Goal: Complete application form: Complete application form

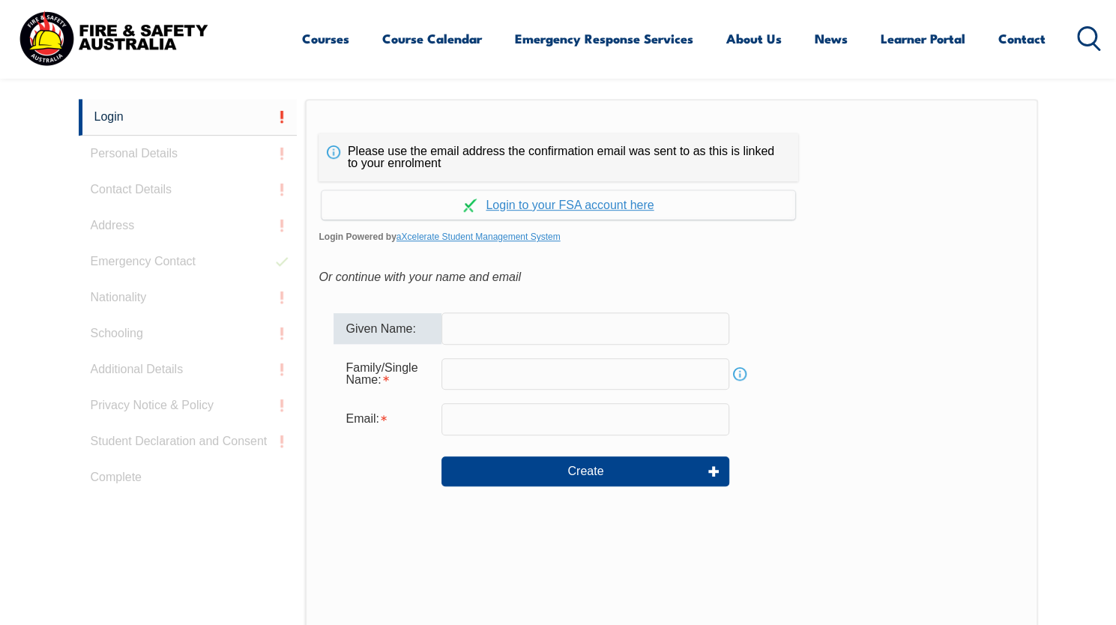
click at [550, 327] on input "text" at bounding box center [585, 327] width 288 height 31
type input "Hung"
type input "Vu"
click at [528, 422] on input "email" at bounding box center [585, 418] width 288 height 31
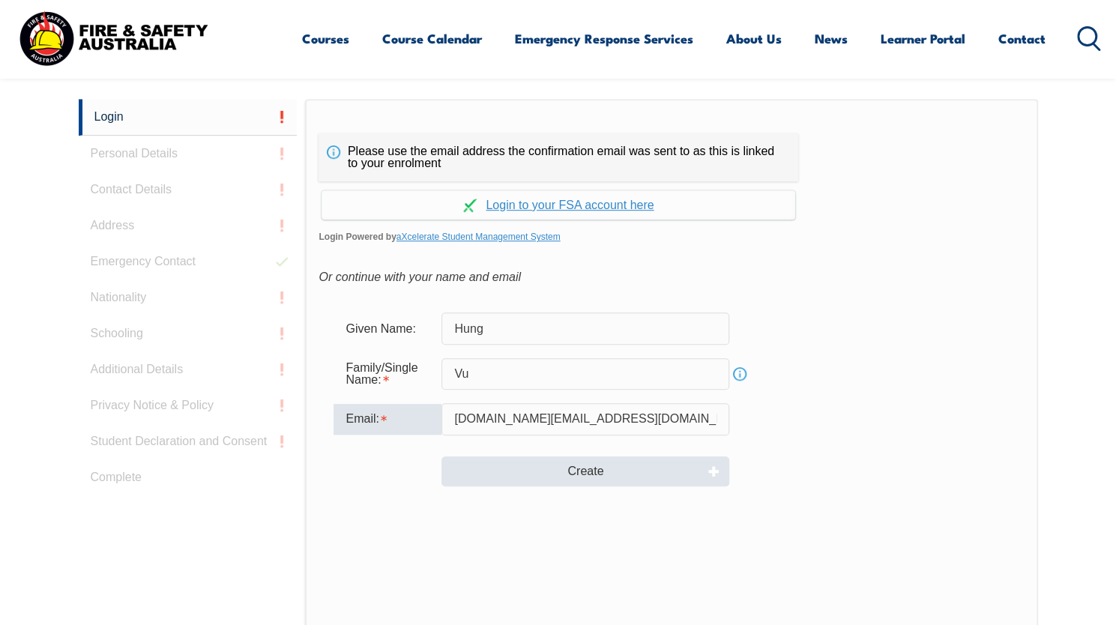
type input "hung.vu@rmit.edu.au"
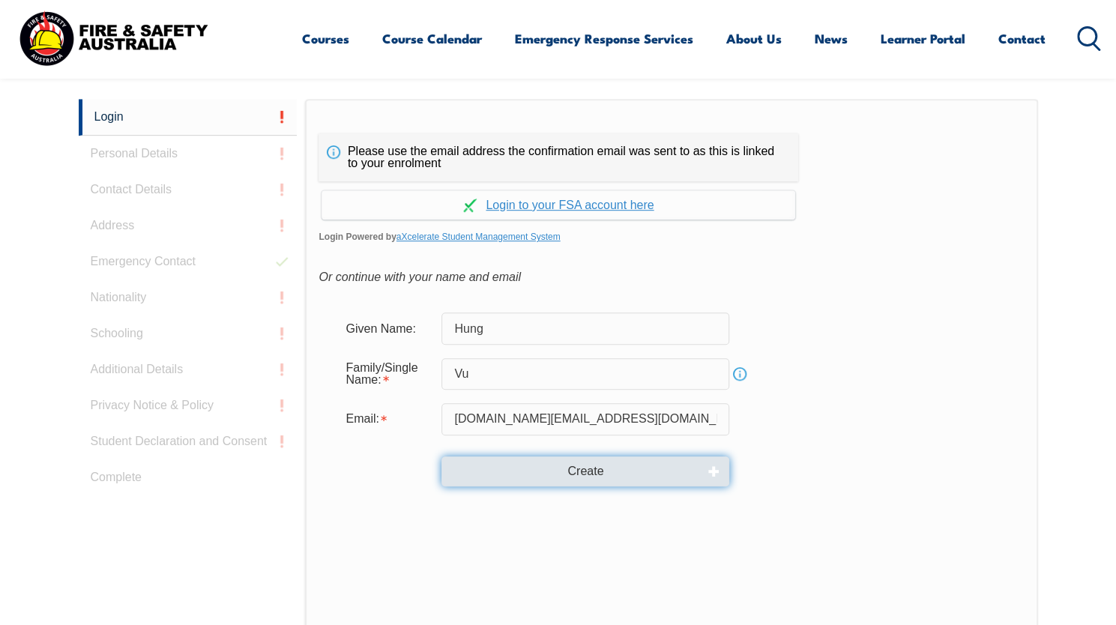
click at [596, 474] on button "Create" at bounding box center [585, 471] width 288 height 30
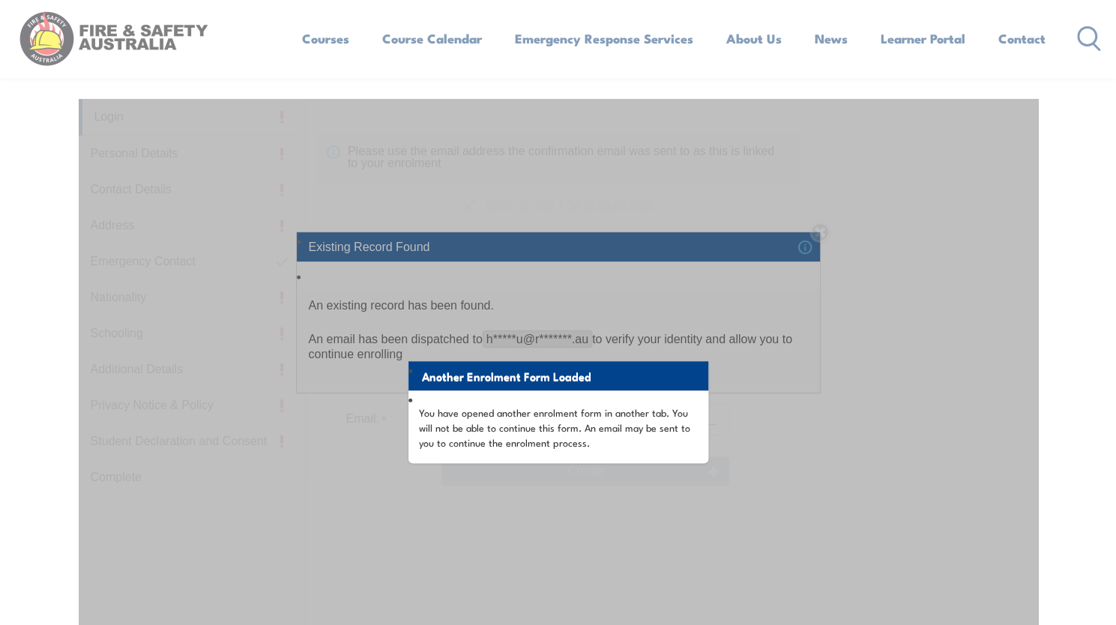
click at [705, 182] on div "Another Enrolment Form Loaded You have opened another enrolment form in another…" at bounding box center [558, 473] width 959 height 748
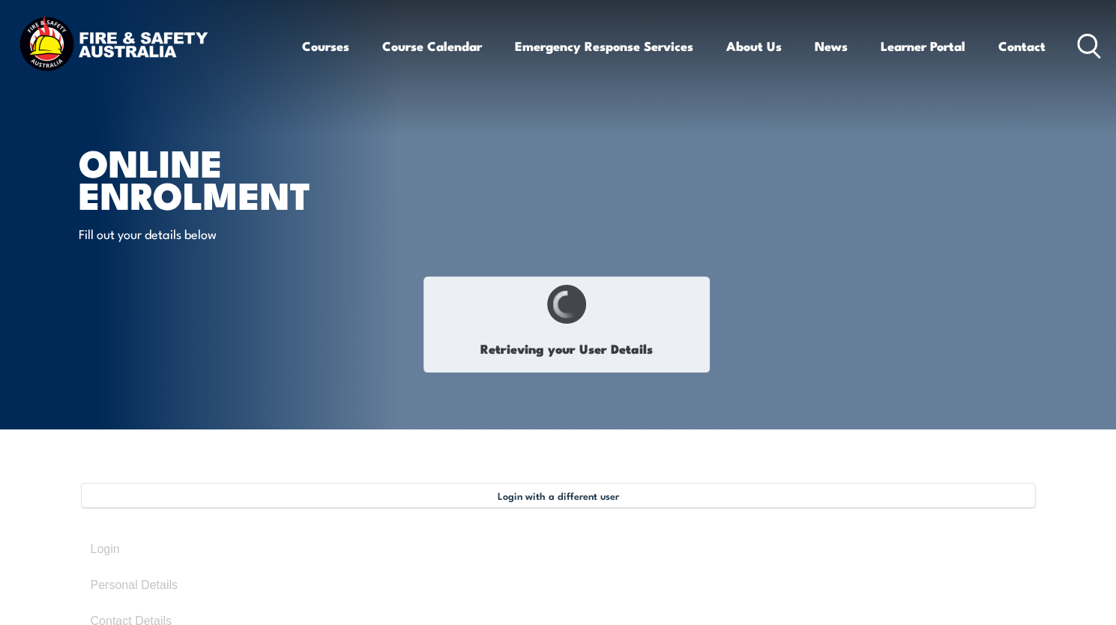
type input "Hung"
type input "Vu"
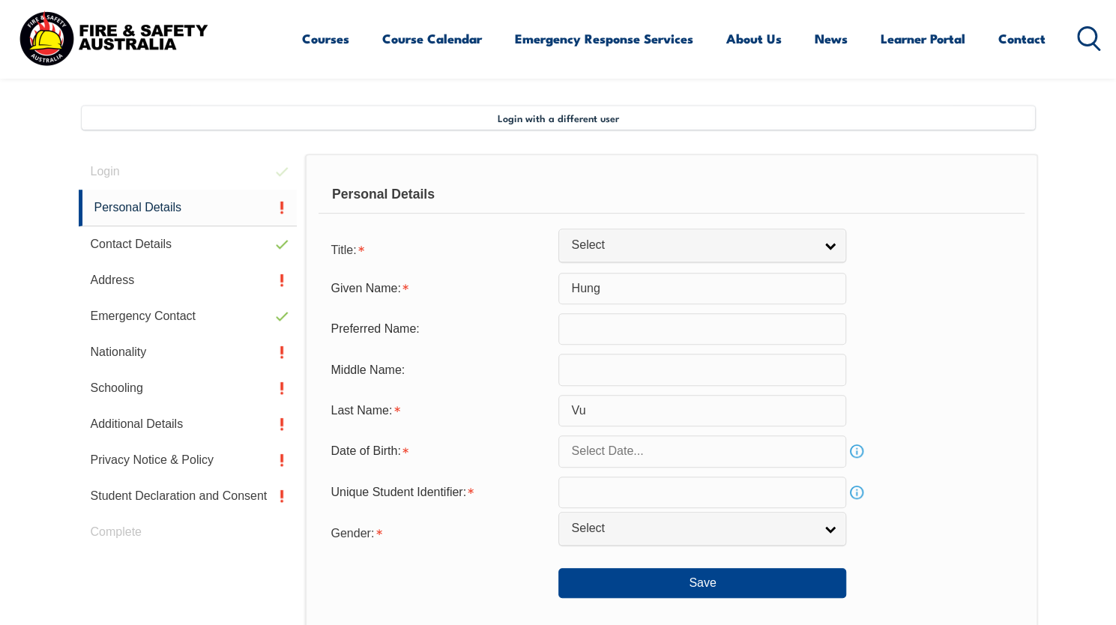
scroll to position [408, 0]
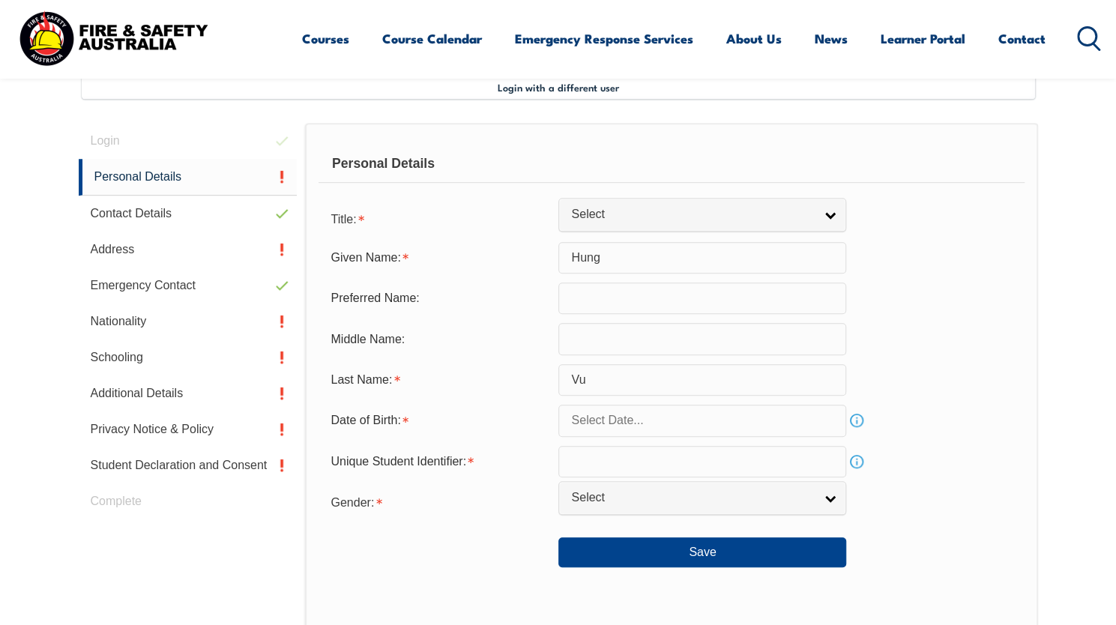
click at [578, 302] on input "text" at bounding box center [702, 297] width 288 height 31
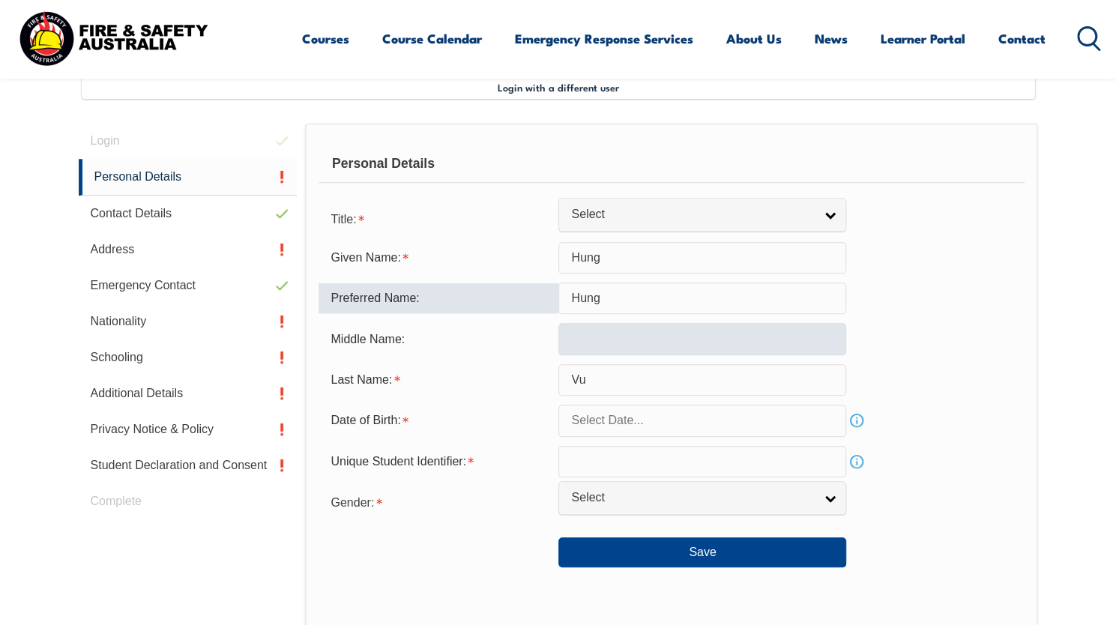
type input "Hung"
click at [578, 338] on input "text" at bounding box center [702, 338] width 288 height 31
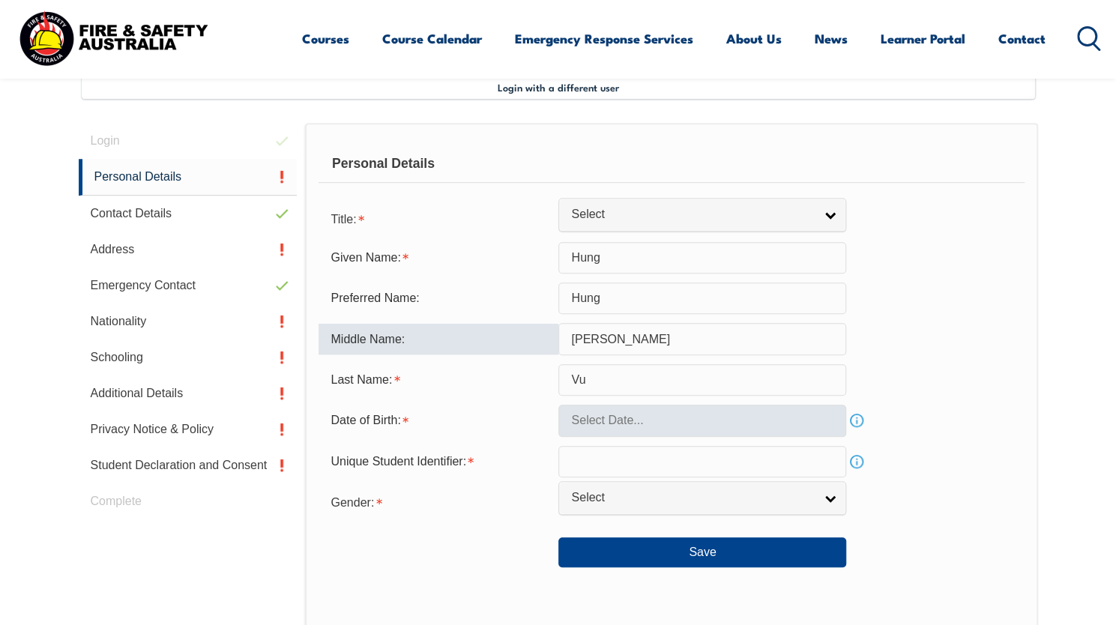
type input "Thi Hong"
click at [599, 426] on input "text" at bounding box center [702, 420] width 288 height 31
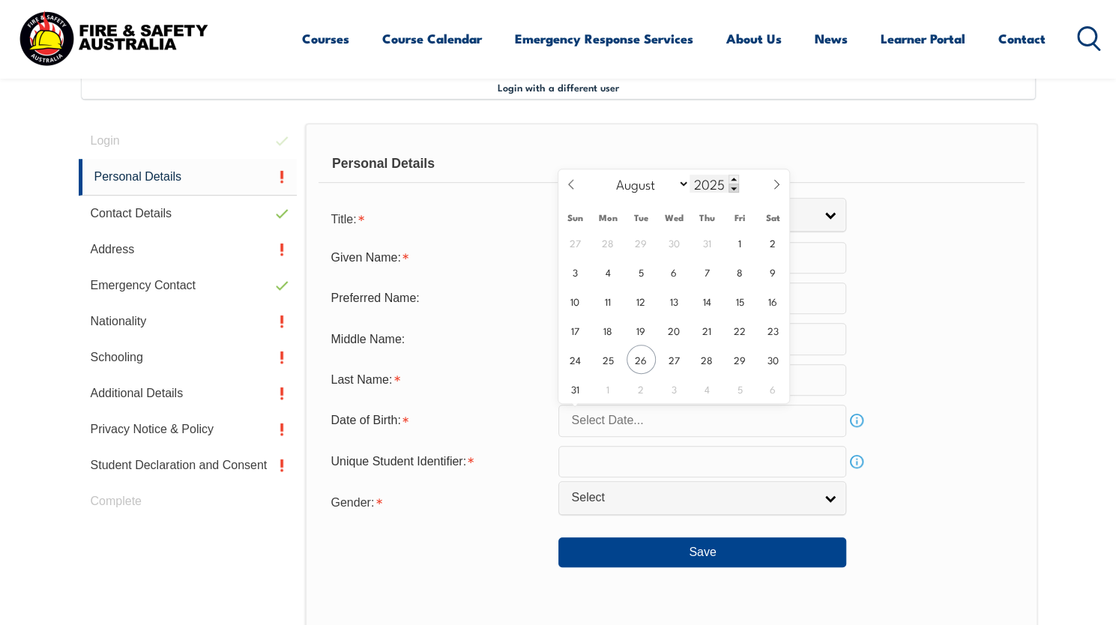
click at [728, 187] on span at bounding box center [733, 188] width 10 height 9
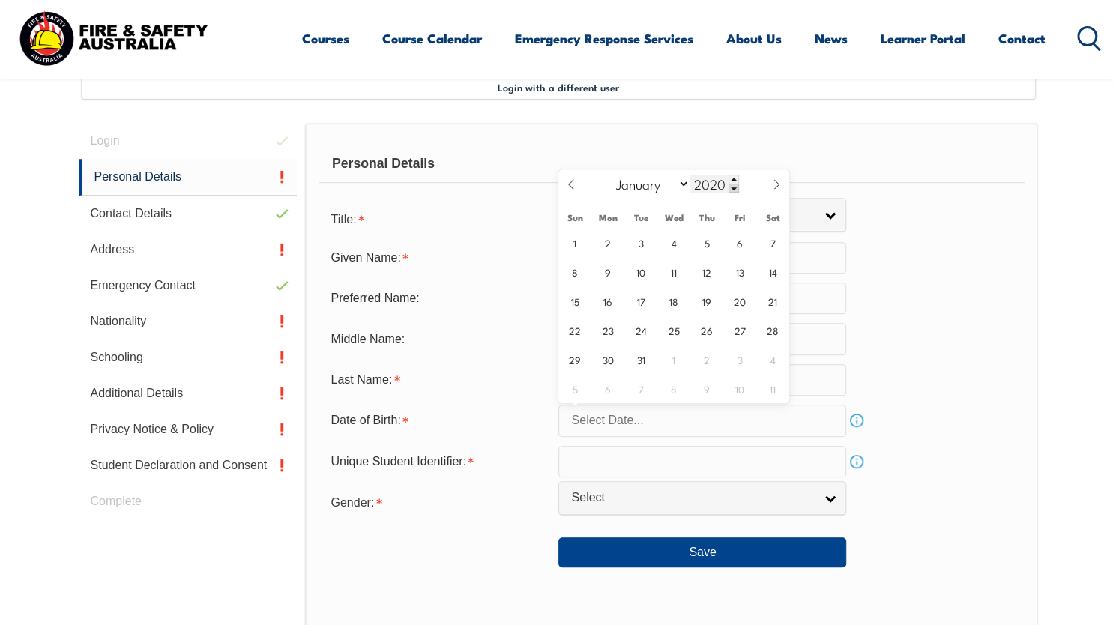
click at [728, 187] on span at bounding box center [733, 188] width 10 height 9
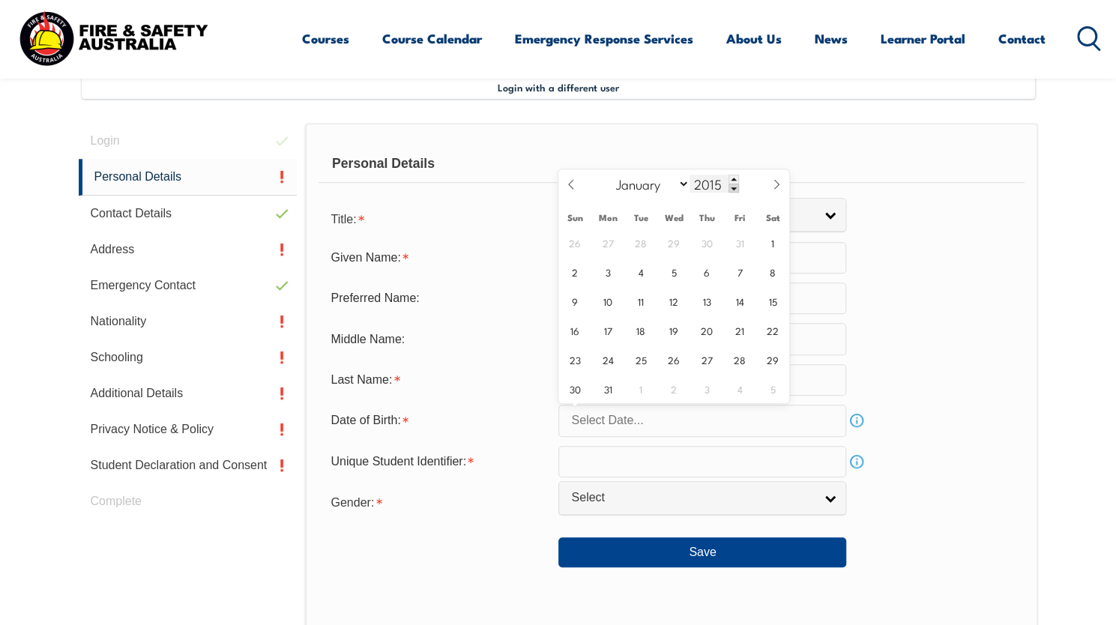
click at [728, 187] on span at bounding box center [733, 188] width 10 height 9
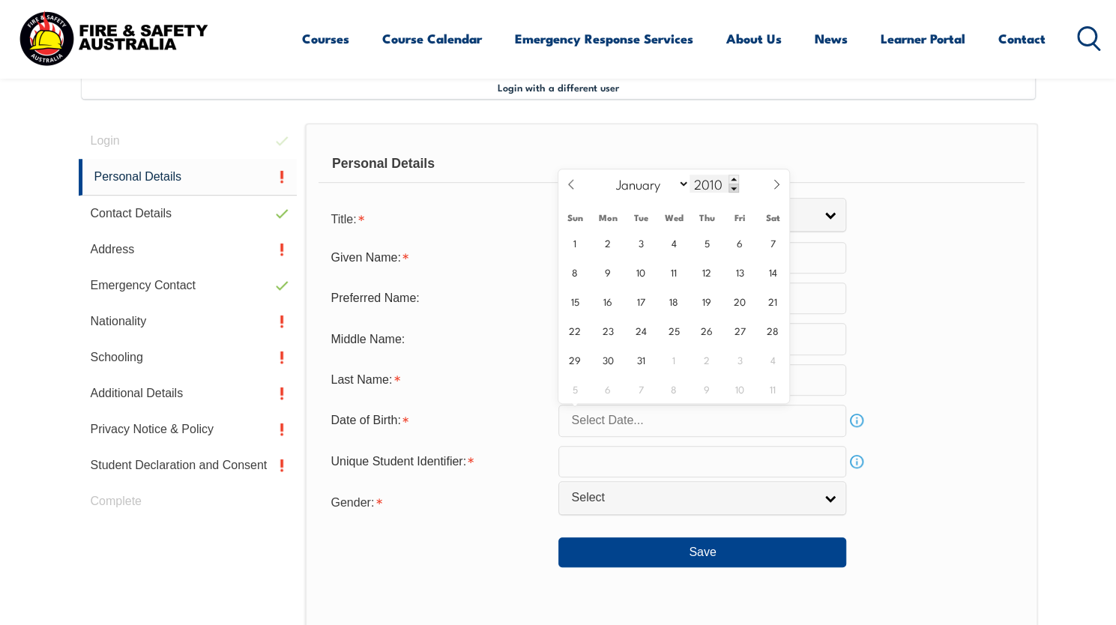
click at [728, 187] on span at bounding box center [733, 188] width 10 height 9
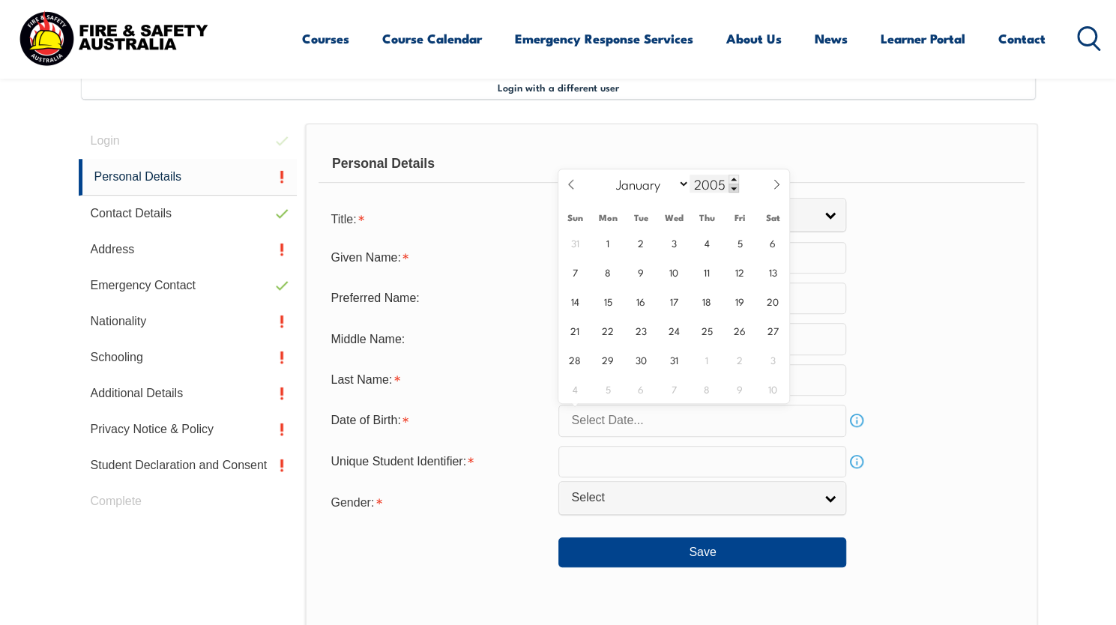
click at [728, 187] on span at bounding box center [733, 188] width 10 height 9
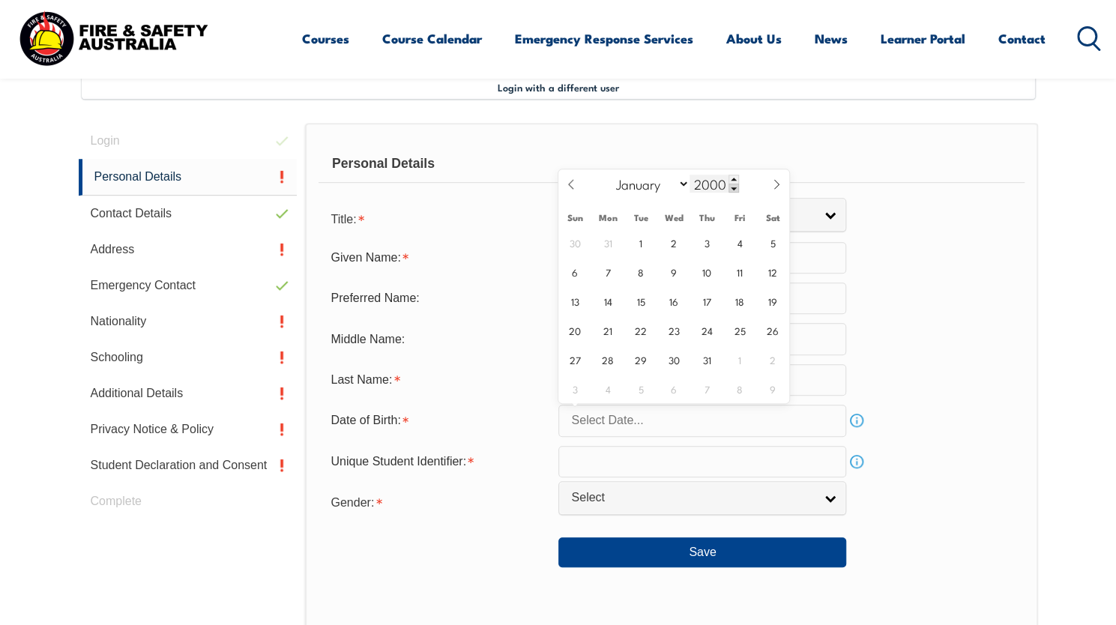
click at [728, 187] on span at bounding box center [733, 188] width 10 height 9
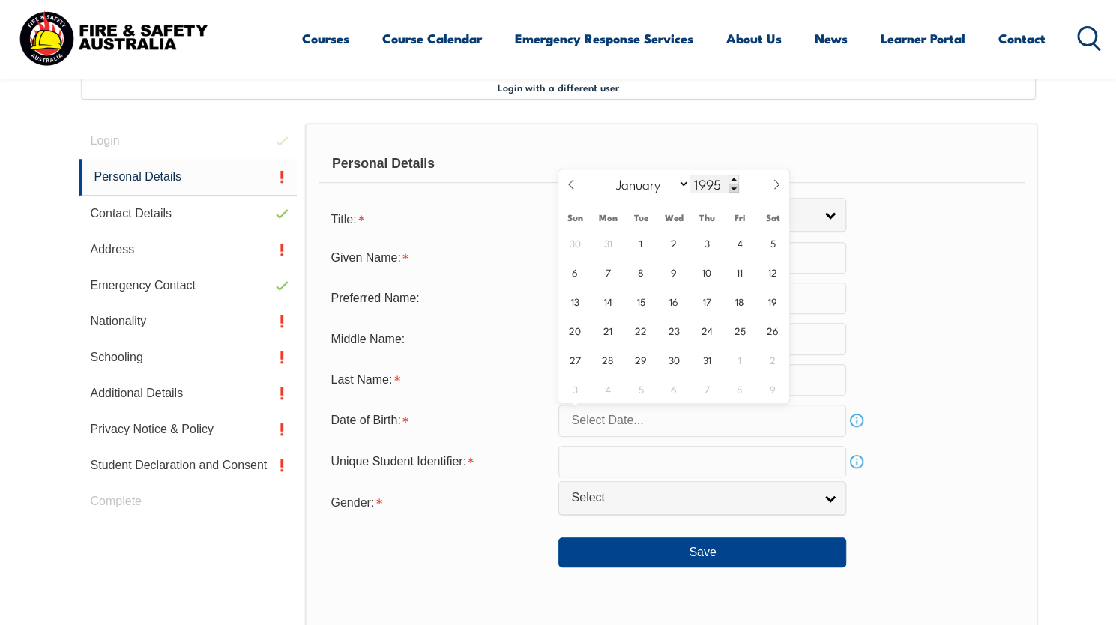
click at [728, 187] on span at bounding box center [733, 188] width 10 height 9
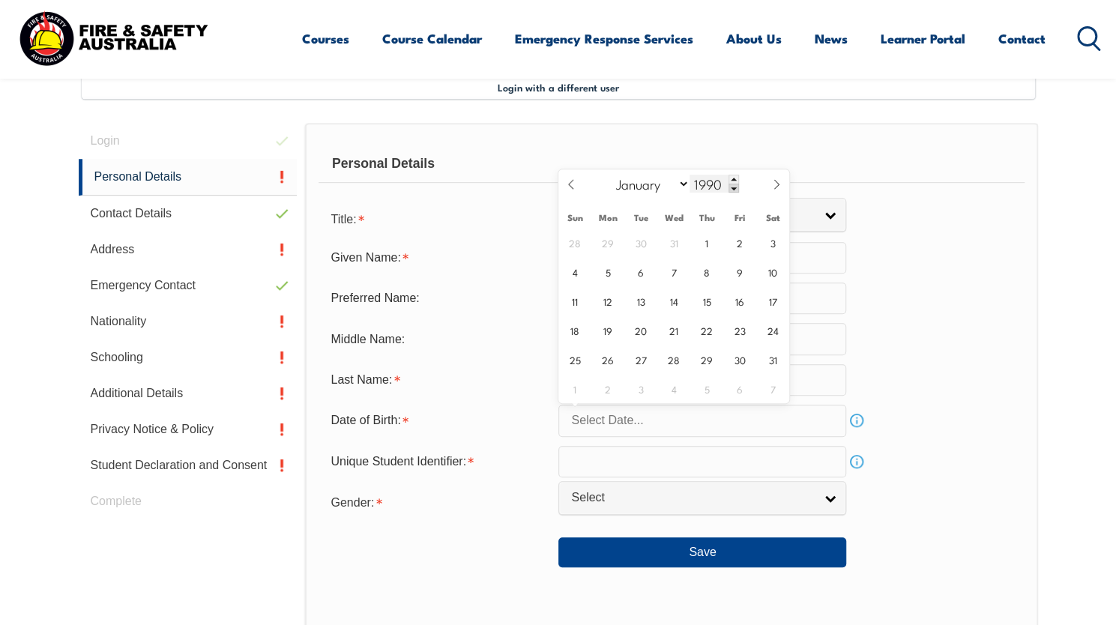
click at [728, 187] on span at bounding box center [733, 188] width 10 height 9
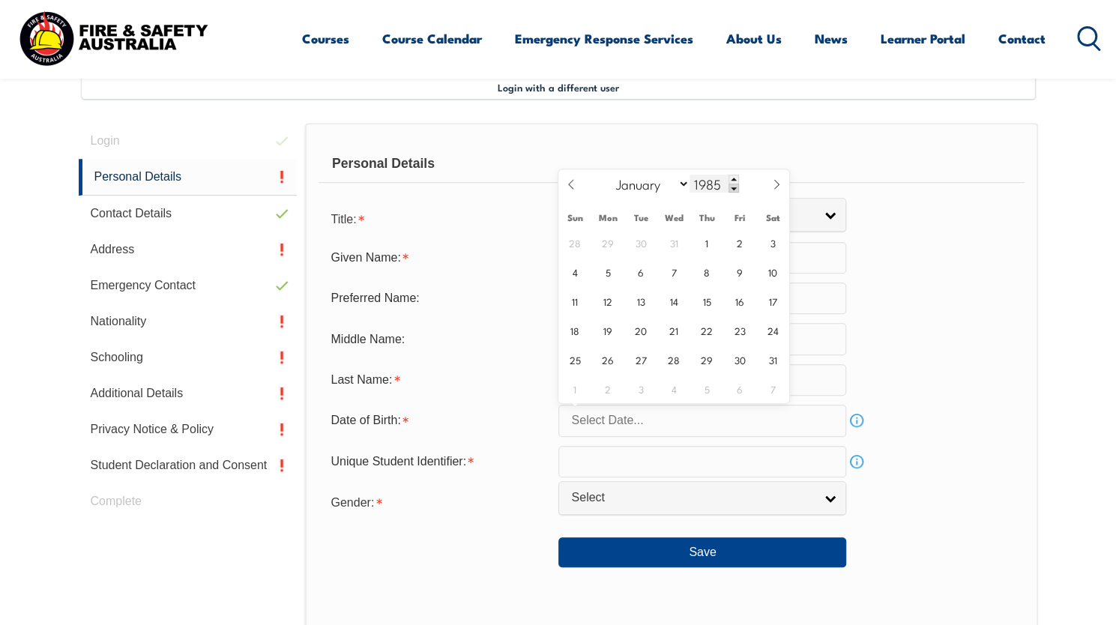
click at [728, 187] on span at bounding box center [733, 188] width 10 height 9
type input "1981"
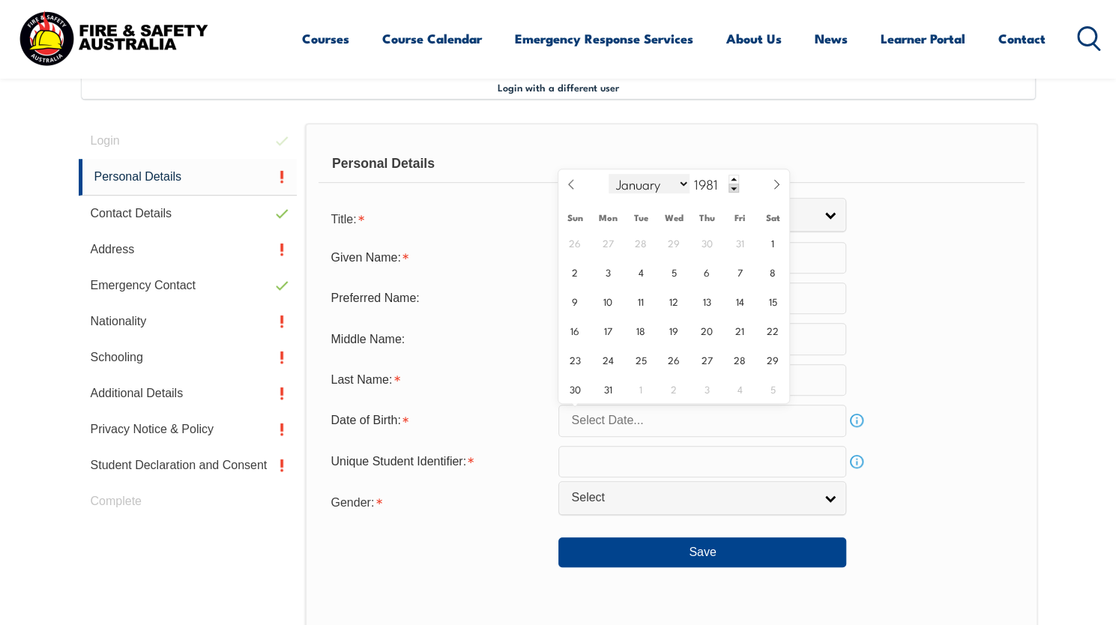
click at [685, 181] on select "January February March April May June July August September October November De…" at bounding box center [649, 183] width 82 height 19
select select "0"
click at [608, 174] on select "January February March April May June July August September October November De…" at bounding box center [649, 183] width 82 height 19
click at [747, 366] on span "30" at bounding box center [739, 359] width 29 height 29
type input "January 30, 1981"
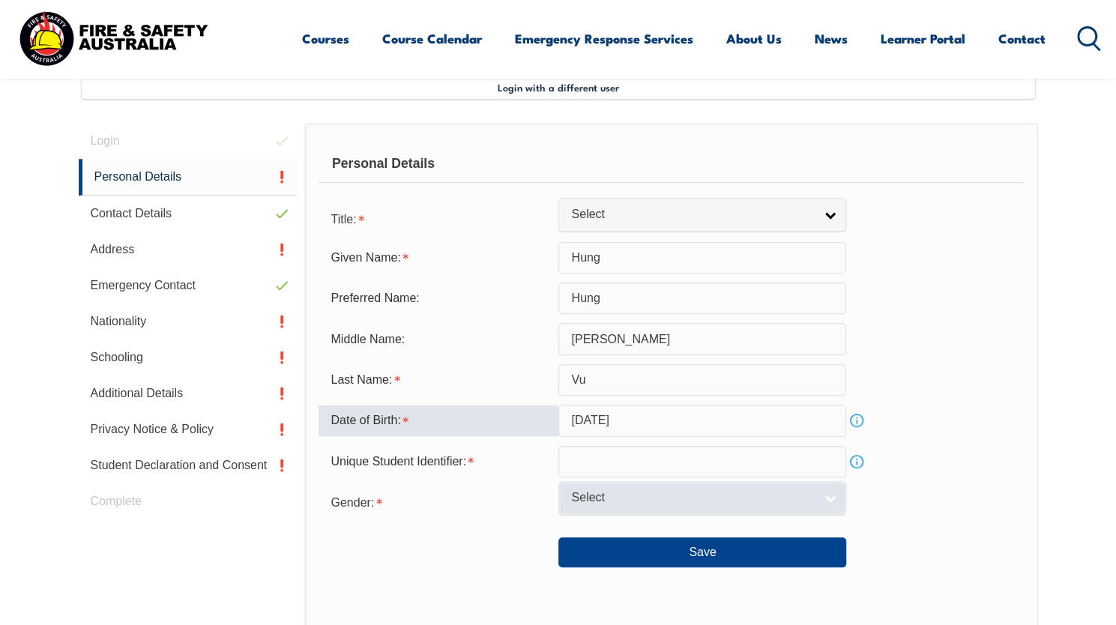
click at [793, 506] on link "Select" at bounding box center [702, 498] width 288 height 34
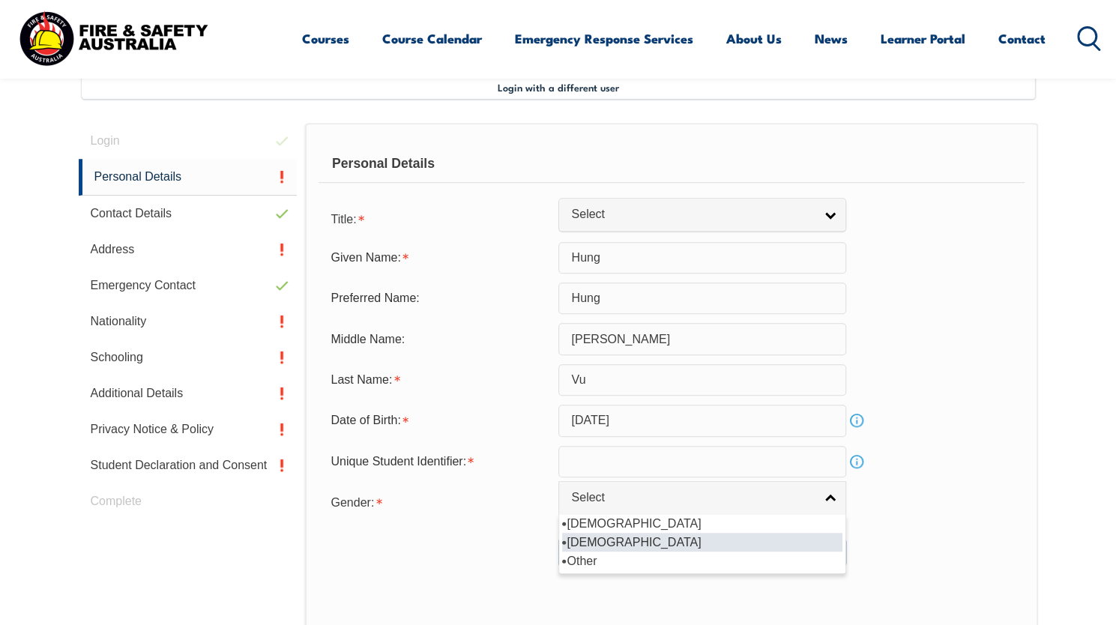
click at [607, 542] on li "Female" at bounding box center [702, 542] width 280 height 19
select select "F"
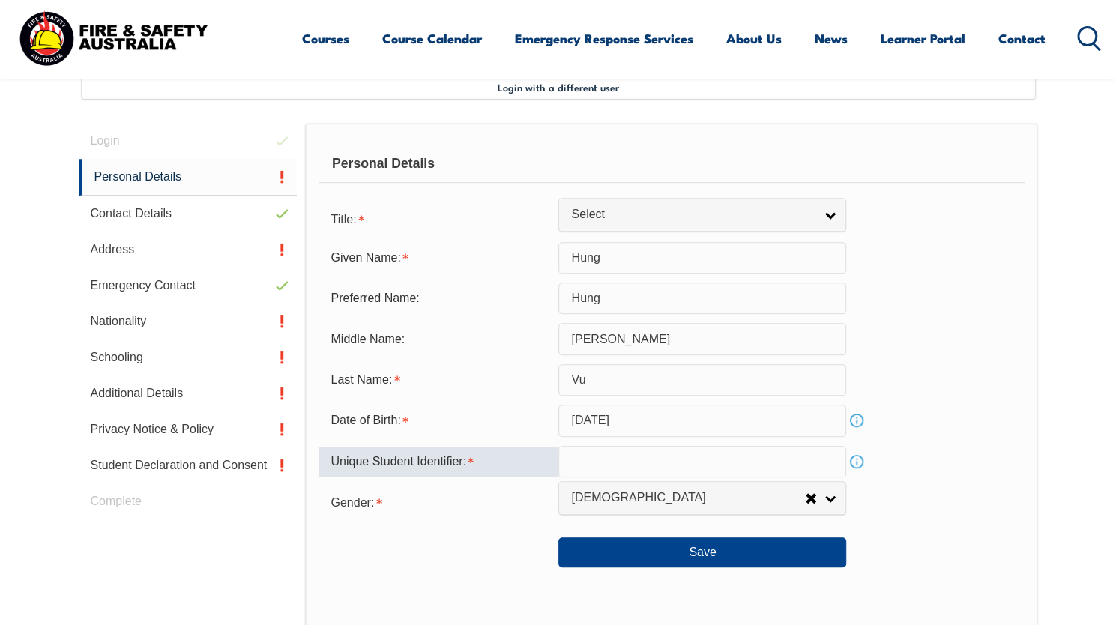
paste input "CXDG3U8DYV"
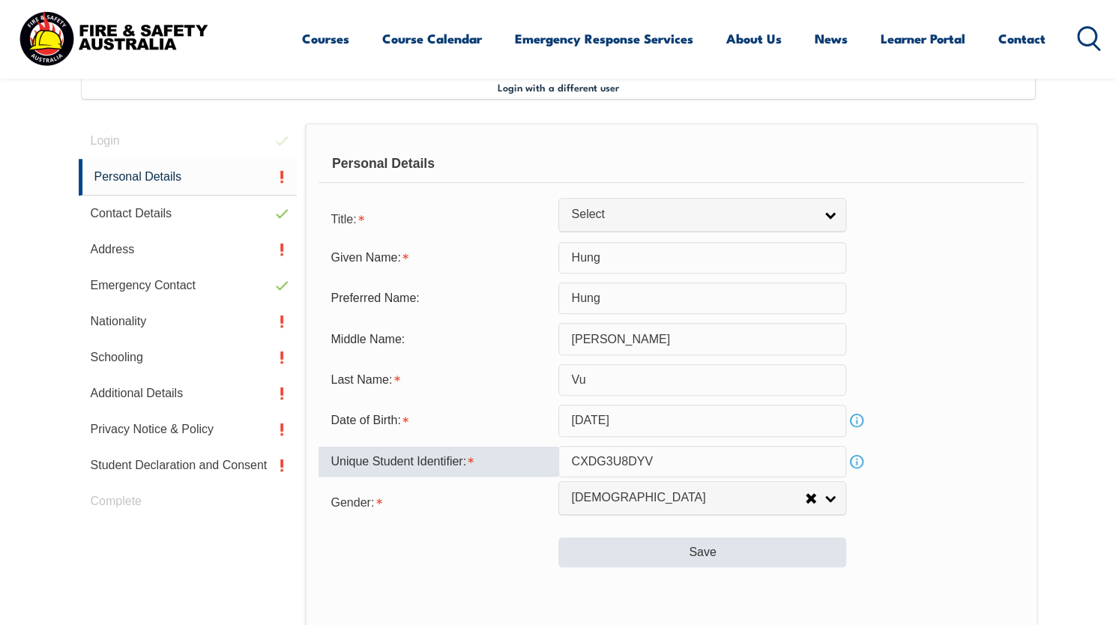
type input "CXDG3U8DYV"
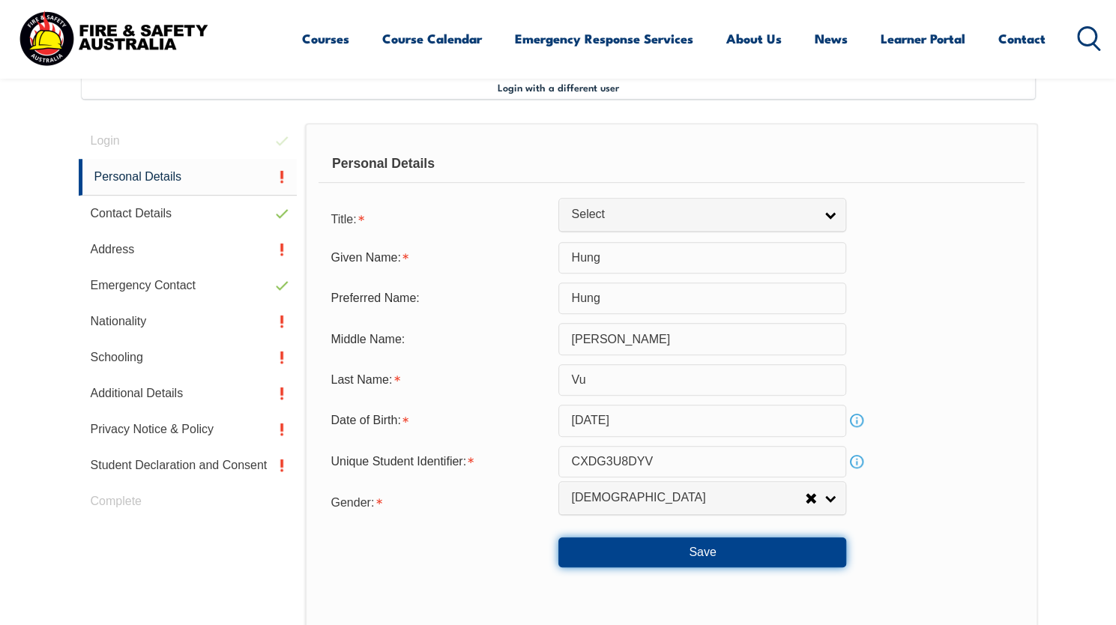
click at [710, 554] on button "Save" at bounding box center [702, 552] width 288 height 30
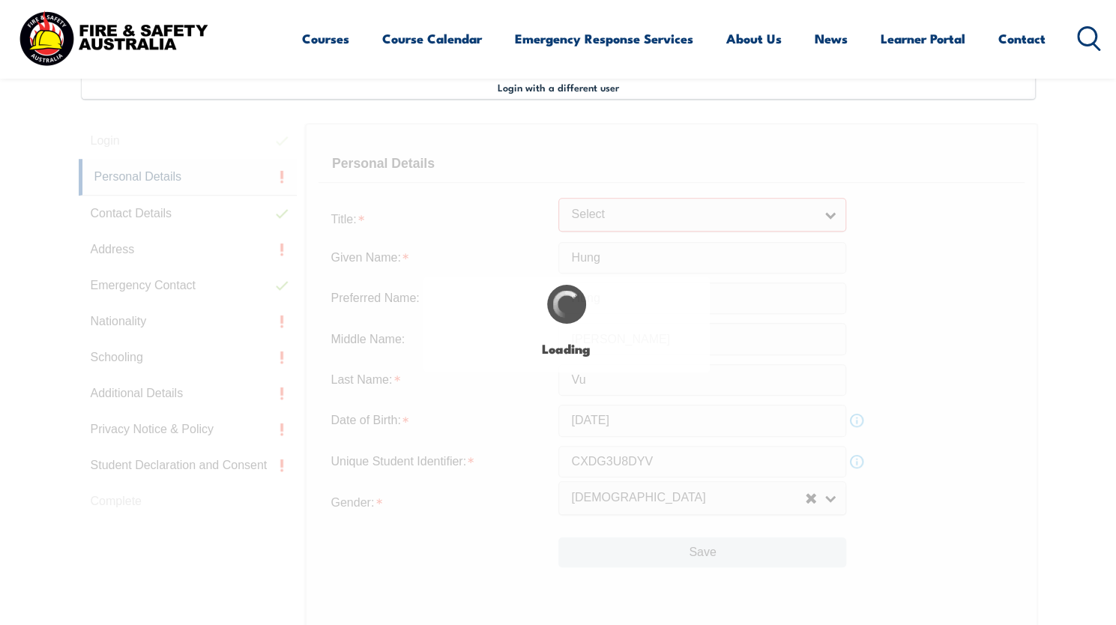
type input "Hung"
type input "Thi Hong"
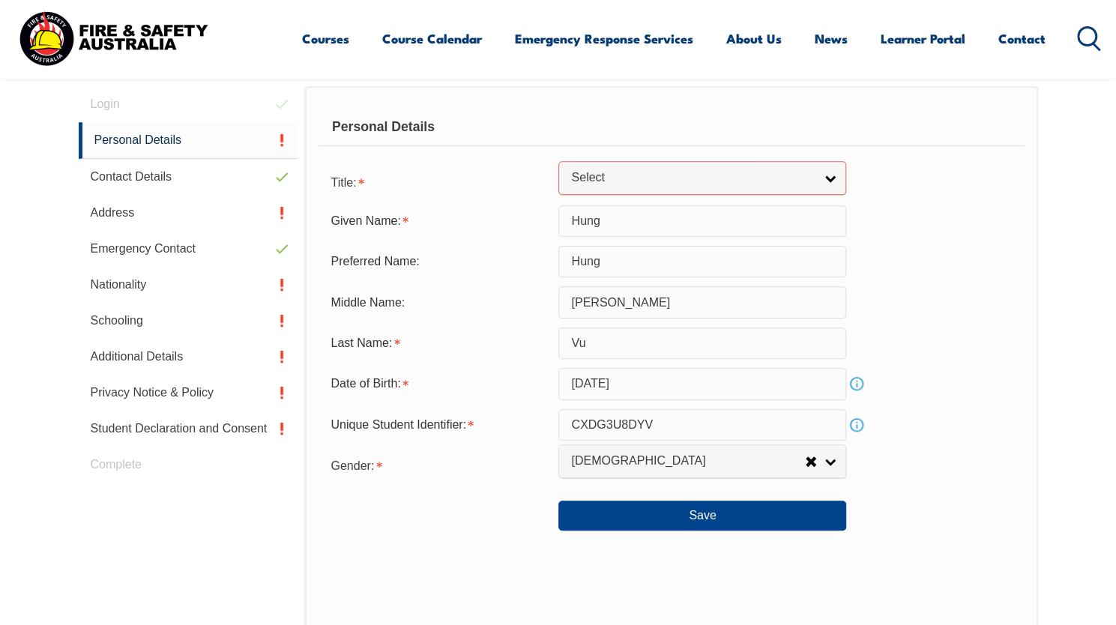
scroll to position [380, 0]
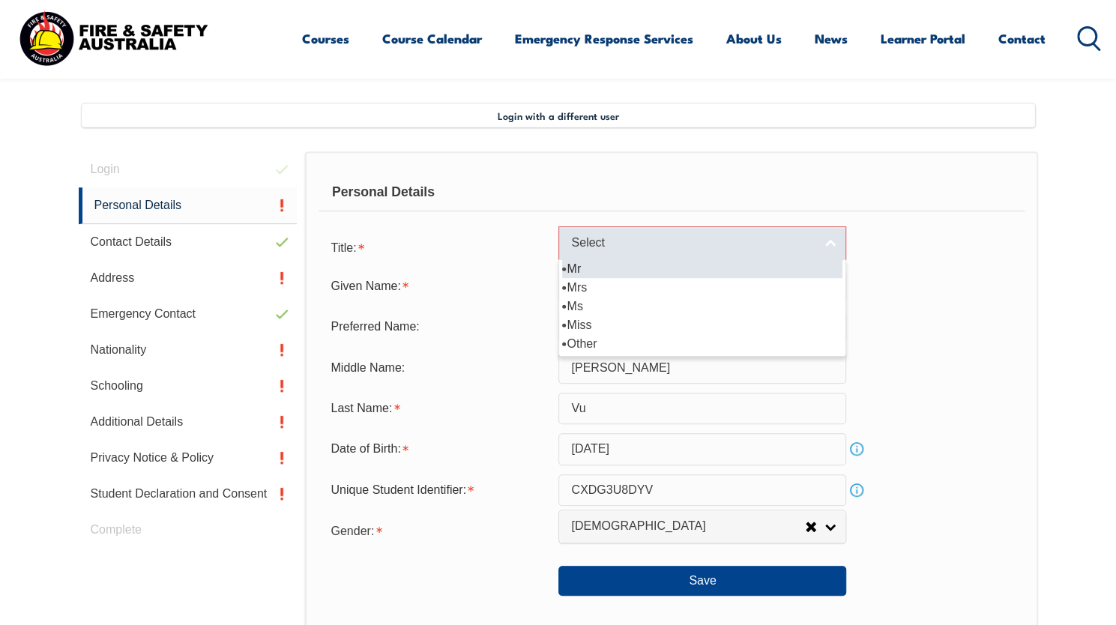
click at [833, 242] on link "Select" at bounding box center [702, 243] width 288 height 34
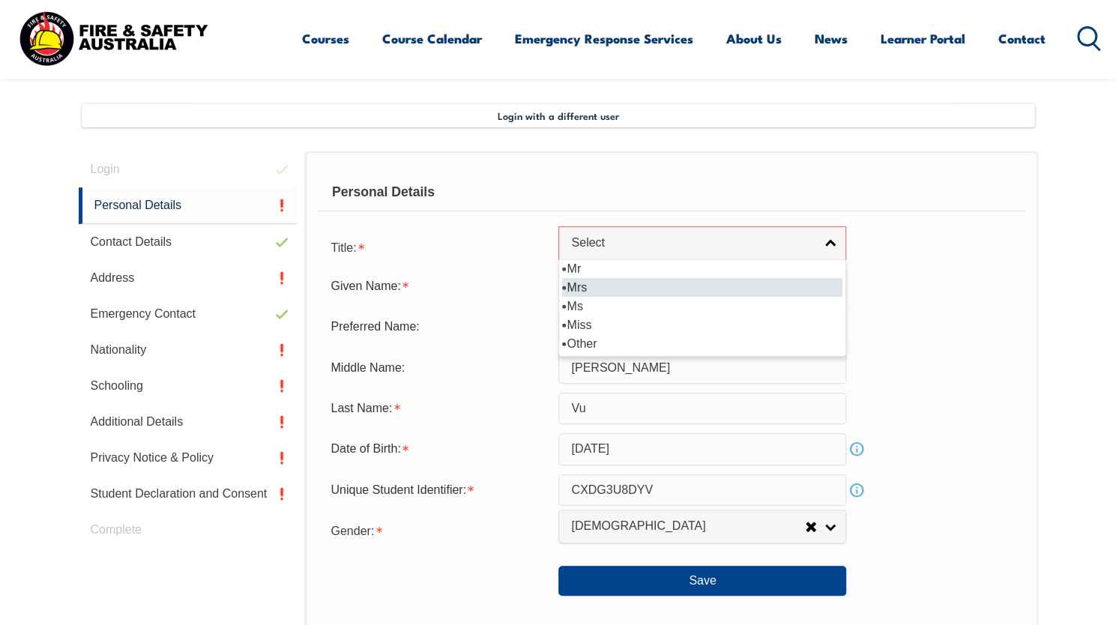
click at [590, 284] on li "Mrs" at bounding box center [702, 287] width 280 height 19
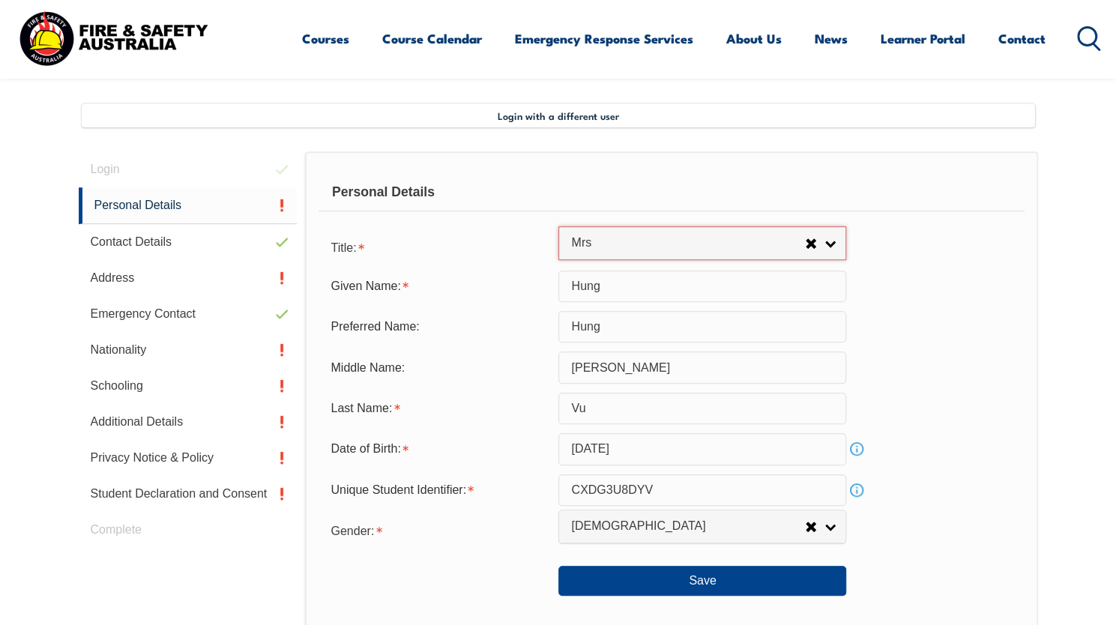
select select "Mrs"
click at [999, 401] on div "Last Name: Vu" at bounding box center [670, 408] width 705 height 31
click at [721, 587] on button "Save" at bounding box center [702, 581] width 288 height 30
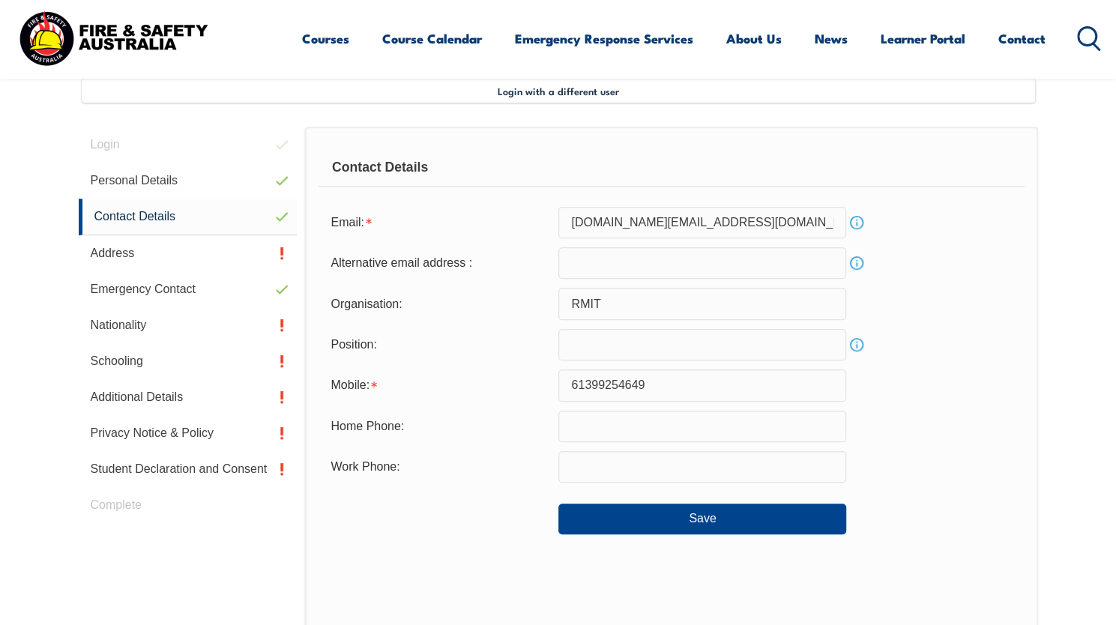
scroll to position [408, 0]
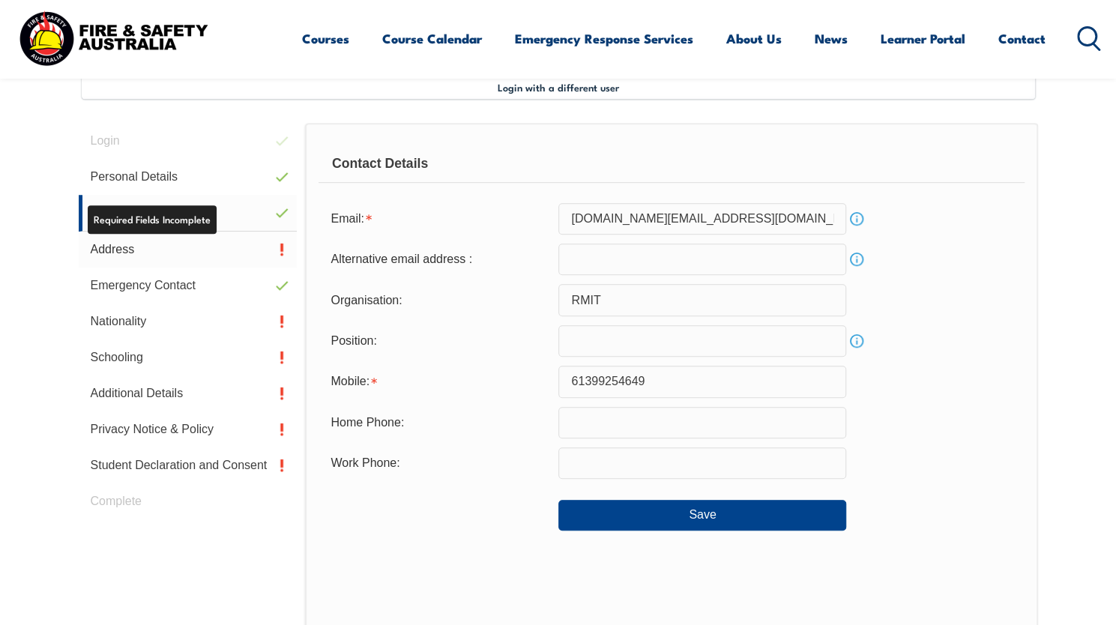
click at [179, 251] on link "Address" at bounding box center [188, 250] width 219 height 36
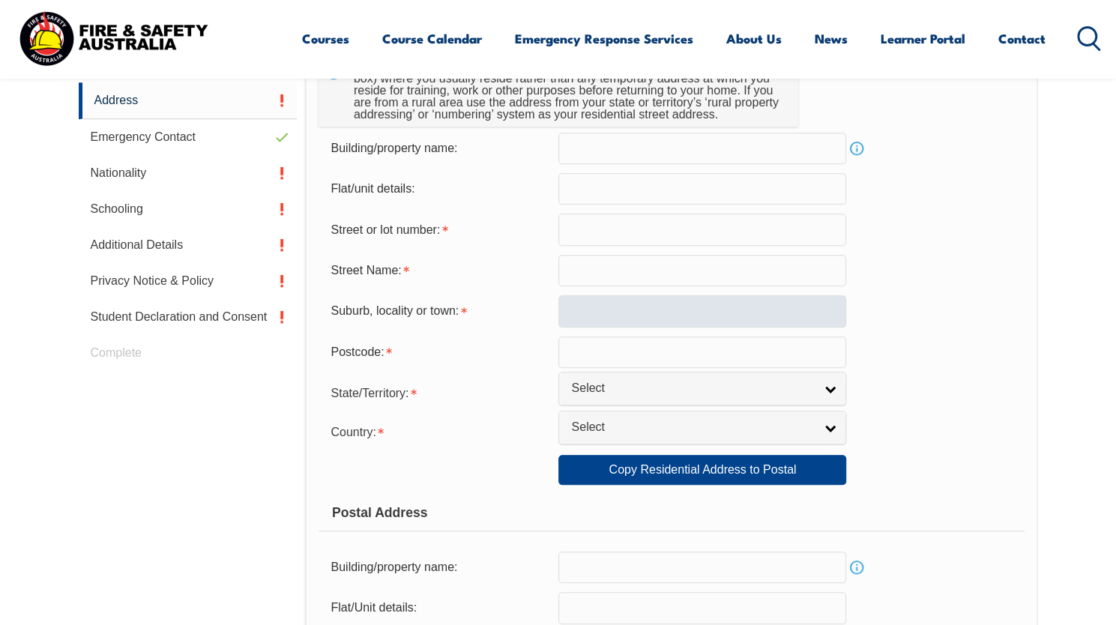
scroll to position [558, 0]
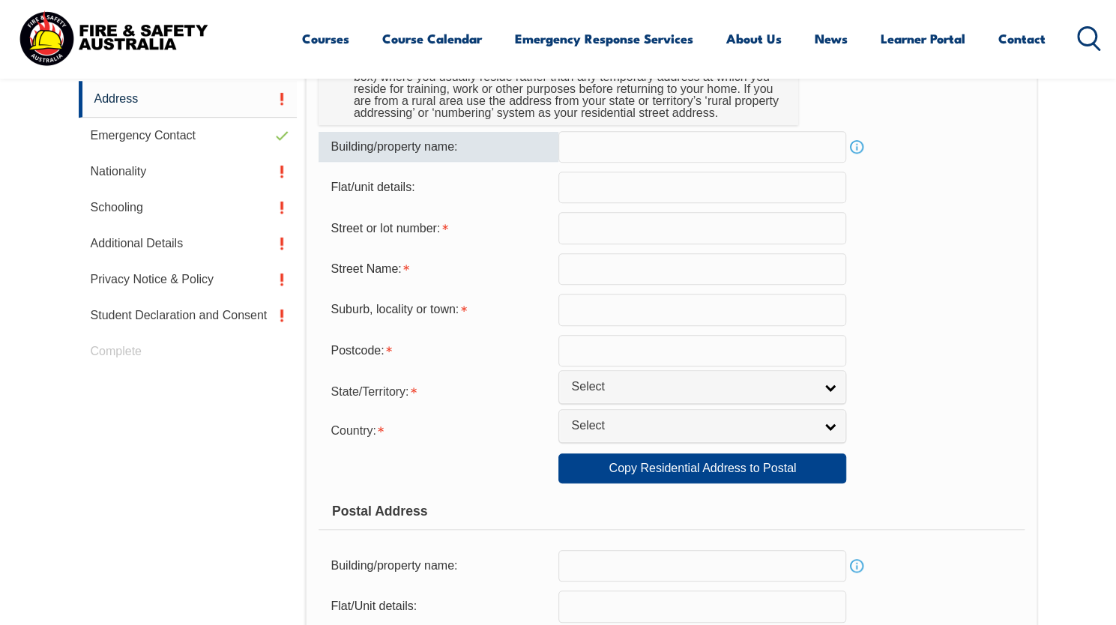
click at [622, 142] on input "text" at bounding box center [702, 146] width 288 height 31
type input "4 Kingsbridge Ct"
type input "4"
type input "Kingsbridge Ct"
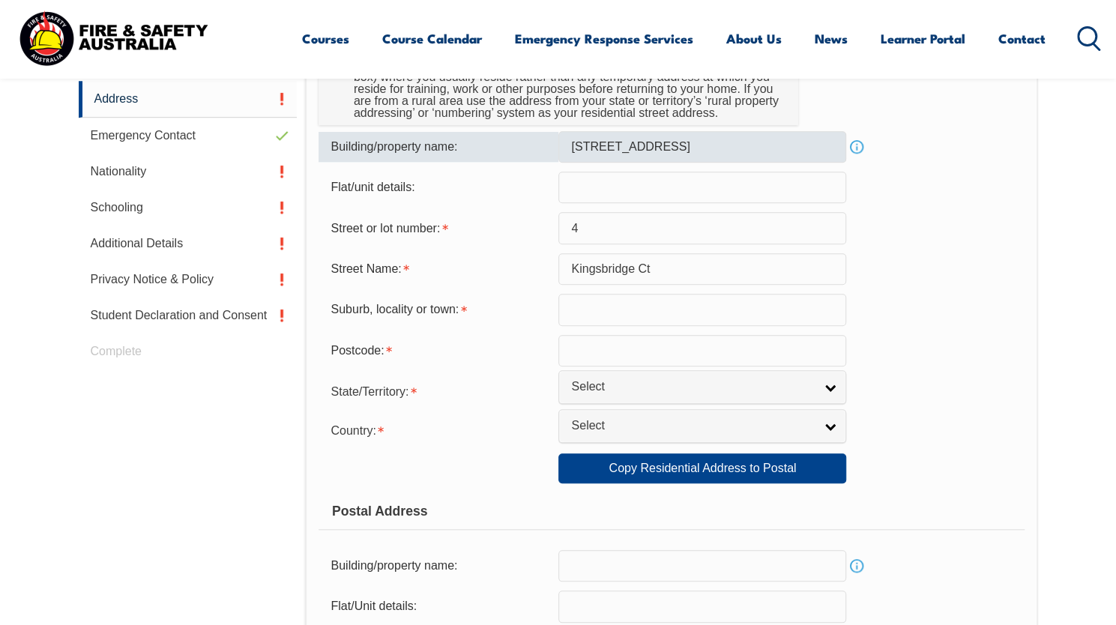
type input "Croydon Hills"
type input "3136"
select select "VIC"
type input "Vic"
select select "1101"
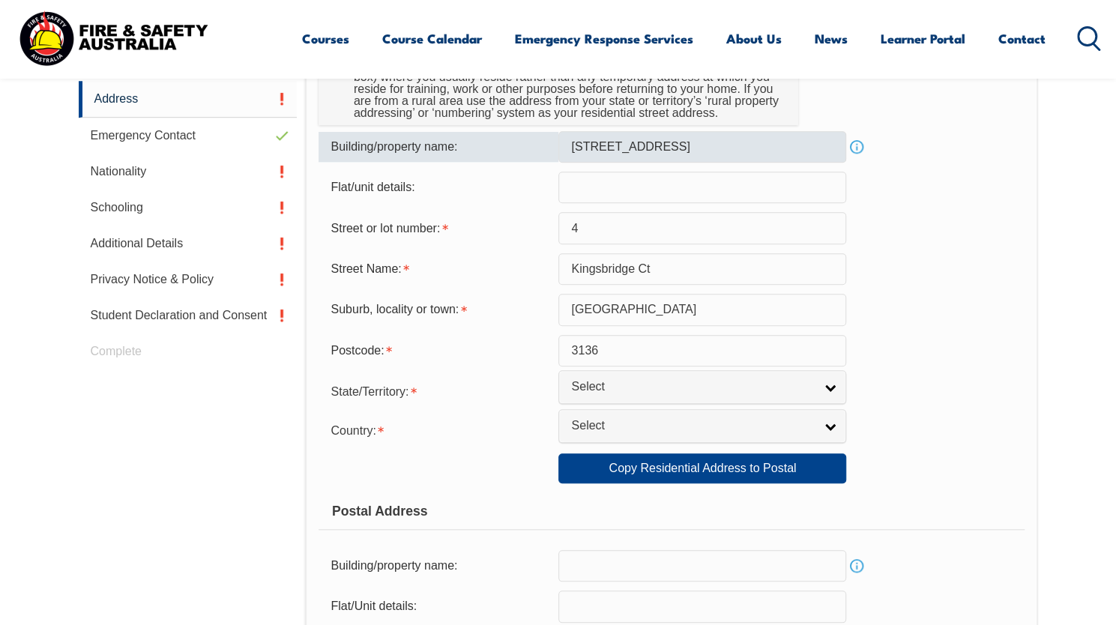
type input "Vic"
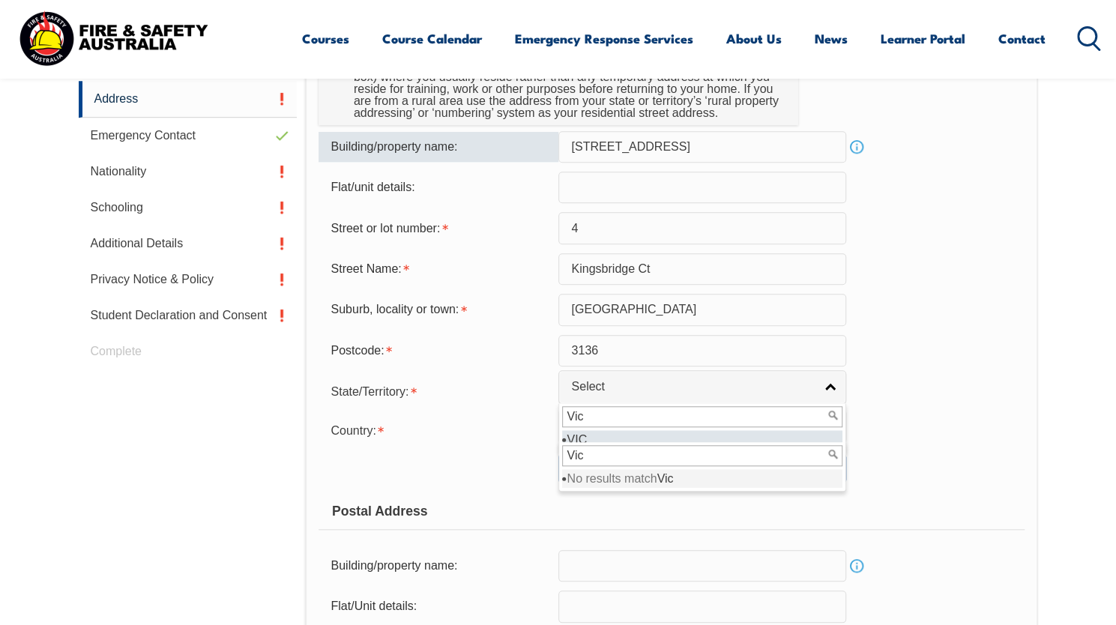
drag, startPoint x: 617, startPoint y: 148, endPoint x: 544, endPoint y: 146, distance: 72.7
click at [544, 146] on div "Building/property name: 4 Kingsbridge Ct Info" at bounding box center [670, 146] width 705 height 31
click at [1015, 324] on div "Suburb, locality or town: Croydon Hills" at bounding box center [670, 309] width 705 height 31
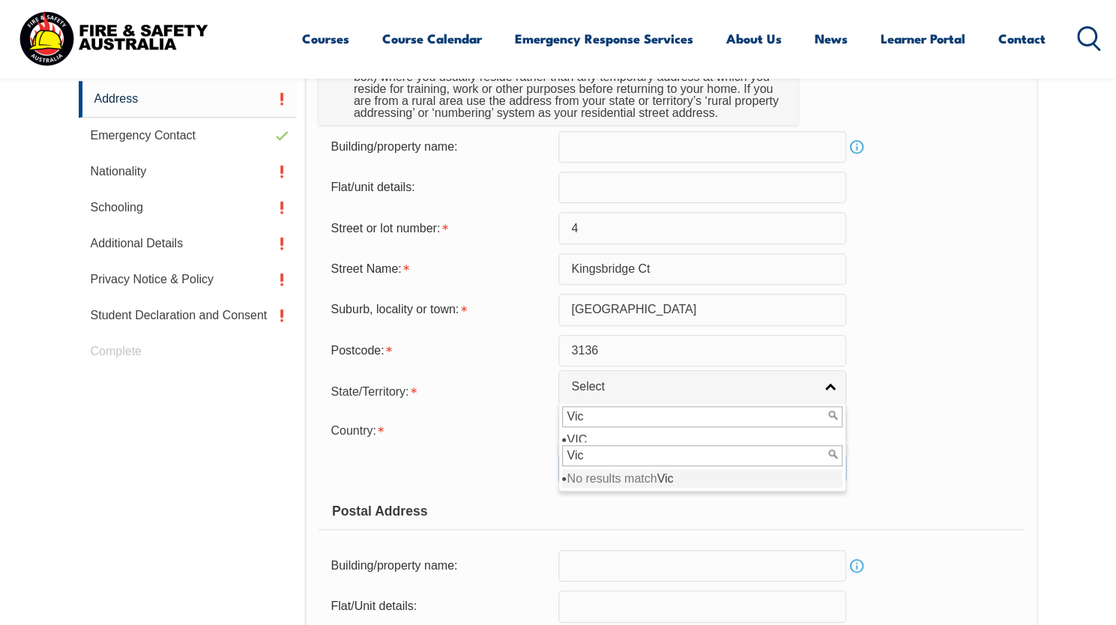
click at [592, 416] on input "Vic" at bounding box center [702, 416] width 280 height 21
click at [540, 476] on div "Copy Residential Address to Postal:" at bounding box center [438, 468] width 240 height 28
click at [608, 431] on span "Select" at bounding box center [692, 426] width 243 height 16
click at [614, 449] on input "Vic" at bounding box center [702, 455] width 280 height 21
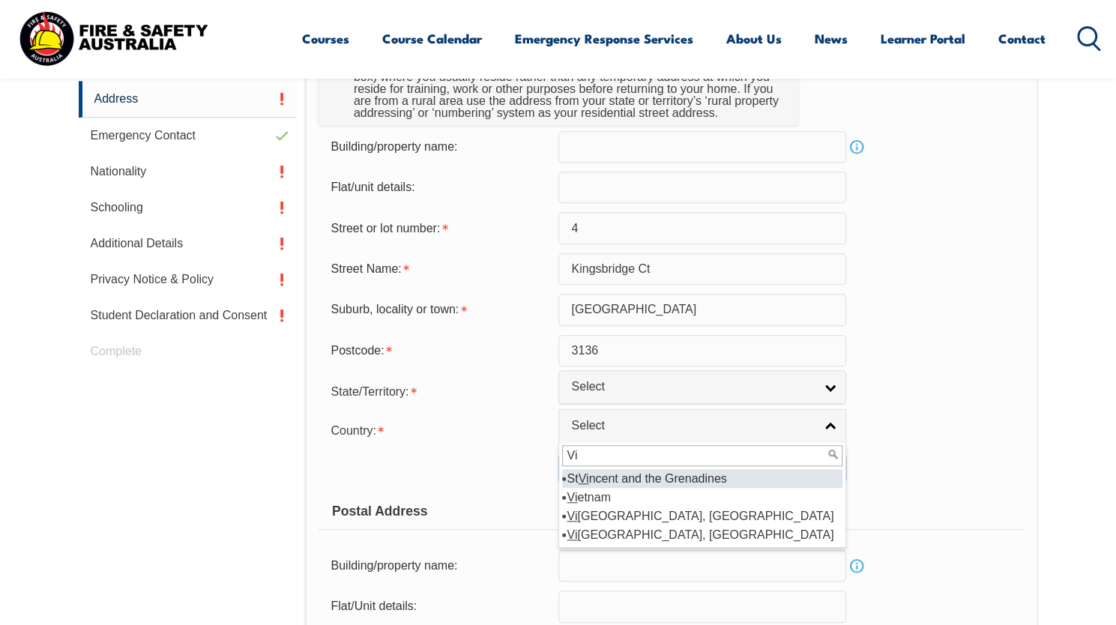
type input "V"
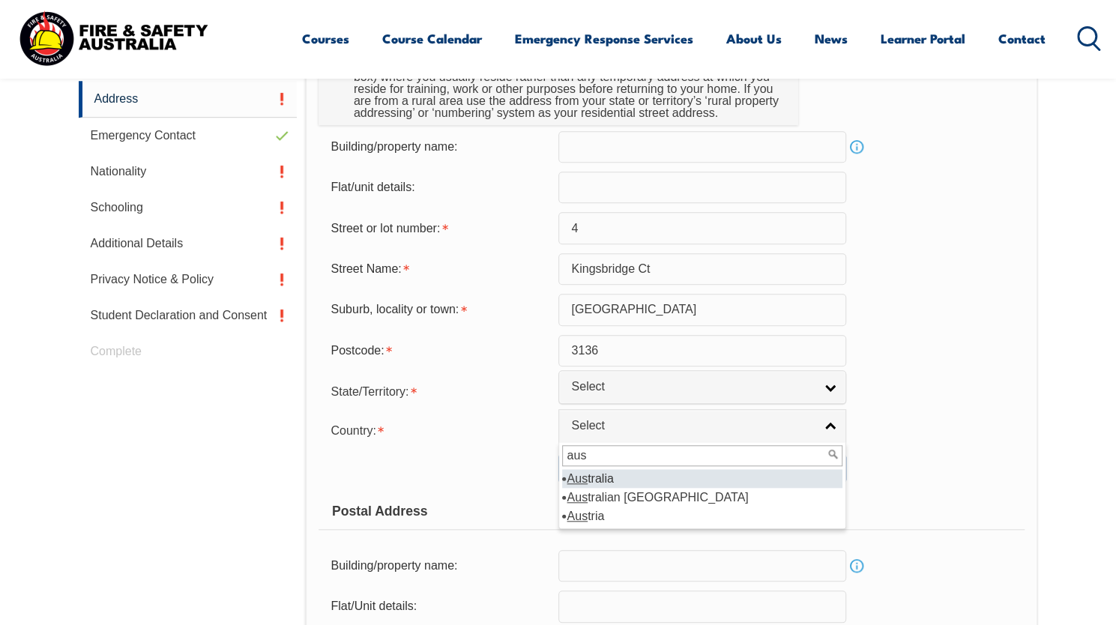
type input "aus"
click at [575, 485] on li "Aus tralia" at bounding box center [702, 478] width 280 height 19
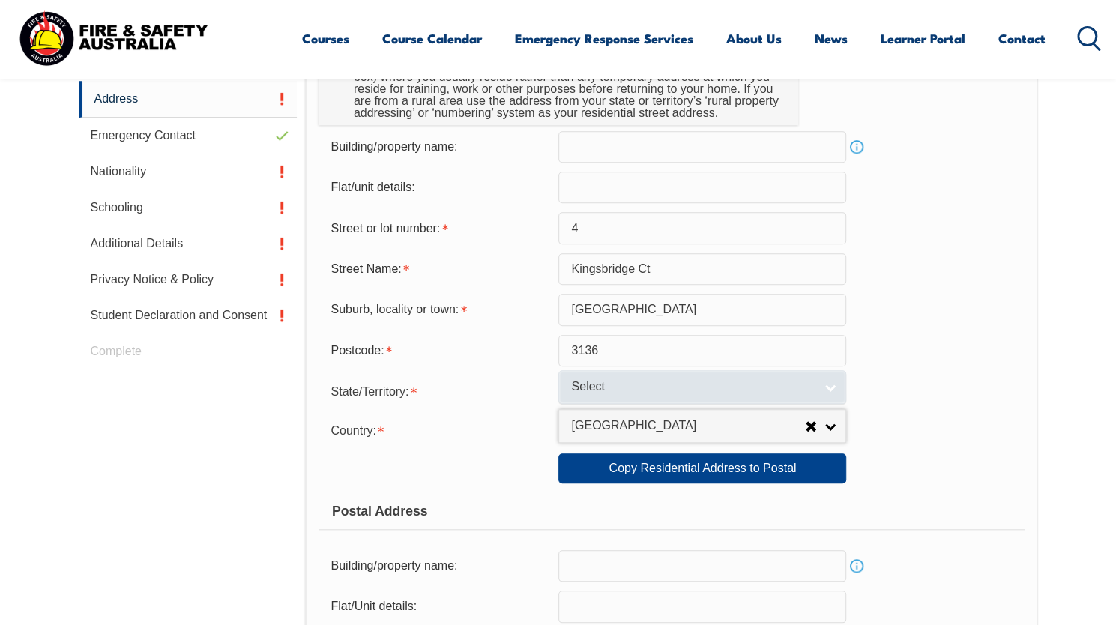
click at [650, 384] on span "Select" at bounding box center [692, 387] width 243 height 16
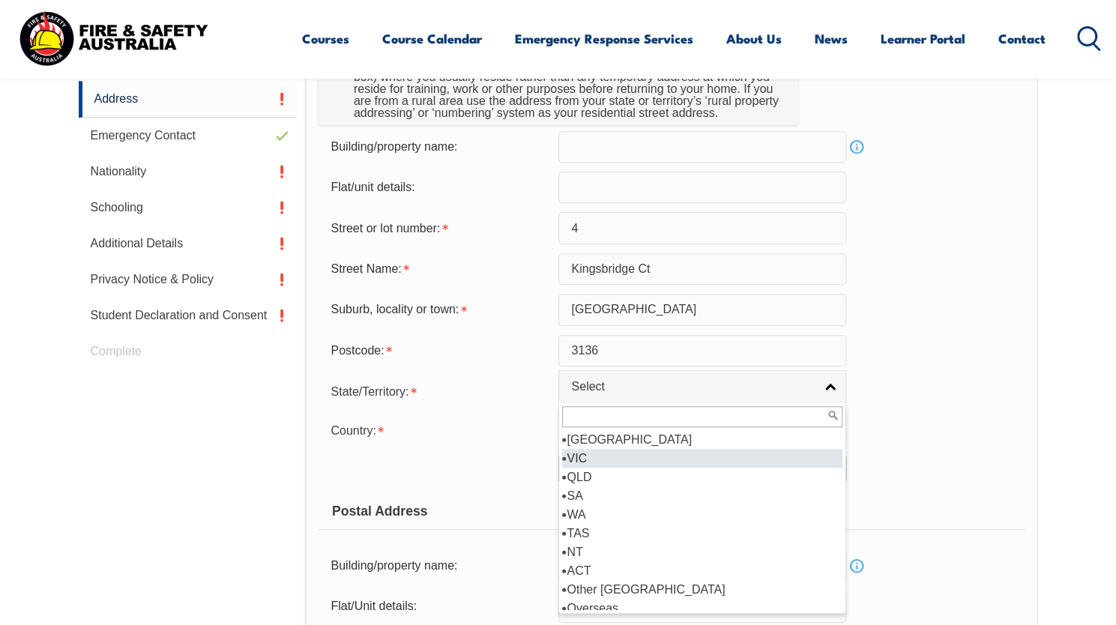
click at [585, 458] on li "VIC" at bounding box center [702, 458] width 280 height 19
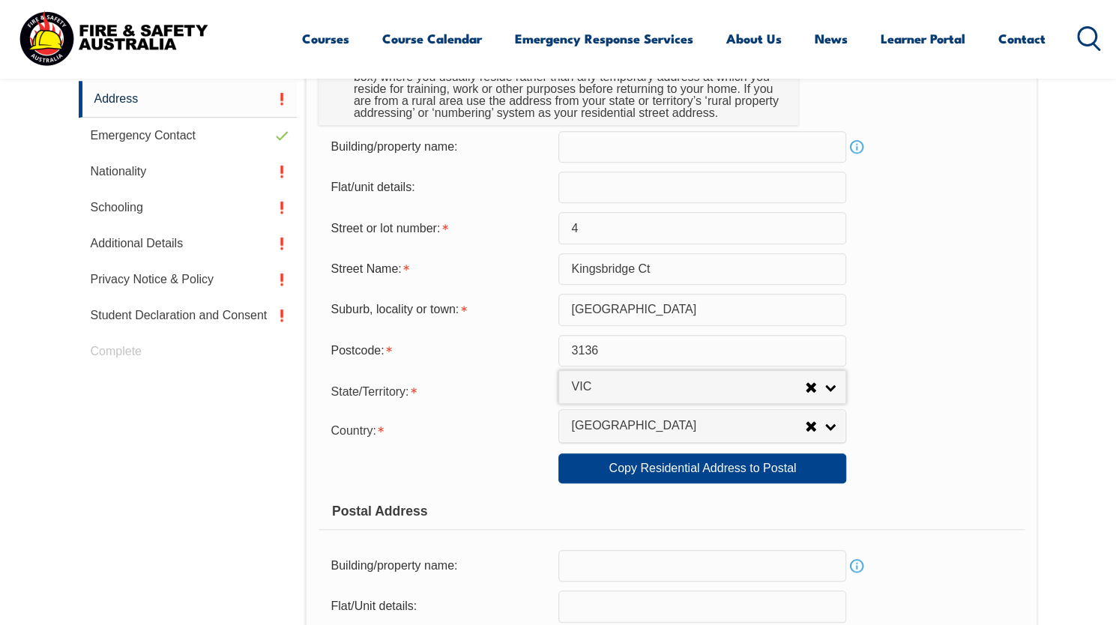
click at [955, 444] on form "Usual Residential Address Please provide the physical address (street number an…" at bounding box center [670, 476] width 705 height 960
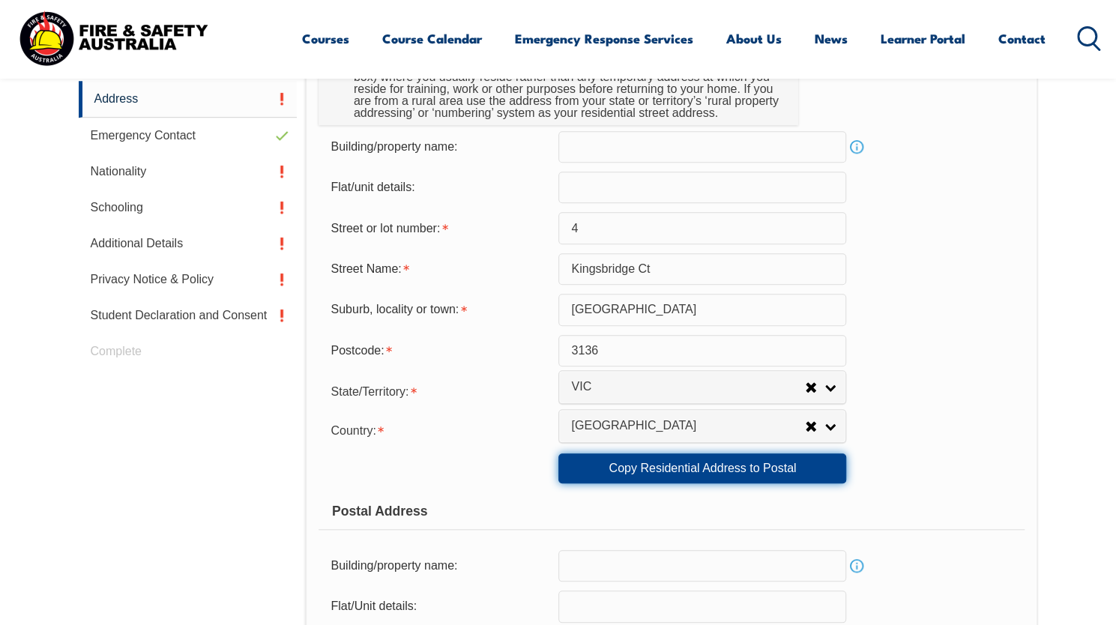
click at [795, 472] on link "Copy Residential Address to Postal" at bounding box center [702, 468] width 288 height 30
type input "4"
type input "Kingsbridge Ct"
type input "Croydon Hills"
select select "VIC"
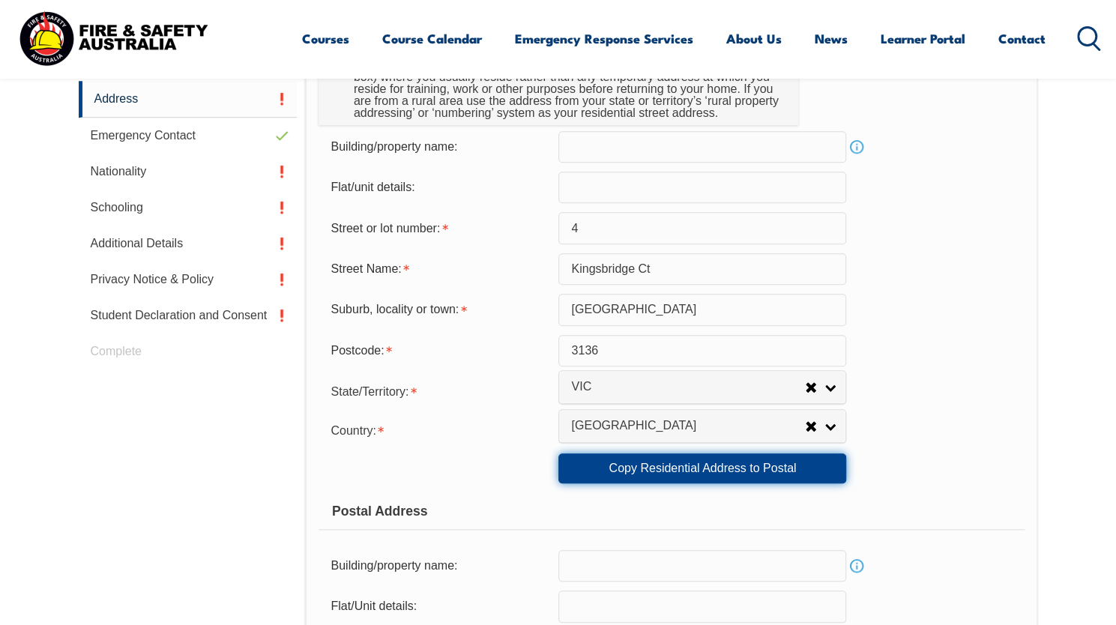
type input "3136"
select select "1101"
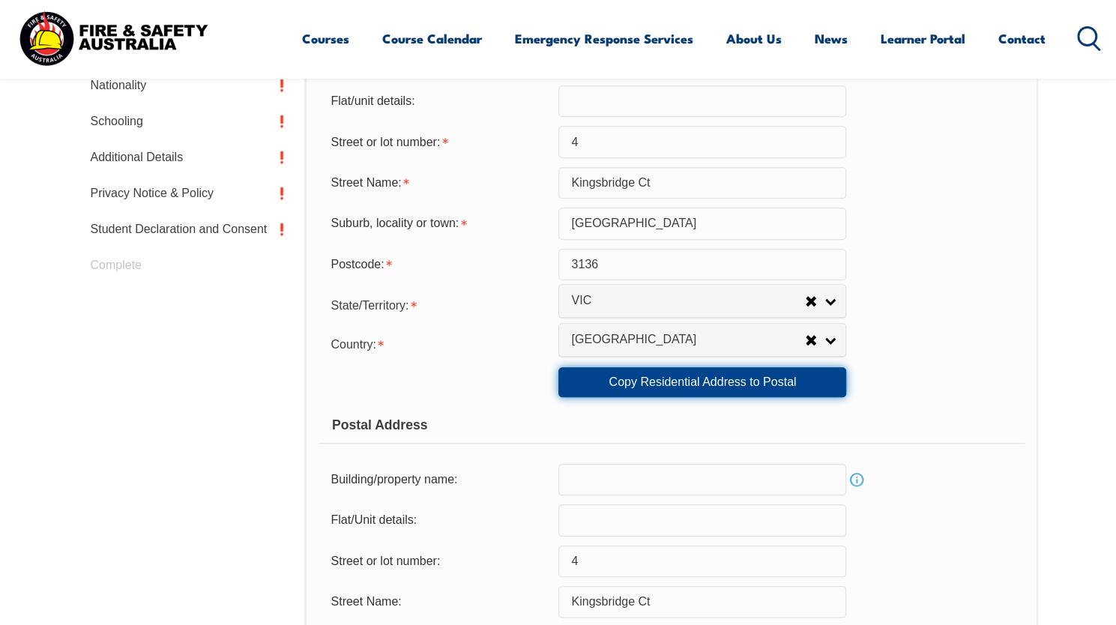
scroll to position [783, 0]
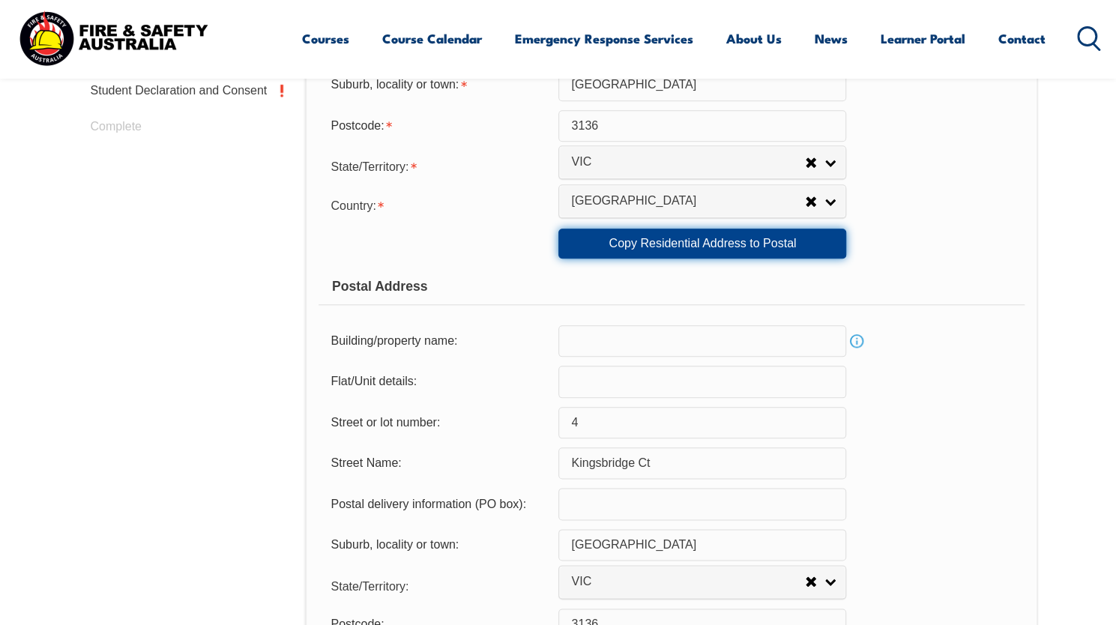
click at [673, 238] on link "Copy Residential Address to Postal" at bounding box center [702, 244] width 288 height 30
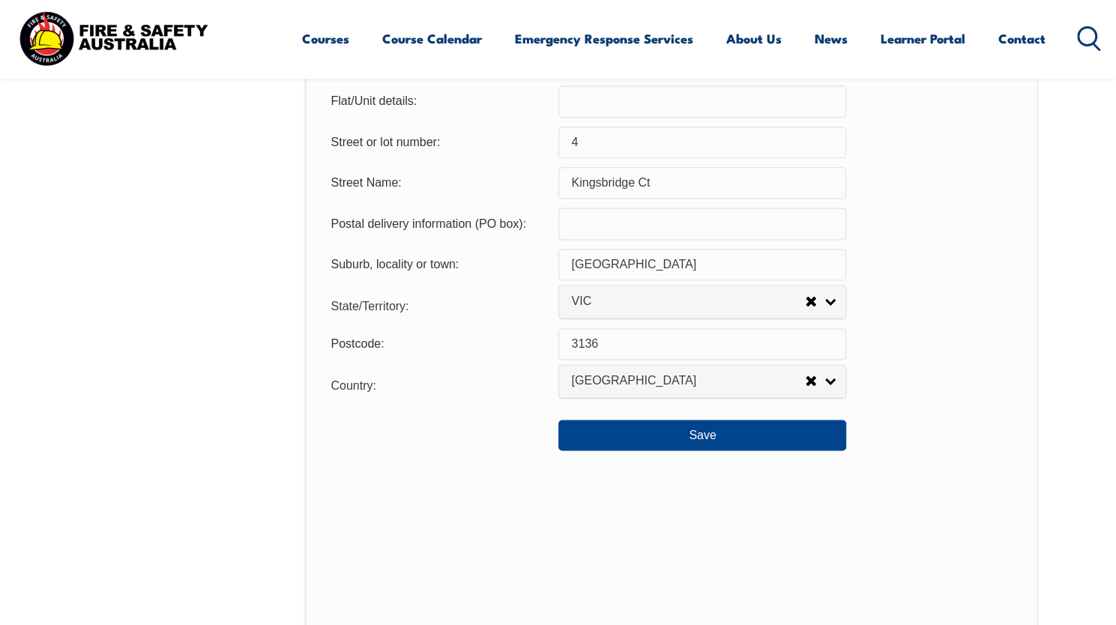
scroll to position [1083, 0]
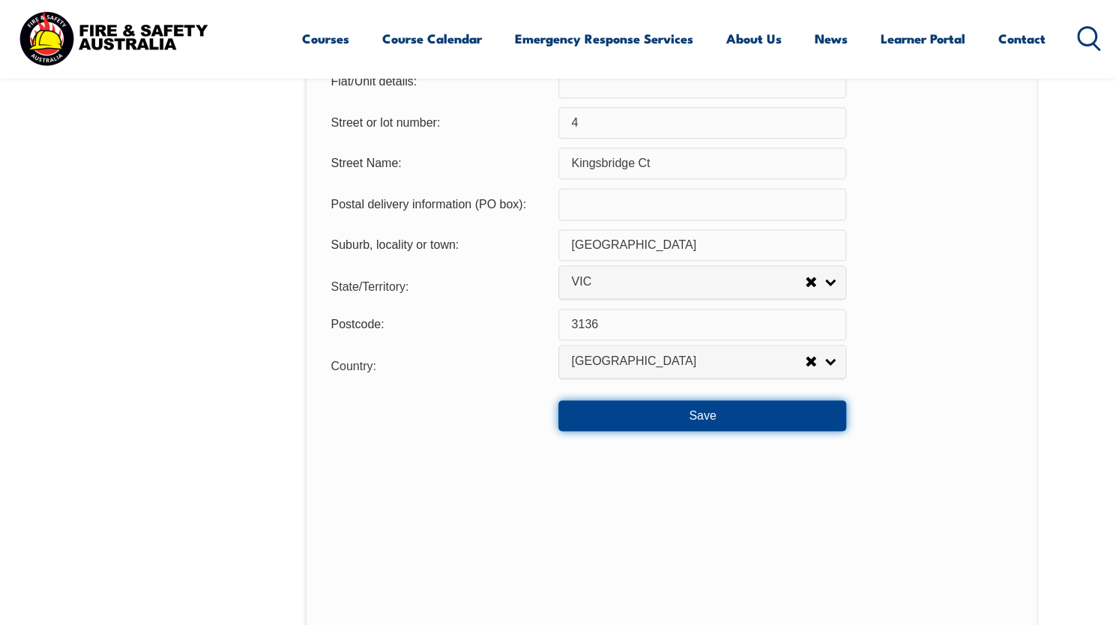
click at [810, 411] on button "Save" at bounding box center [702, 415] width 288 height 30
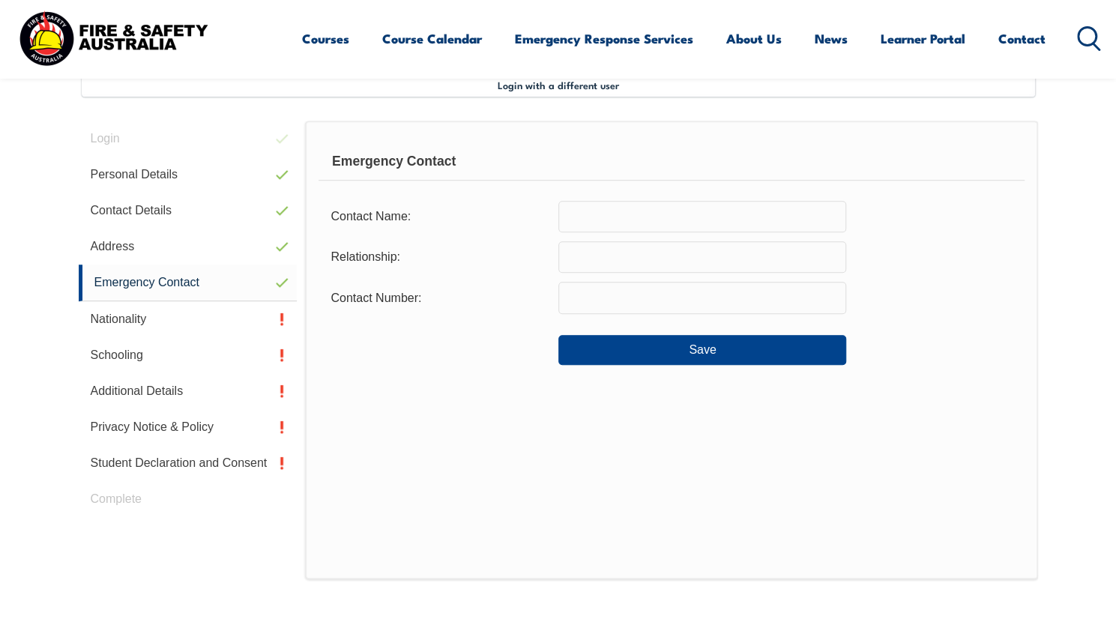
scroll to position [408, 0]
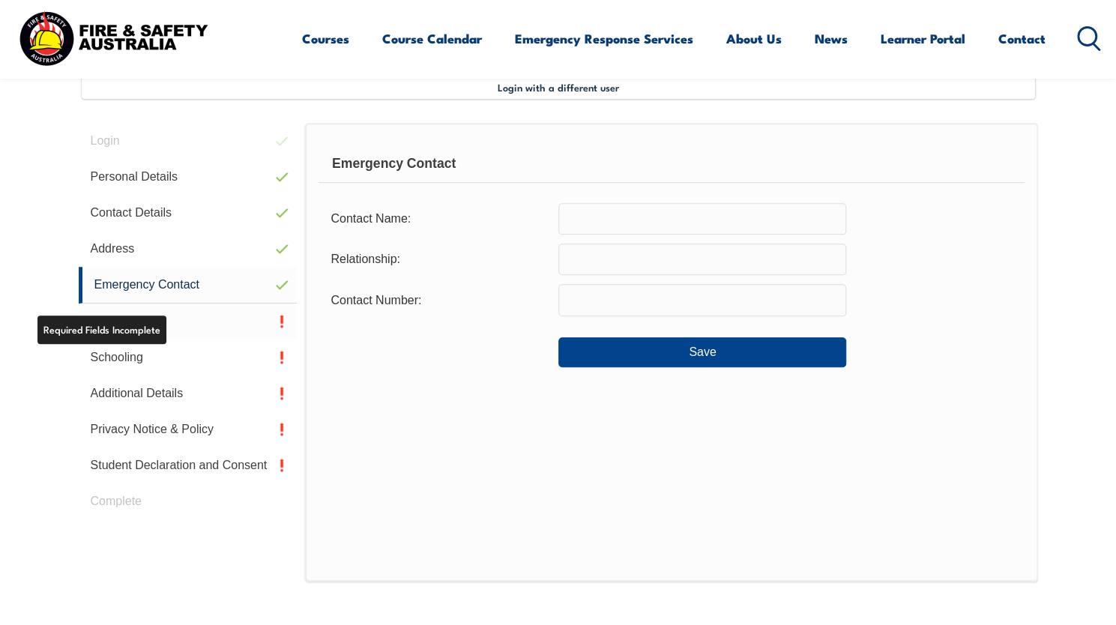
click at [249, 326] on link "Nationality" at bounding box center [188, 321] width 219 height 36
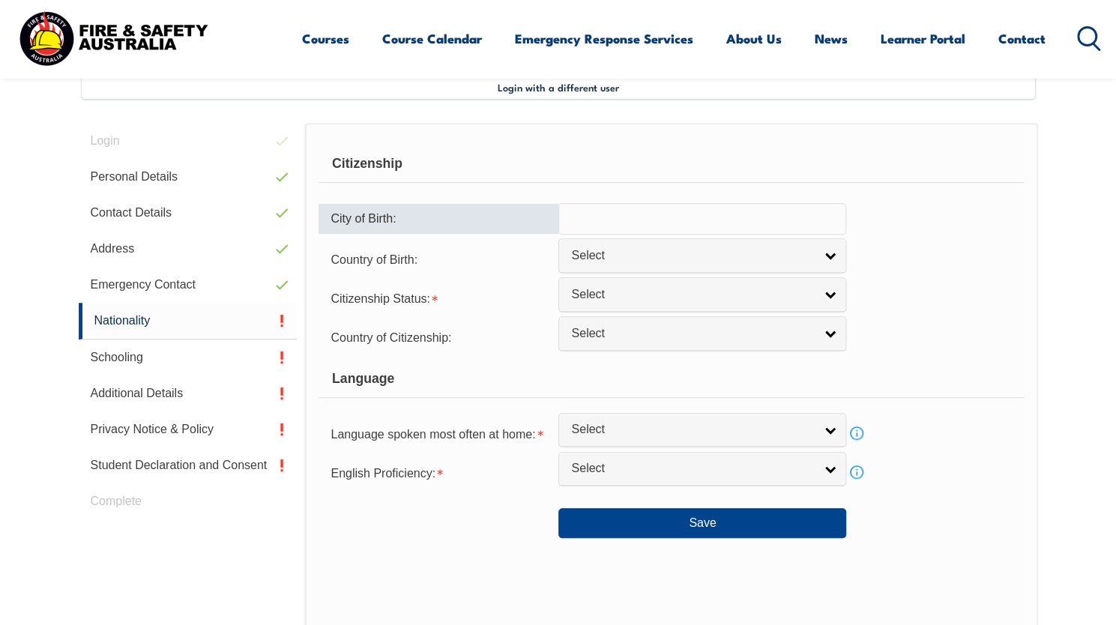
click at [598, 224] on input "text" at bounding box center [702, 218] width 288 height 31
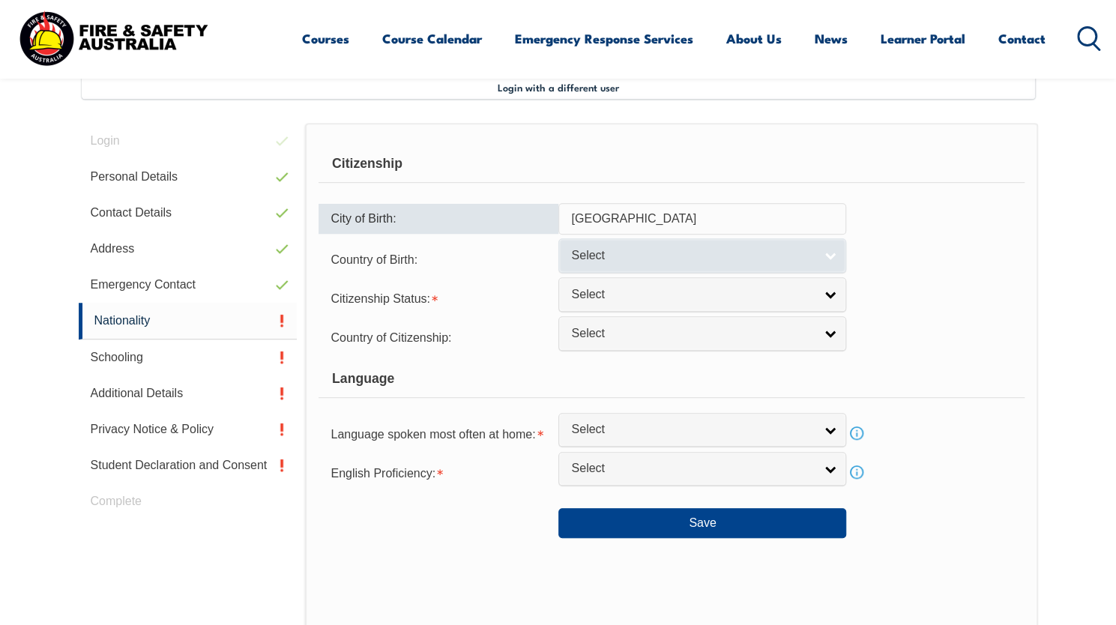
type input "Vietnam"
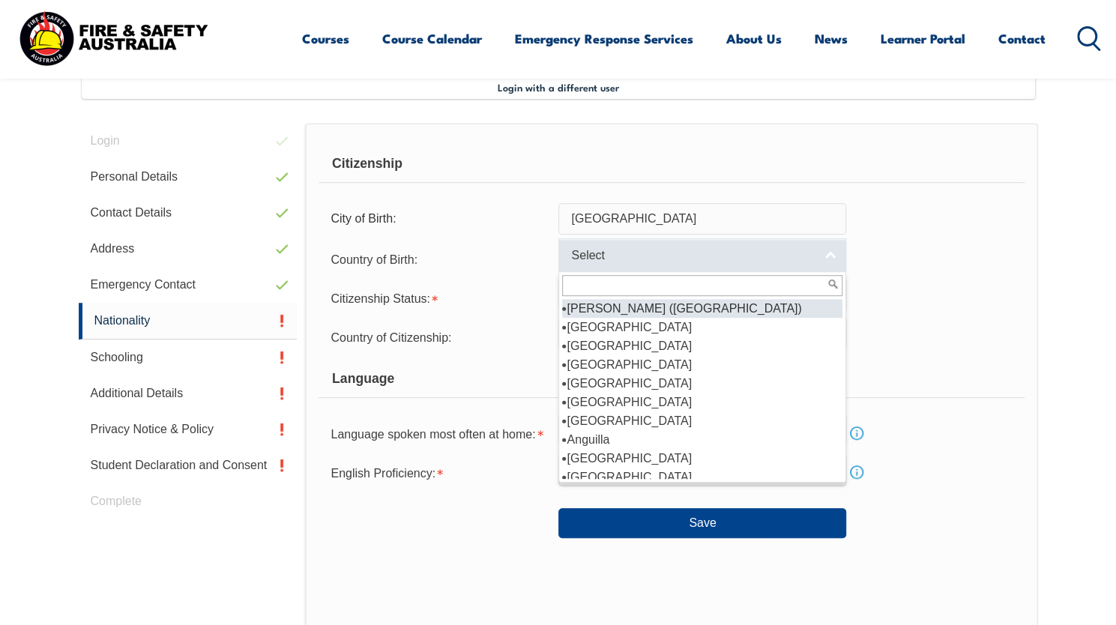
click at [608, 261] on span "Select" at bounding box center [692, 256] width 243 height 16
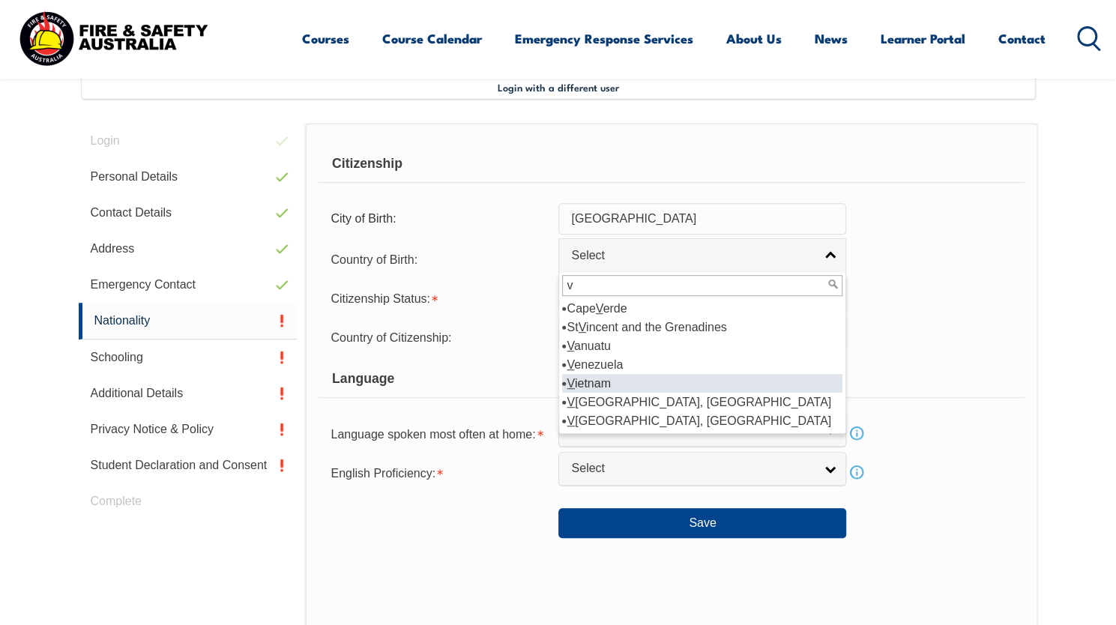
type input "v"
click at [587, 377] on li "V ietnam" at bounding box center [702, 383] width 280 height 19
select select "5105"
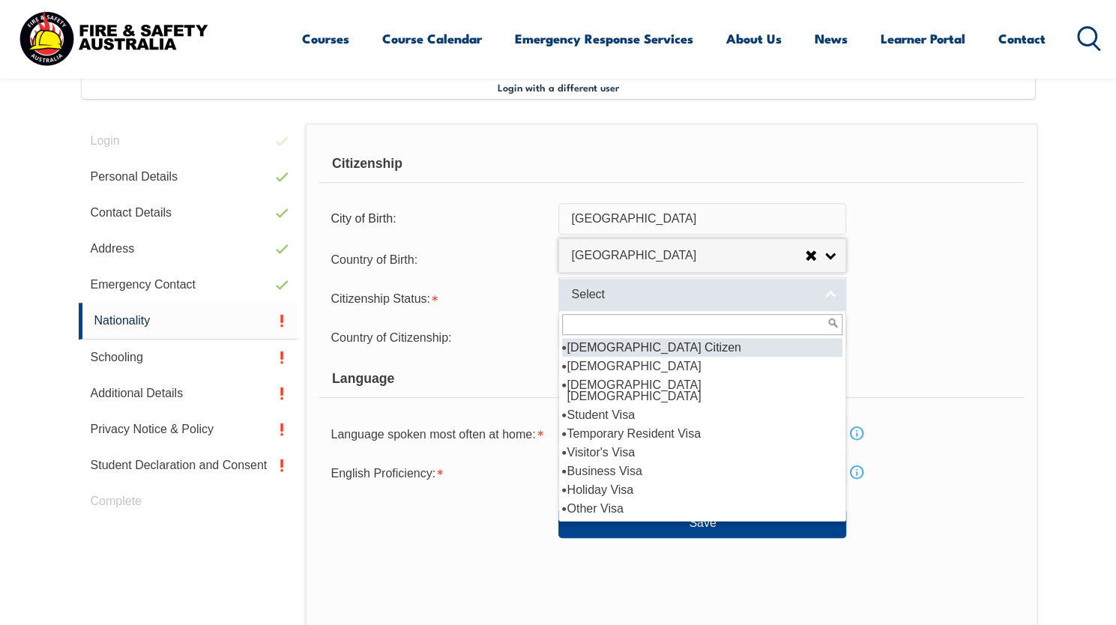
click at [615, 293] on span "Select" at bounding box center [692, 295] width 243 height 16
click at [610, 351] on li "Australian Citizen" at bounding box center [702, 347] width 280 height 19
select select "1"
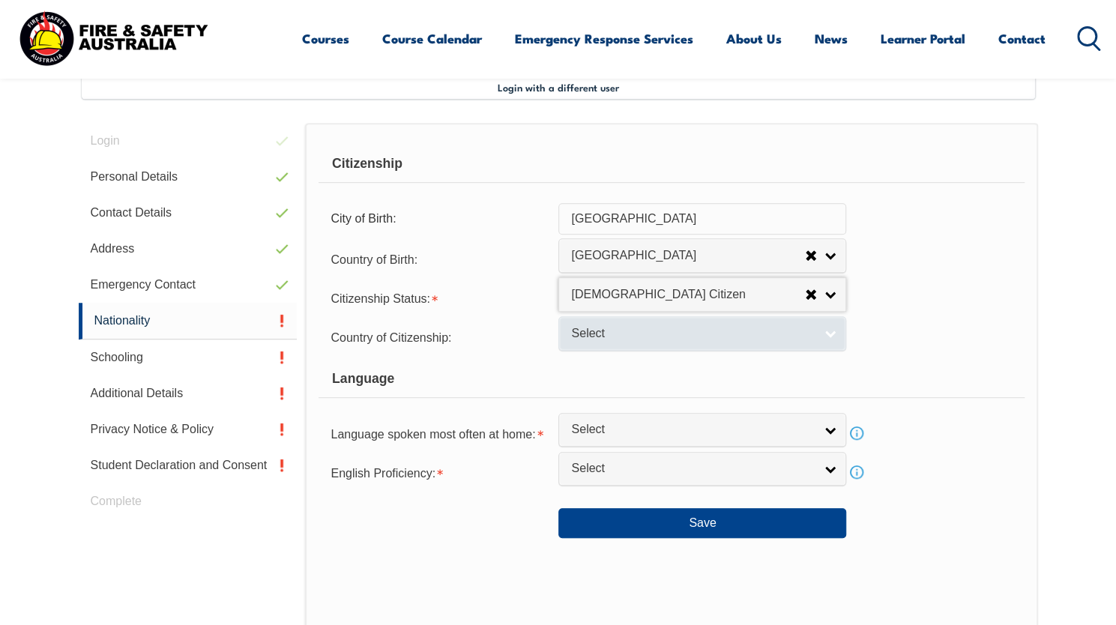
click at [612, 339] on span "Select" at bounding box center [692, 334] width 243 height 16
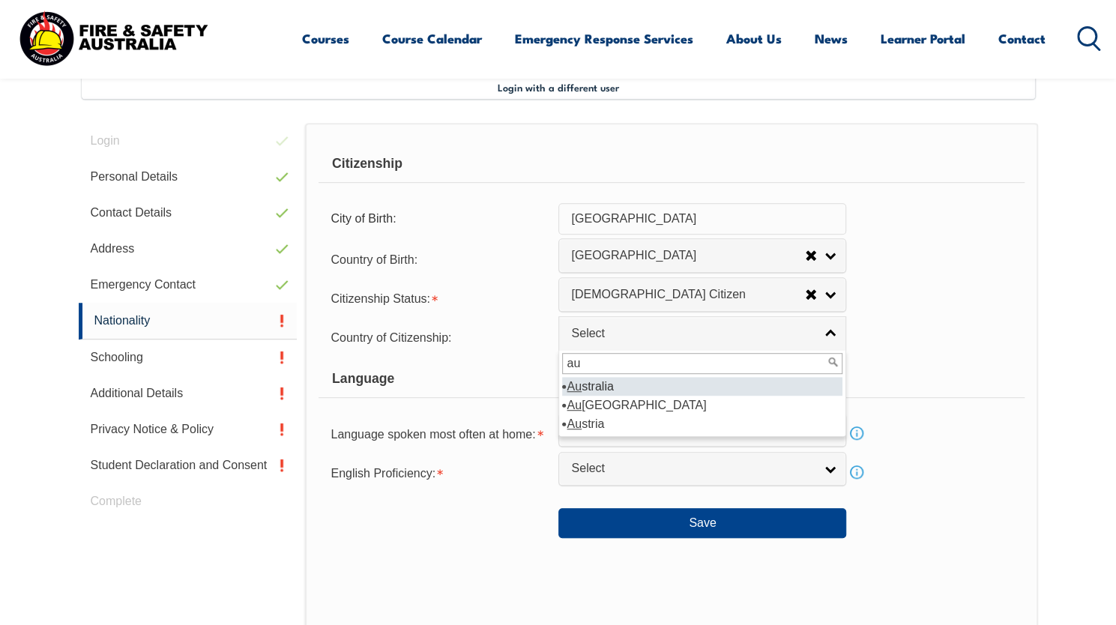
type input "au"
click at [602, 386] on li "Au stralia" at bounding box center [702, 386] width 280 height 19
select select "1101"
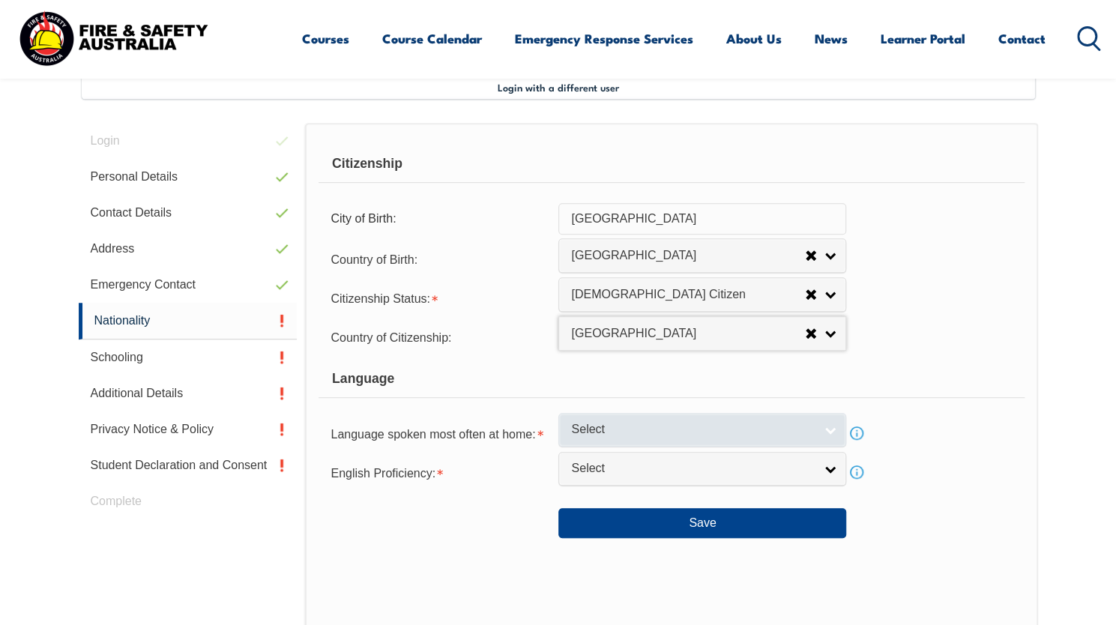
click at [636, 426] on span "Select" at bounding box center [692, 430] width 243 height 16
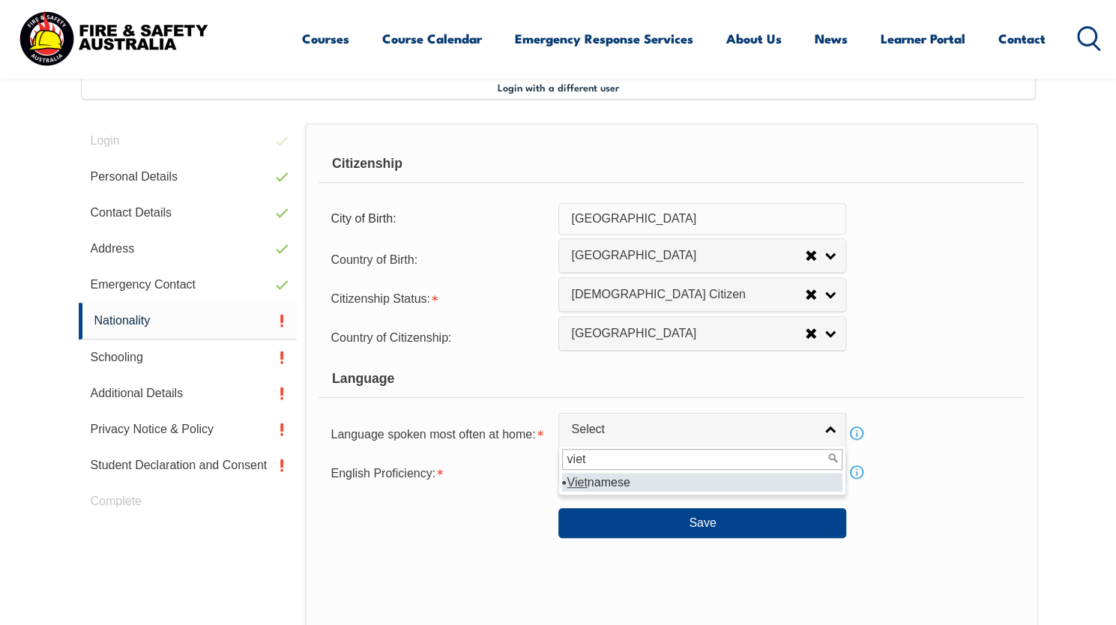
type input "viet"
click at [594, 480] on li "Viet namese" at bounding box center [702, 482] width 280 height 19
select select "6302"
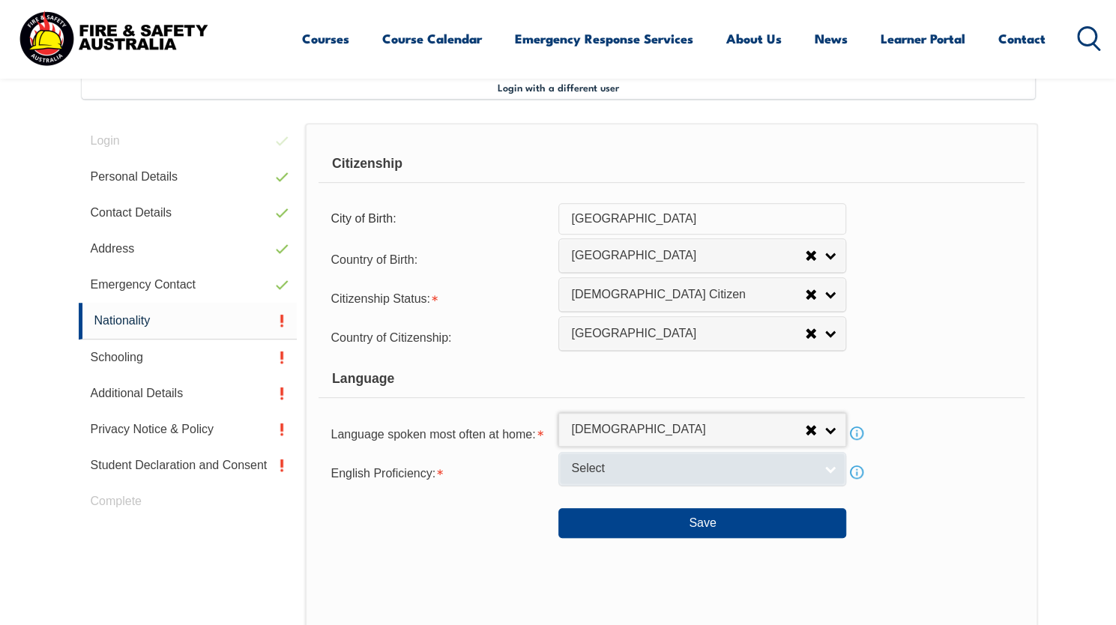
click at [586, 473] on span "Select" at bounding box center [692, 469] width 243 height 16
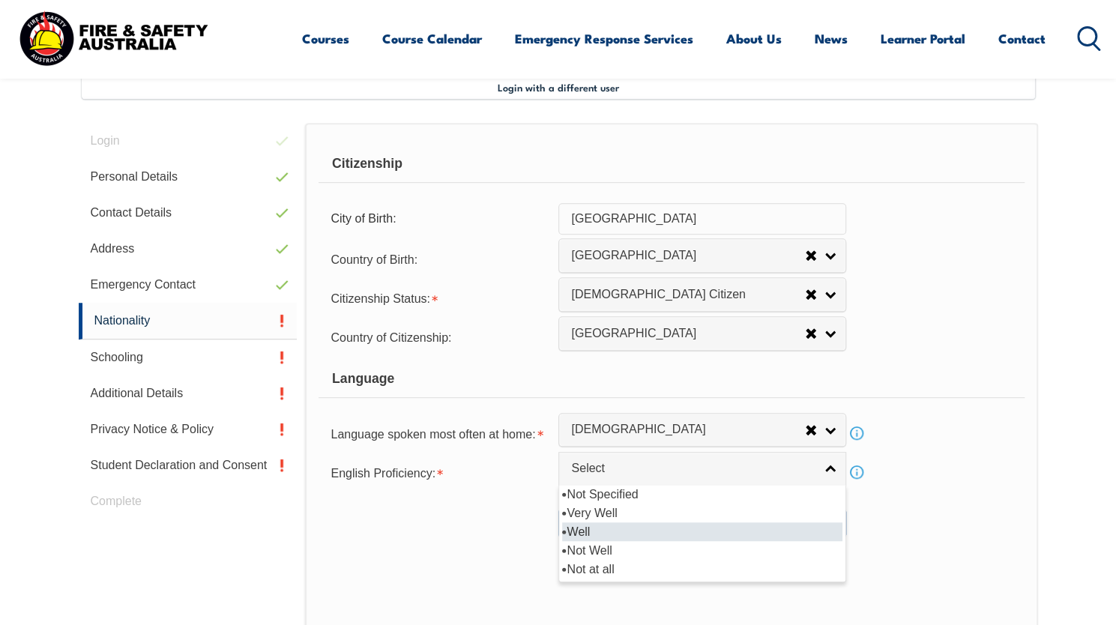
click at [590, 530] on li "Well" at bounding box center [702, 531] width 280 height 19
select select "2"
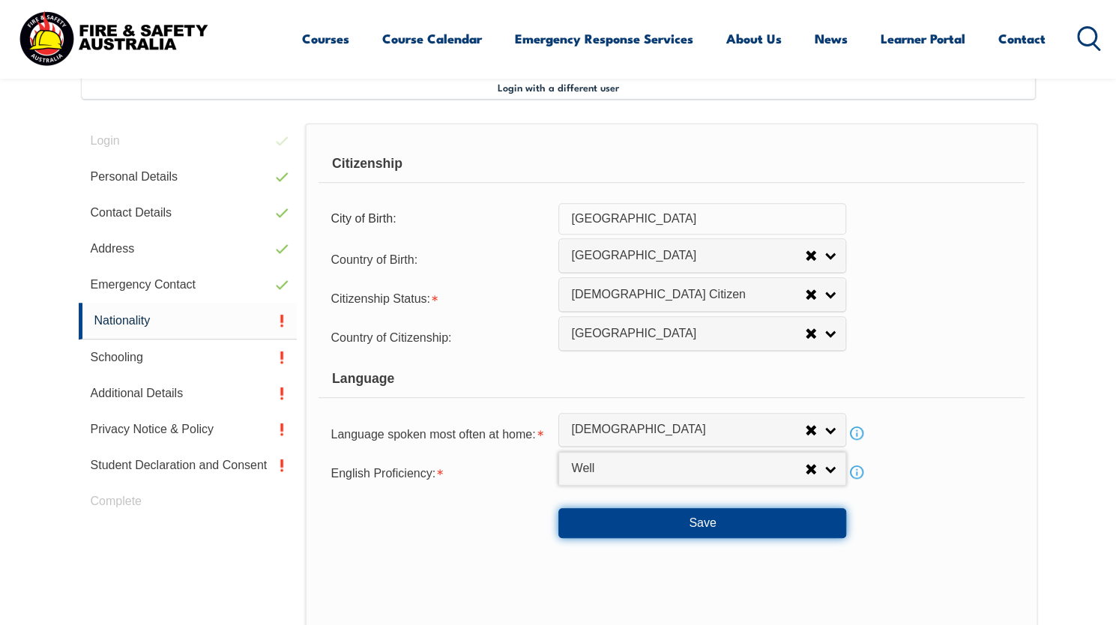
click at [650, 530] on button "Save" at bounding box center [702, 523] width 288 height 30
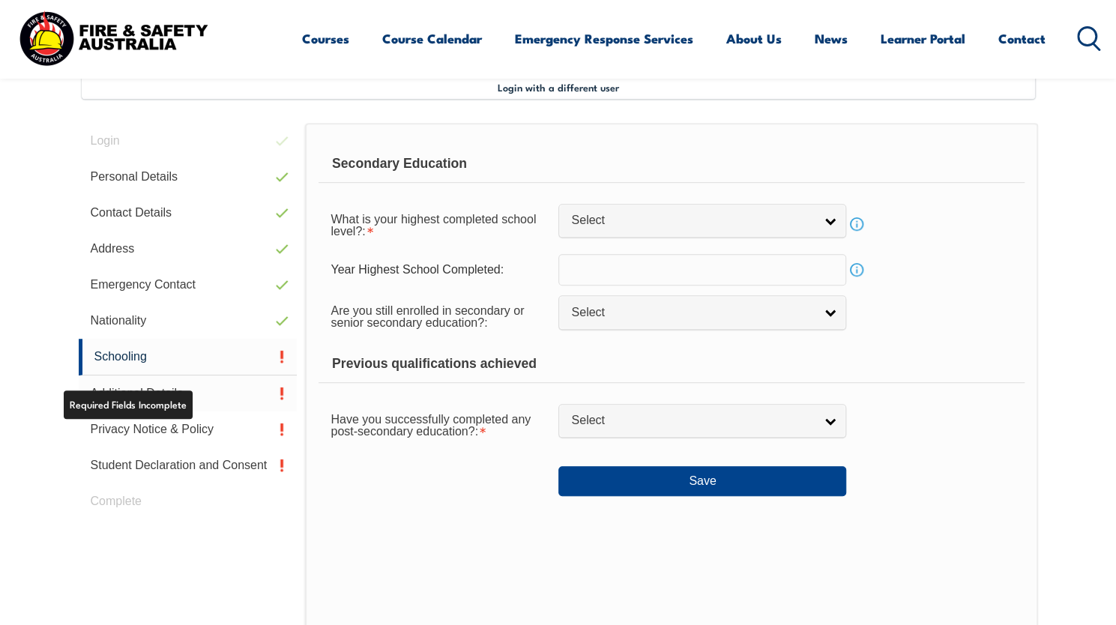
click at [172, 389] on link "Additional Details" at bounding box center [188, 393] width 219 height 36
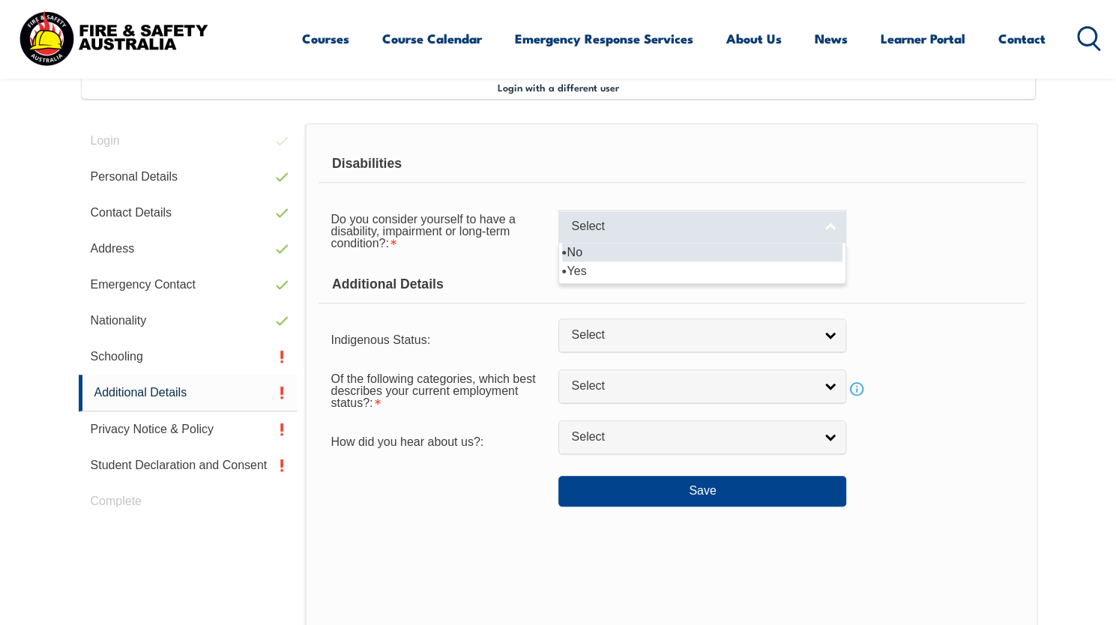
click at [648, 228] on span "Select" at bounding box center [692, 227] width 243 height 16
click at [611, 256] on li "No" at bounding box center [702, 252] width 280 height 19
select select "false"
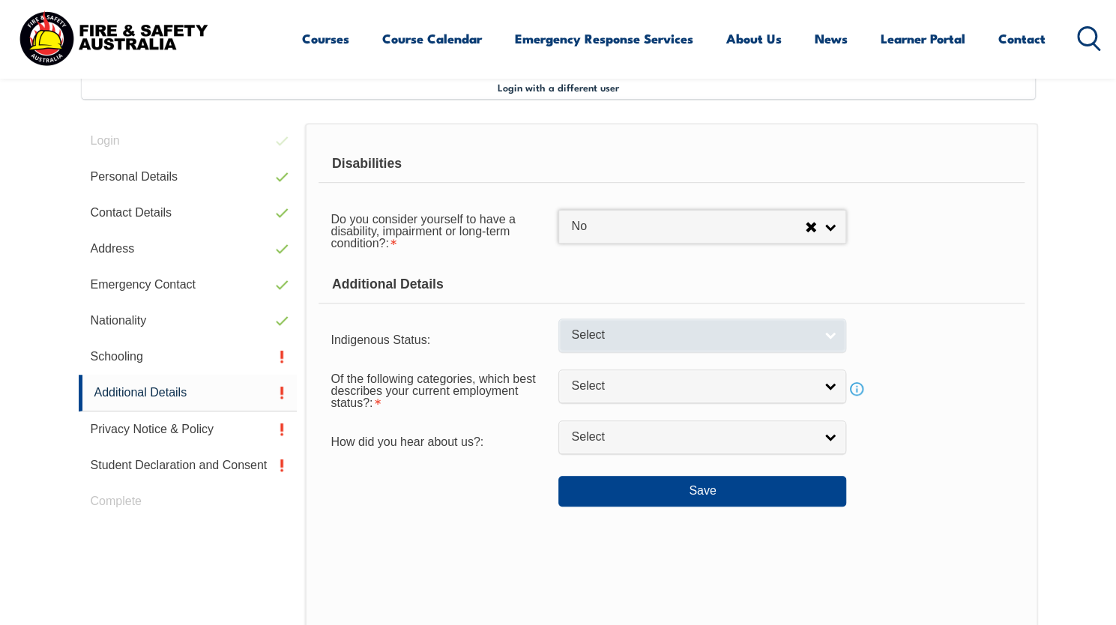
click at [618, 338] on span "Select" at bounding box center [692, 335] width 243 height 16
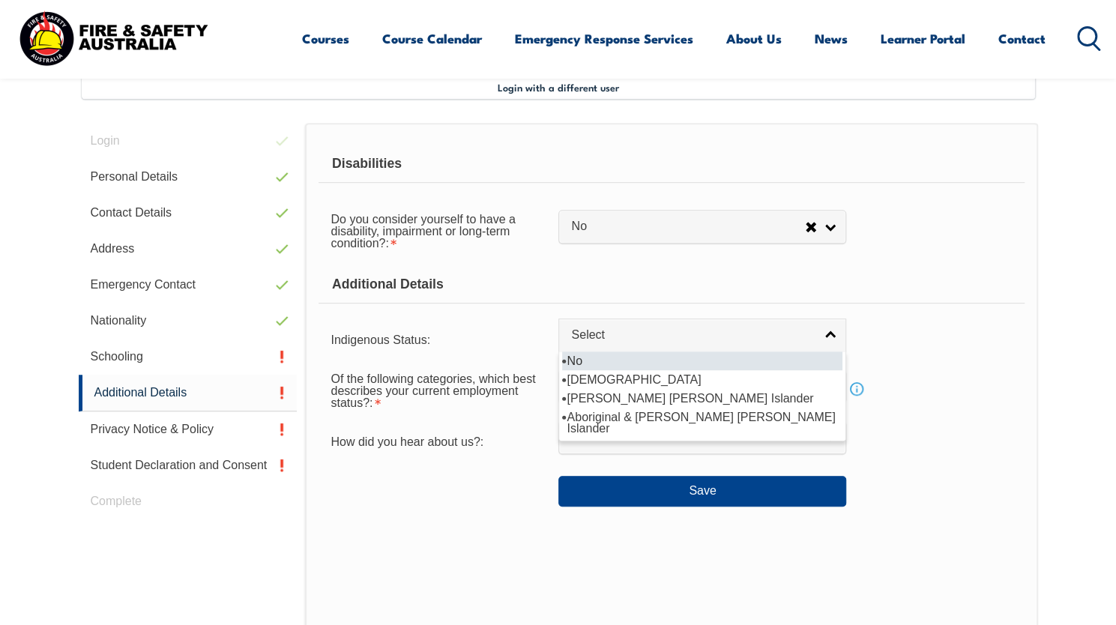
click at [605, 355] on li "No" at bounding box center [702, 360] width 280 height 19
select select "4"
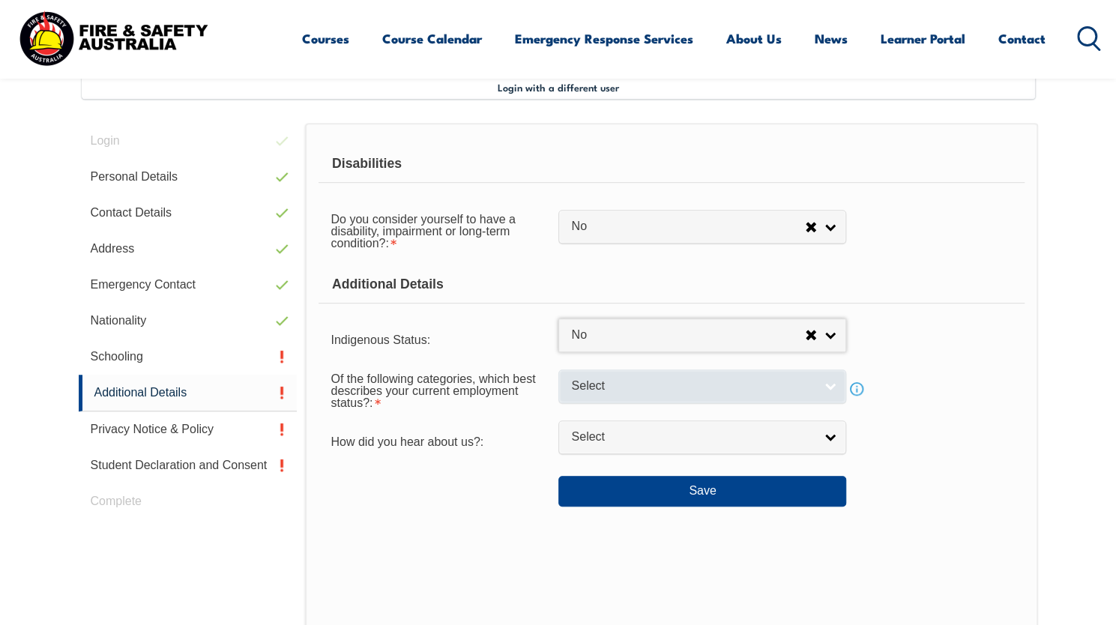
click at [588, 386] on span "Select" at bounding box center [692, 386] width 243 height 16
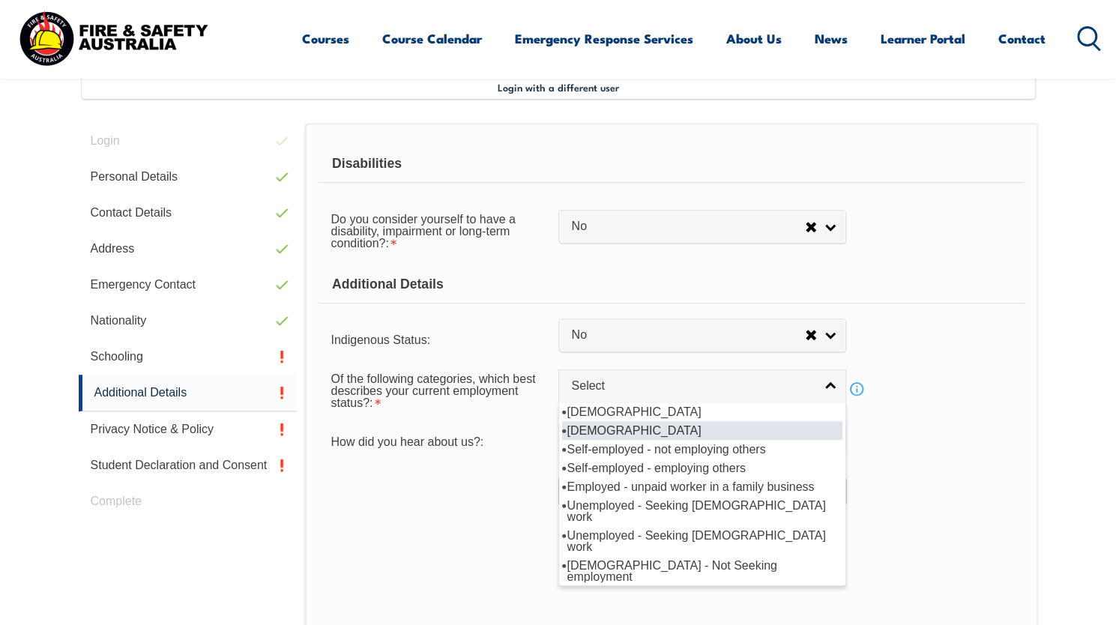
click at [593, 428] on li "Part-time employee" at bounding box center [702, 430] width 280 height 19
select select "2"
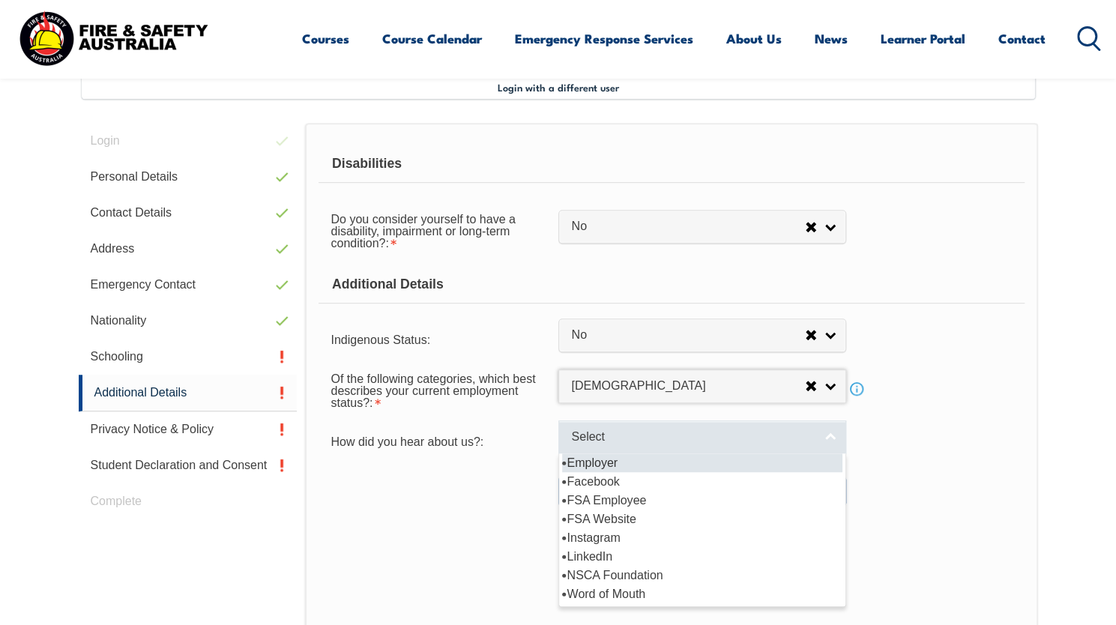
click at [614, 437] on span "Select" at bounding box center [692, 437] width 243 height 16
click at [599, 462] on li "Employer" at bounding box center [702, 462] width 280 height 19
select select "8019"
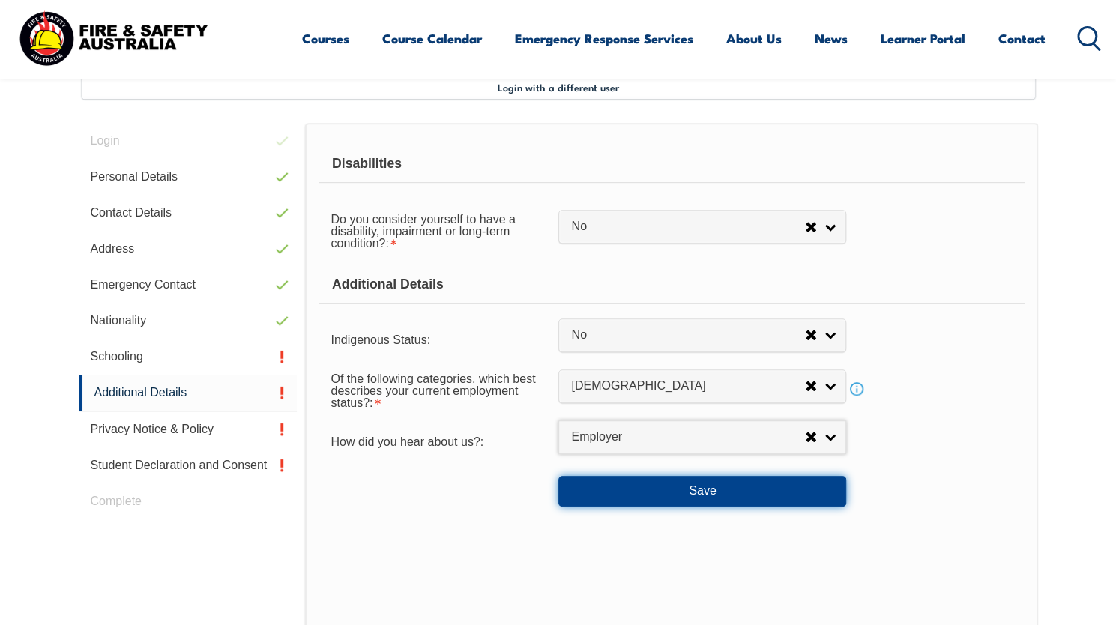
click at [596, 486] on button "Save" at bounding box center [702, 491] width 288 height 30
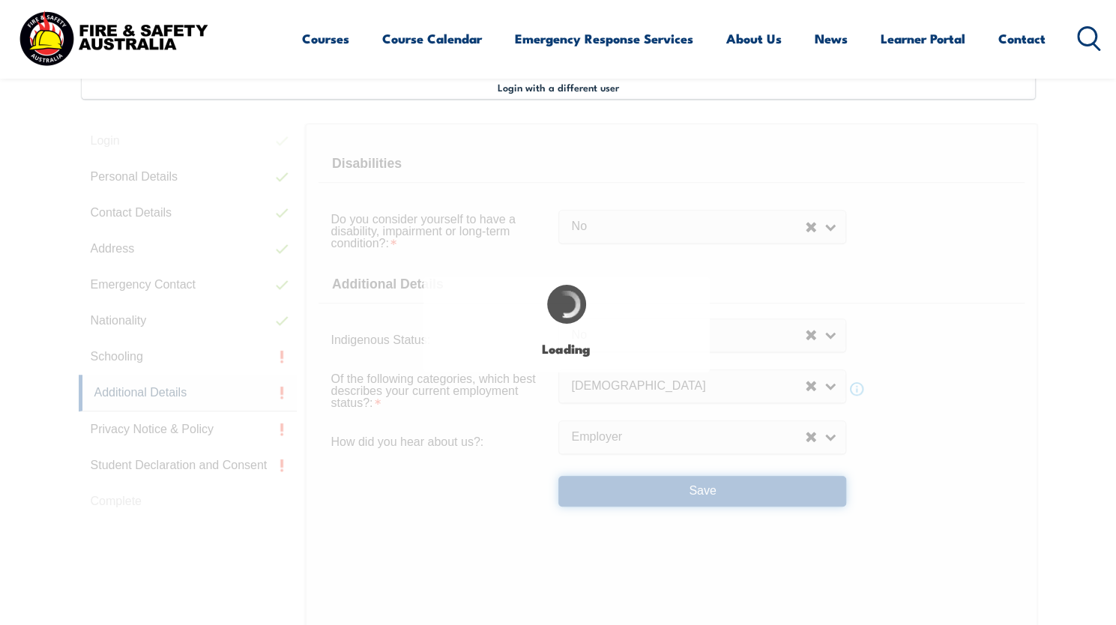
select select "false"
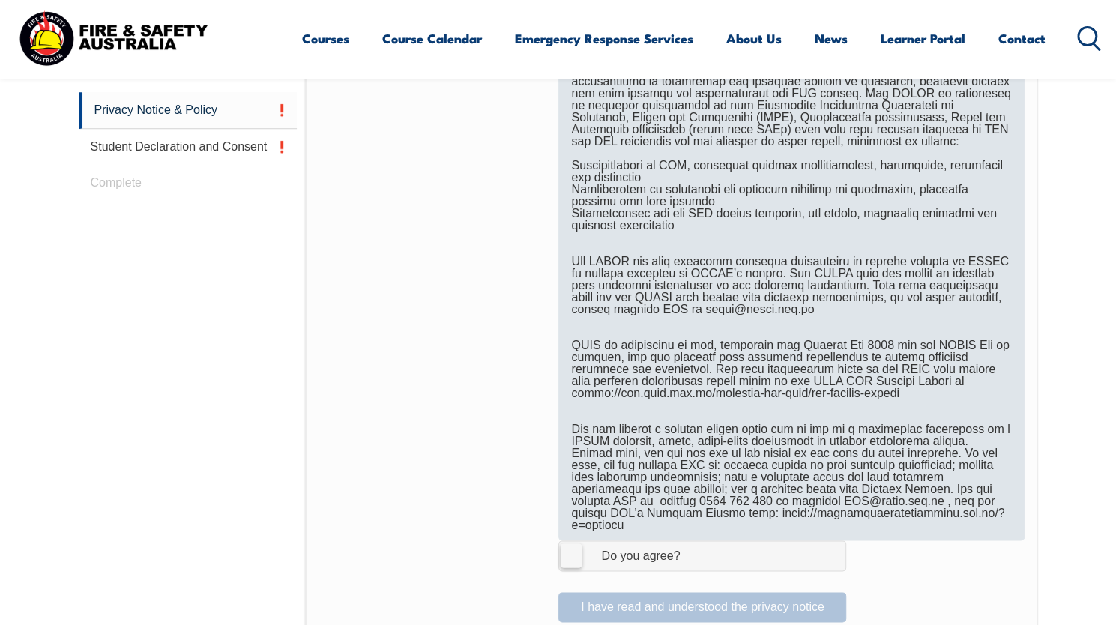
scroll to position [783, 0]
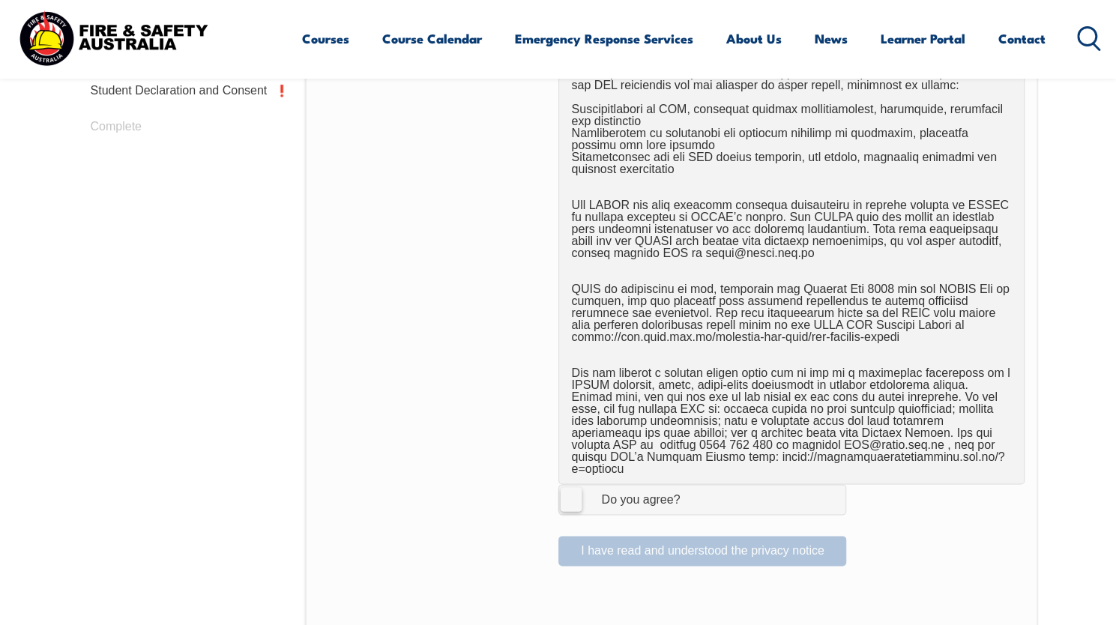
click at [574, 488] on label "I Agree Do you agree?" at bounding box center [702, 499] width 288 height 30
click at [692, 488] on input "I Agree Do you agree?" at bounding box center [704, 499] width 25 height 28
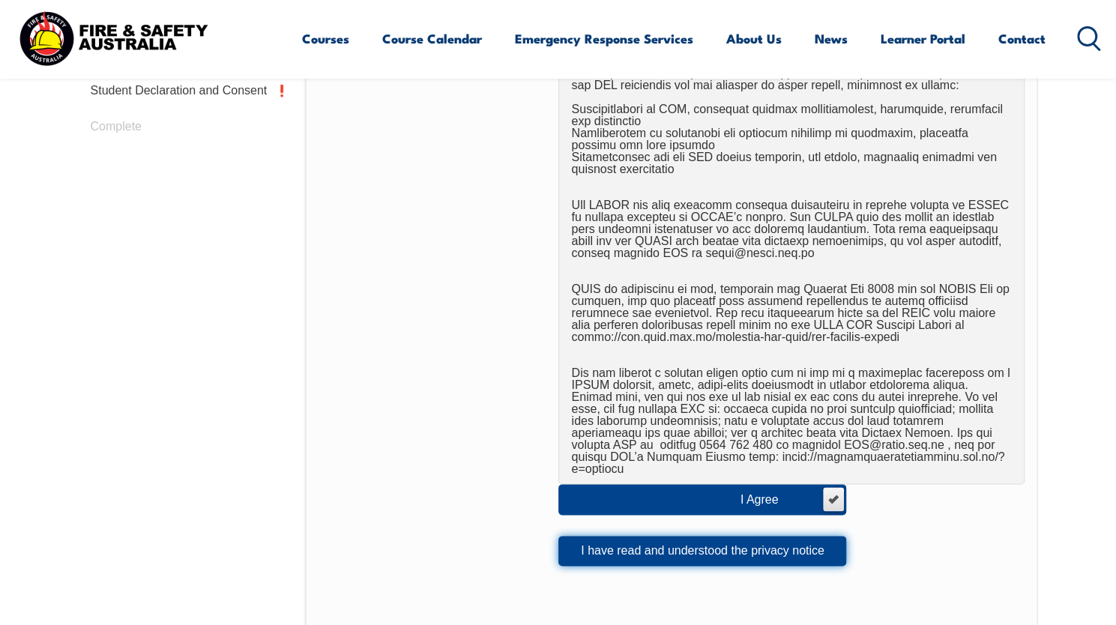
click at [647, 536] on button "I have read and understood the privacy notice" at bounding box center [702, 551] width 288 height 30
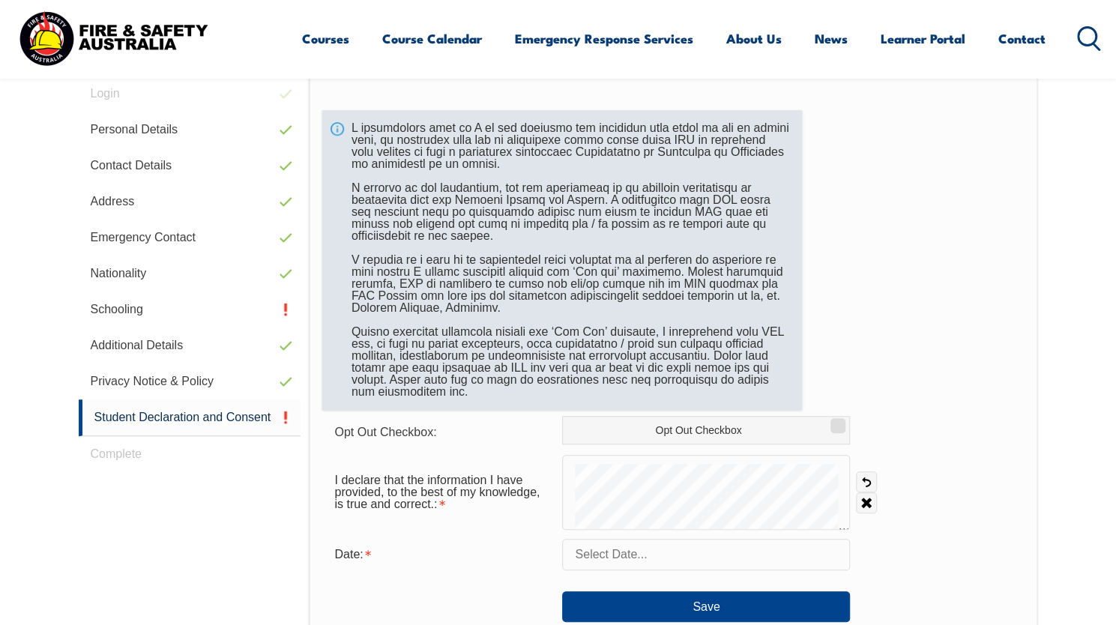
scroll to position [483, 0]
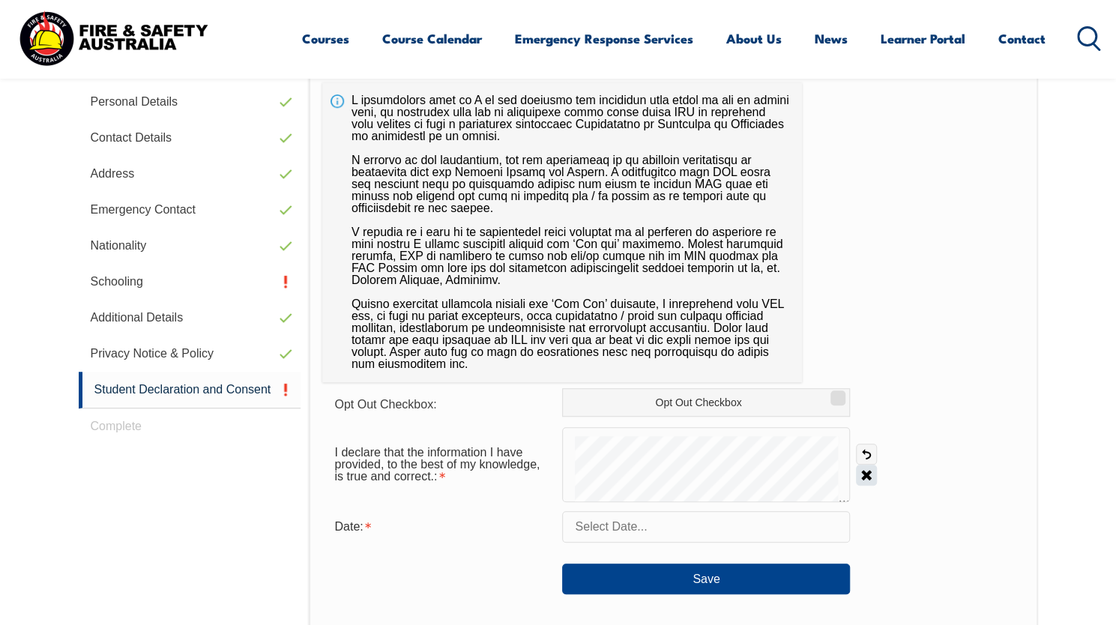
click at [864, 473] on link "Clear" at bounding box center [866, 475] width 21 height 21
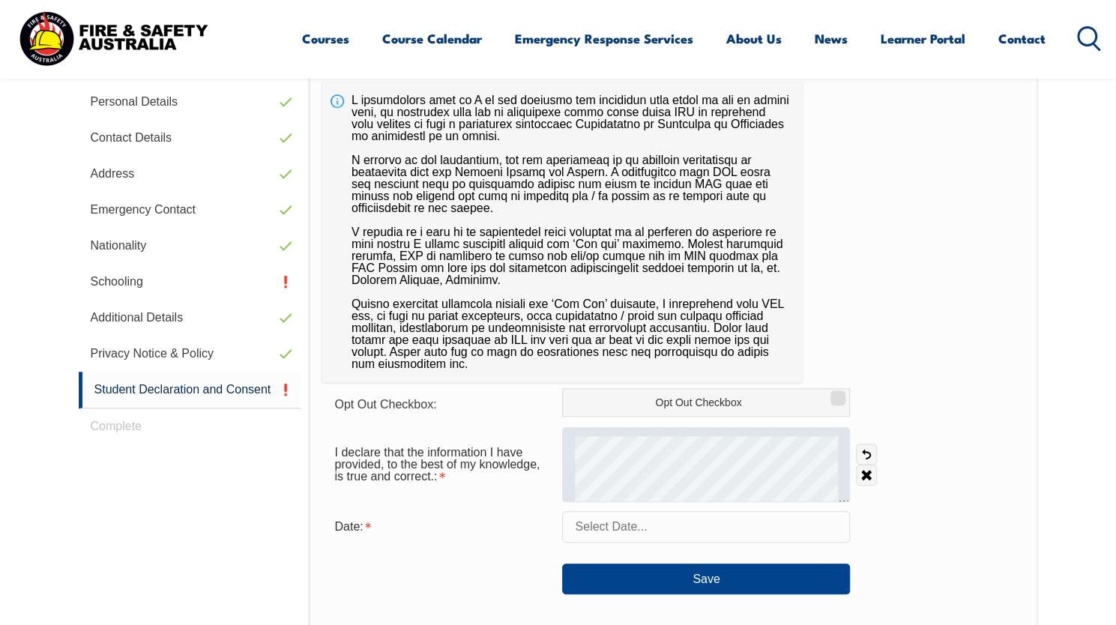
click at [604, 465] on div at bounding box center [706, 464] width 288 height 75
click at [617, 465] on div at bounding box center [706, 464] width 288 height 75
click at [584, 477] on div at bounding box center [706, 464] width 288 height 75
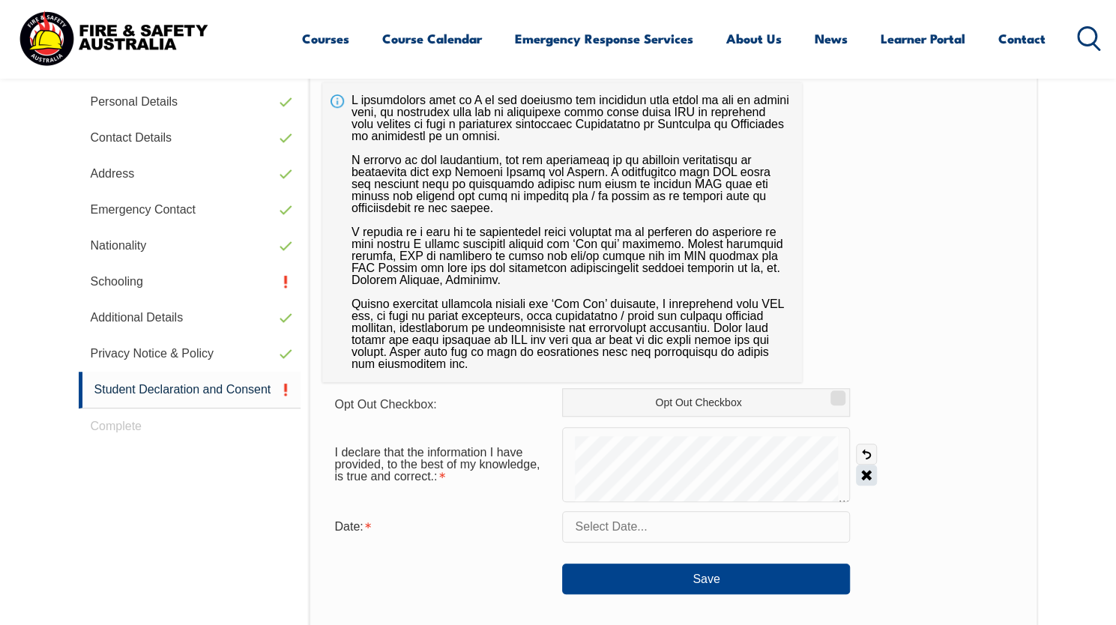
click at [865, 473] on link "Clear" at bounding box center [866, 475] width 21 height 21
click at [643, 529] on input "text" at bounding box center [706, 526] width 288 height 31
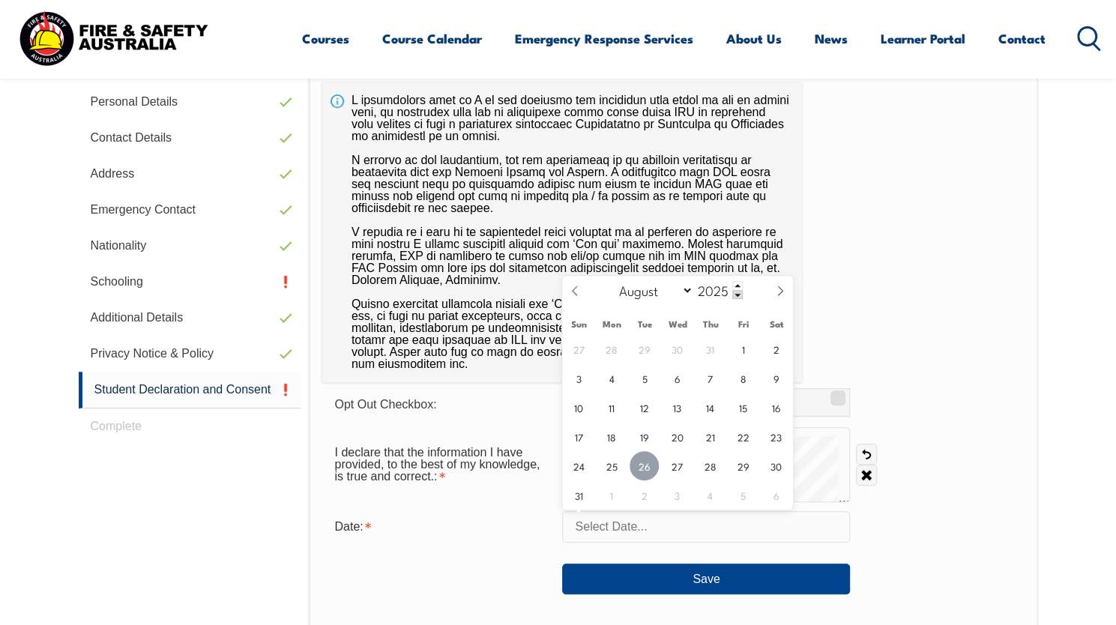
click at [646, 465] on span "26" at bounding box center [643, 465] width 29 height 29
type input "August 26, 2025"
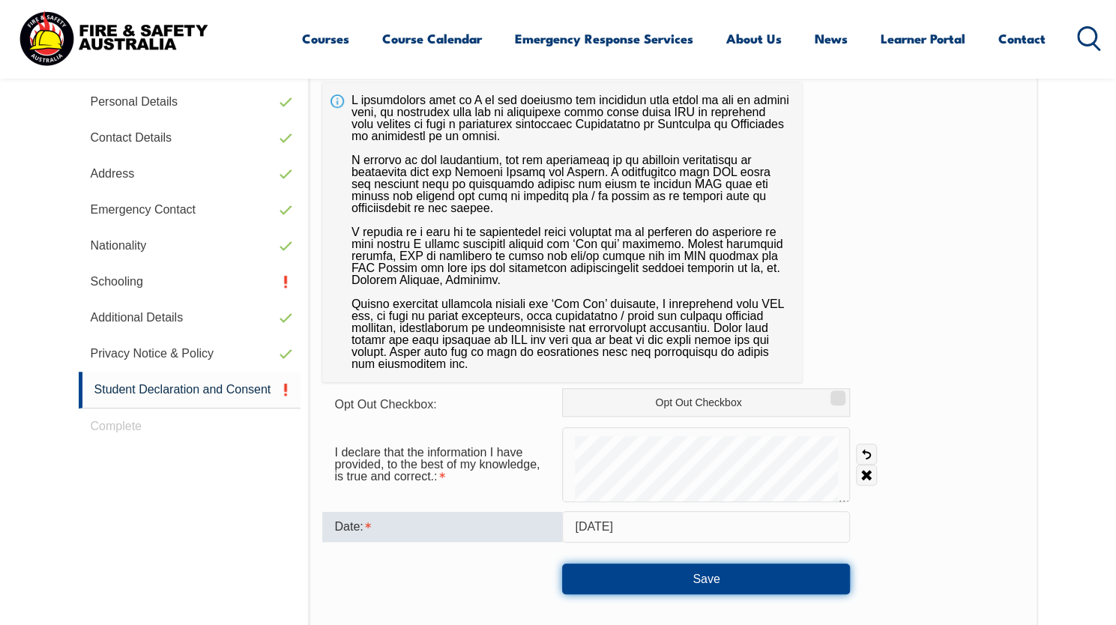
click at [746, 581] on button "Save" at bounding box center [706, 578] width 288 height 30
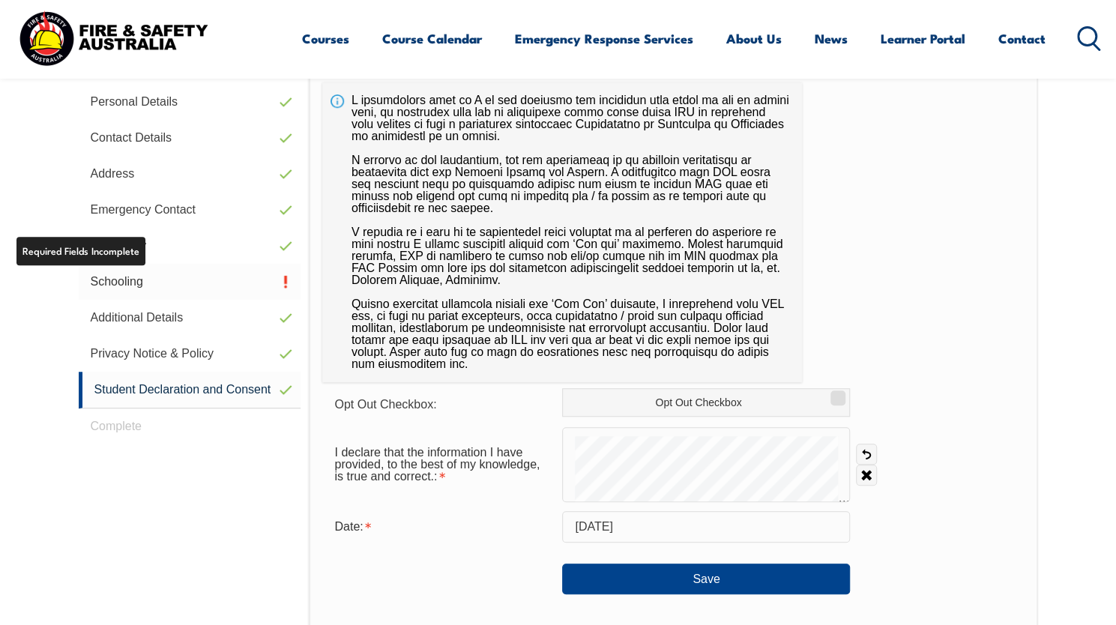
click at [122, 279] on link "Schooling" at bounding box center [190, 282] width 223 height 36
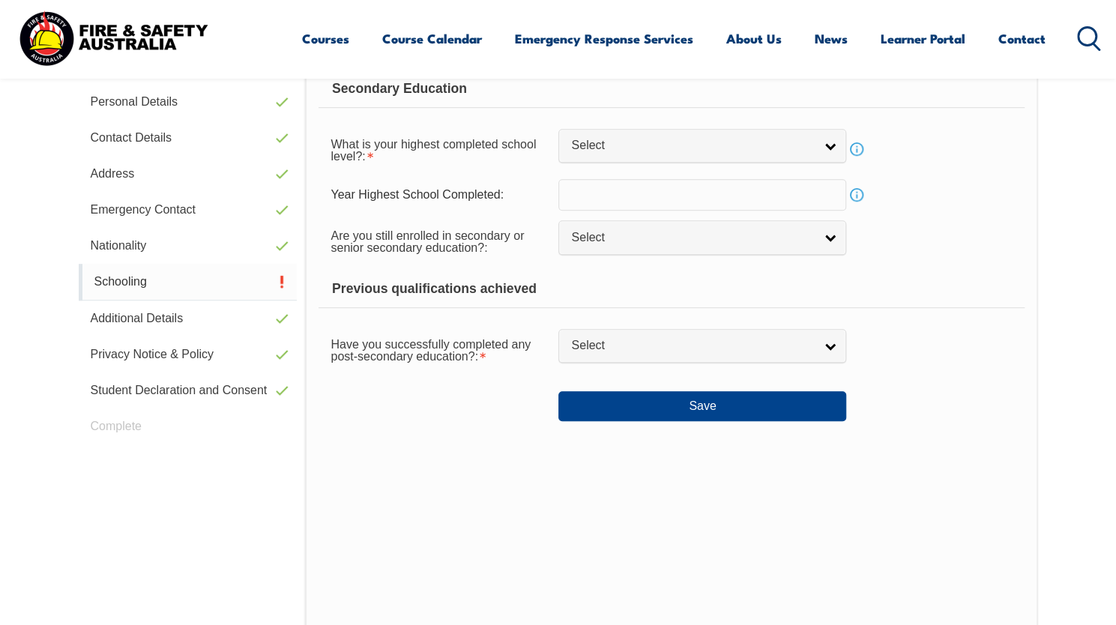
scroll to position [408, 0]
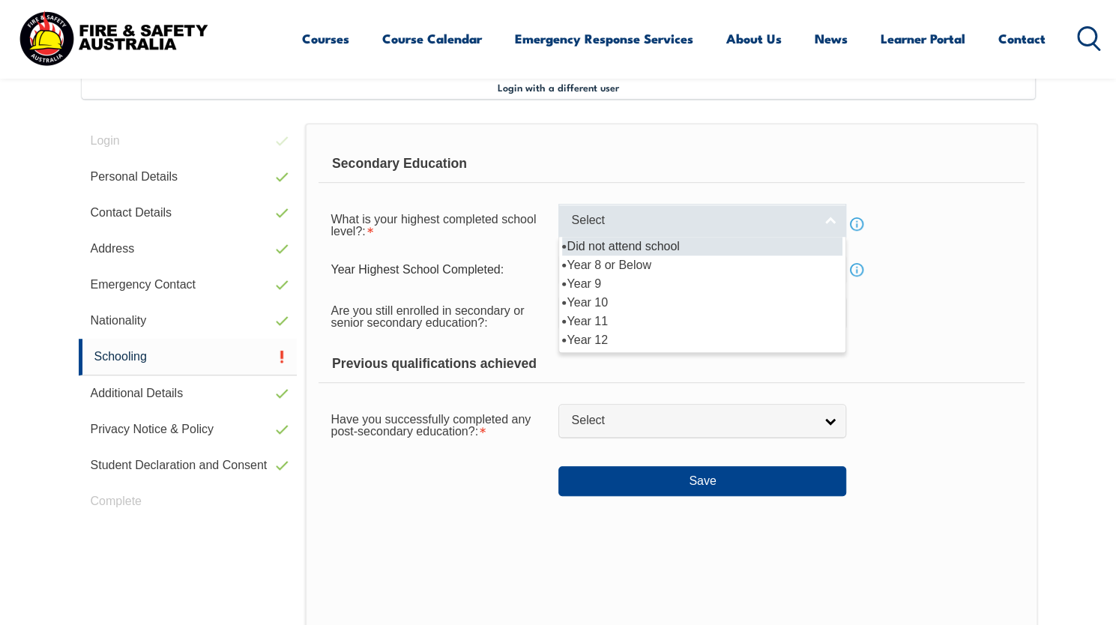
click at [647, 225] on span "Select" at bounding box center [692, 221] width 243 height 16
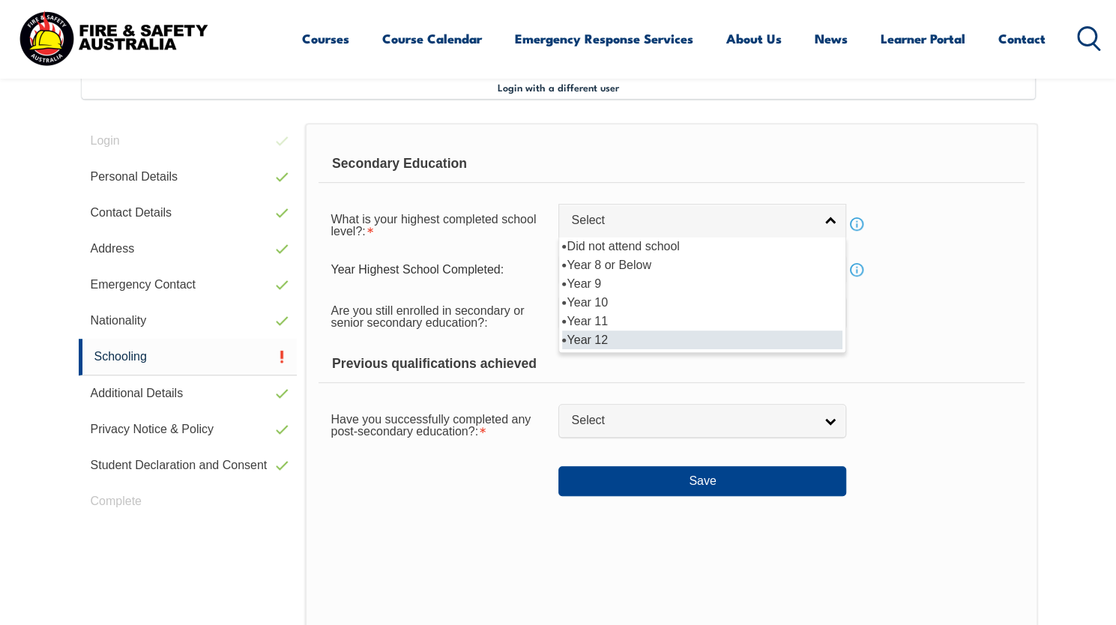
click at [588, 336] on li "Year 12" at bounding box center [702, 339] width 280 height 19
select select "12"
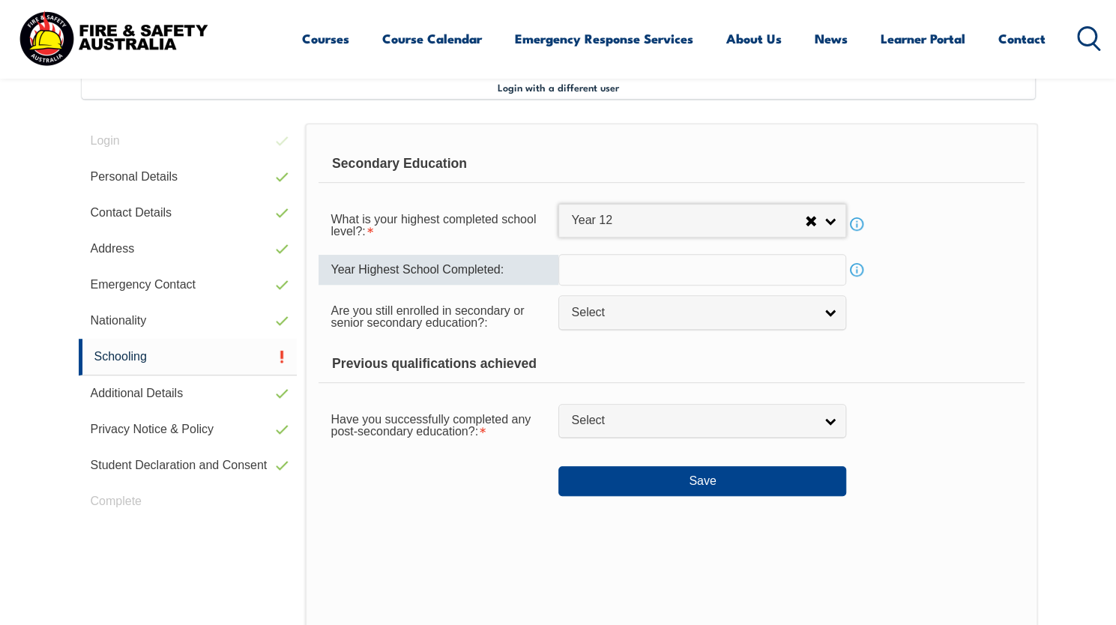
click at [601, 264] on input "text" at bounding box center [702, 269] width 288 height 31
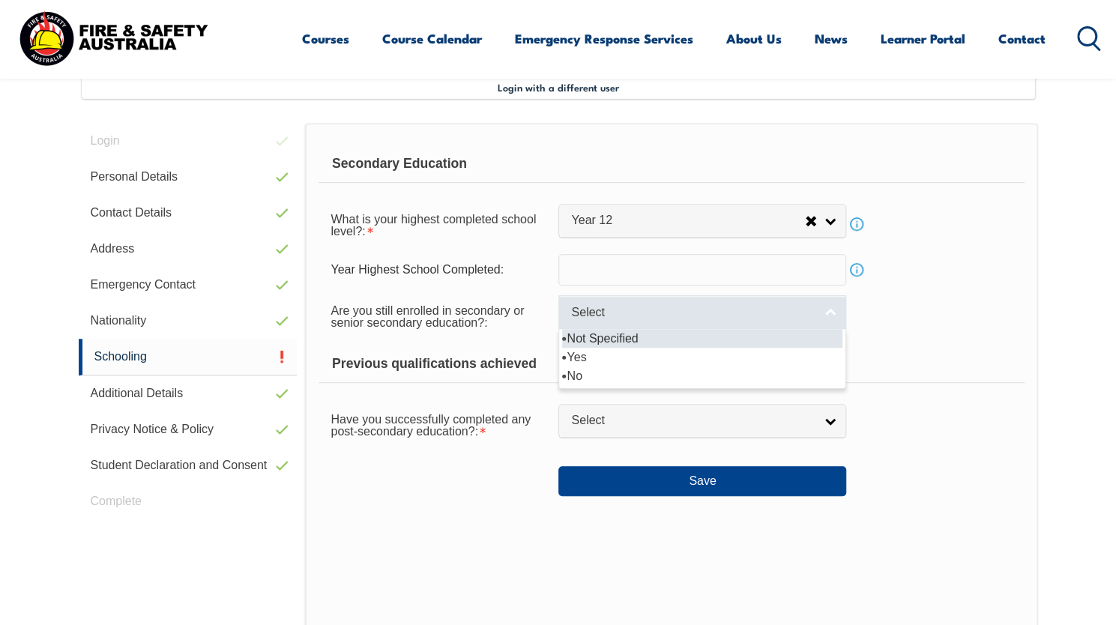
click at [613, 309] on span "Select" at bounding box center [692, 313] width 243 height 16
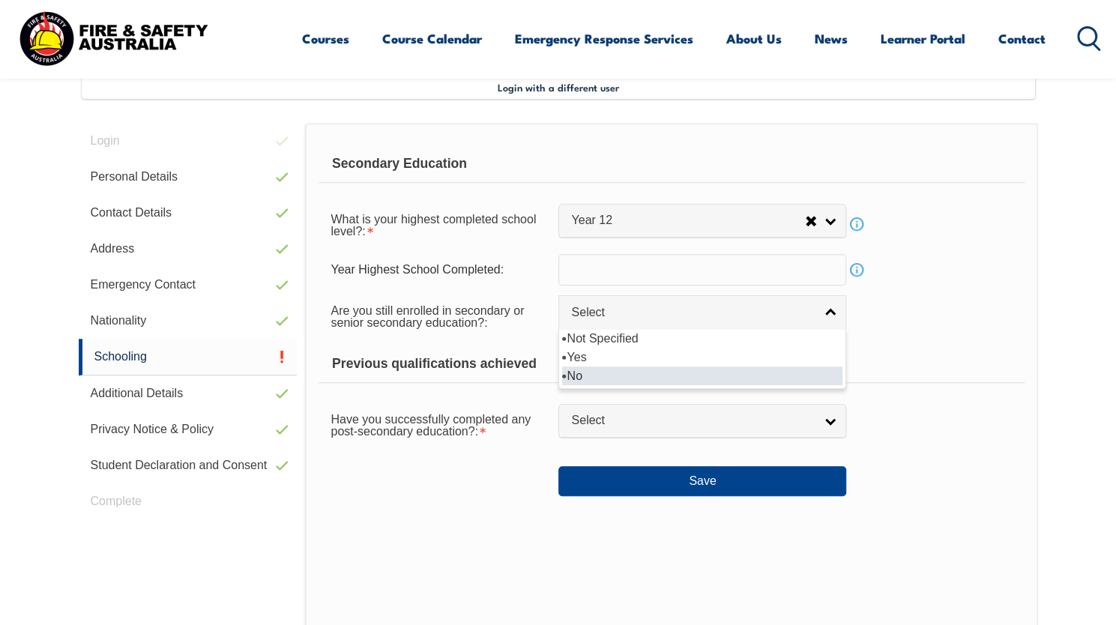
click at [577, 380] on li "No" at bounding box center [702, 375] width 280 height 19
select select "false"
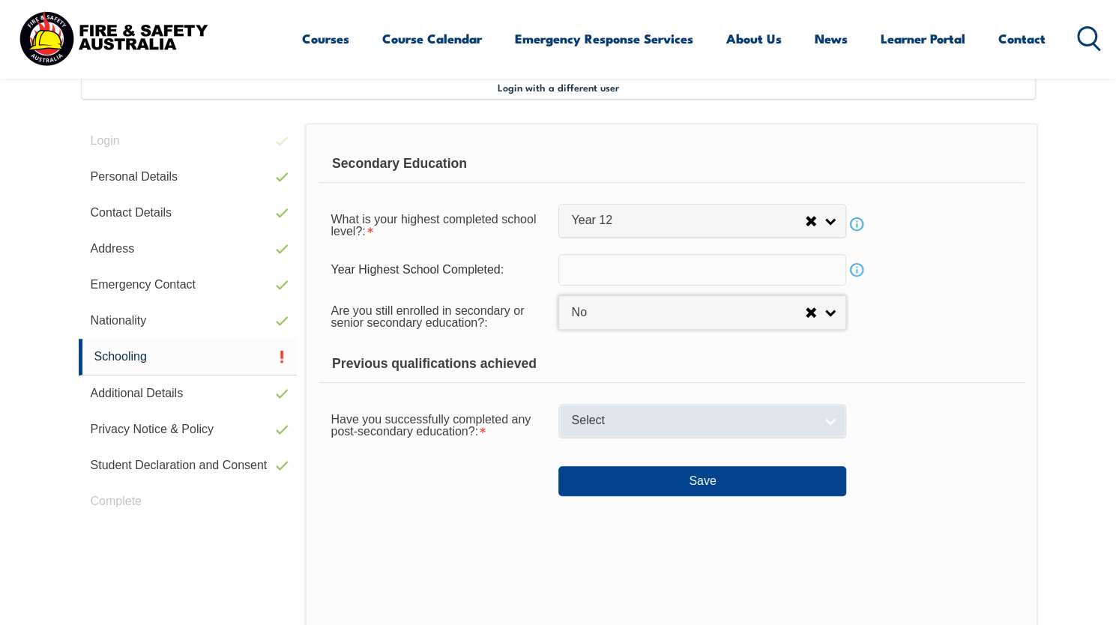
click at [637, 423] on span "Select" at bounding box center [692, 421] width 243 height 16
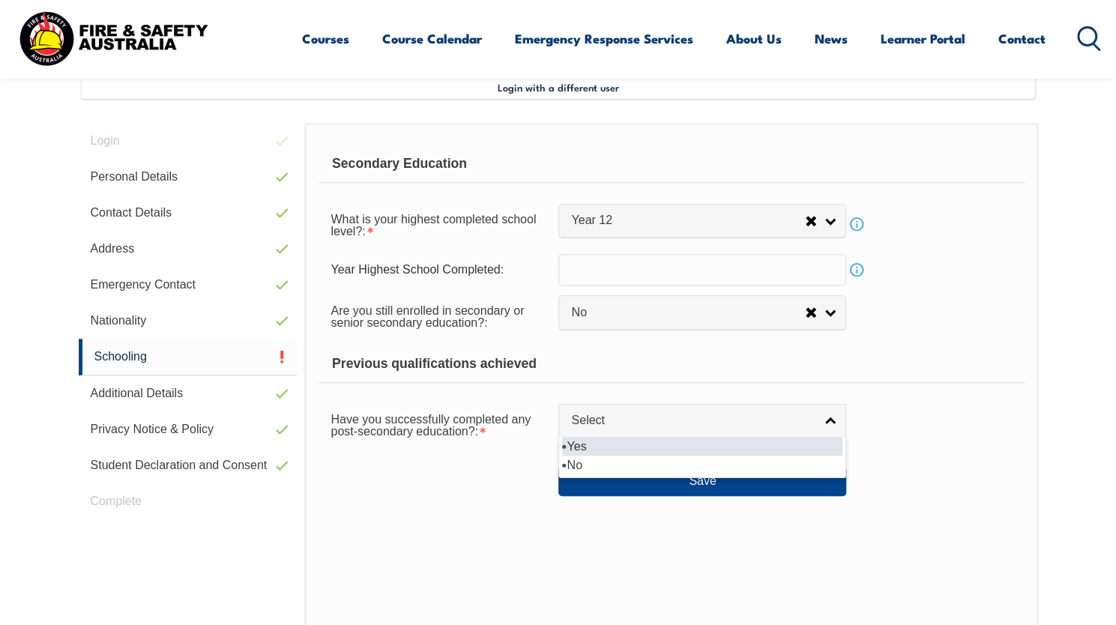
click at [596, 444] on li "Yes" at bounding box center [702, 446] width 280 height 19
select select "true"
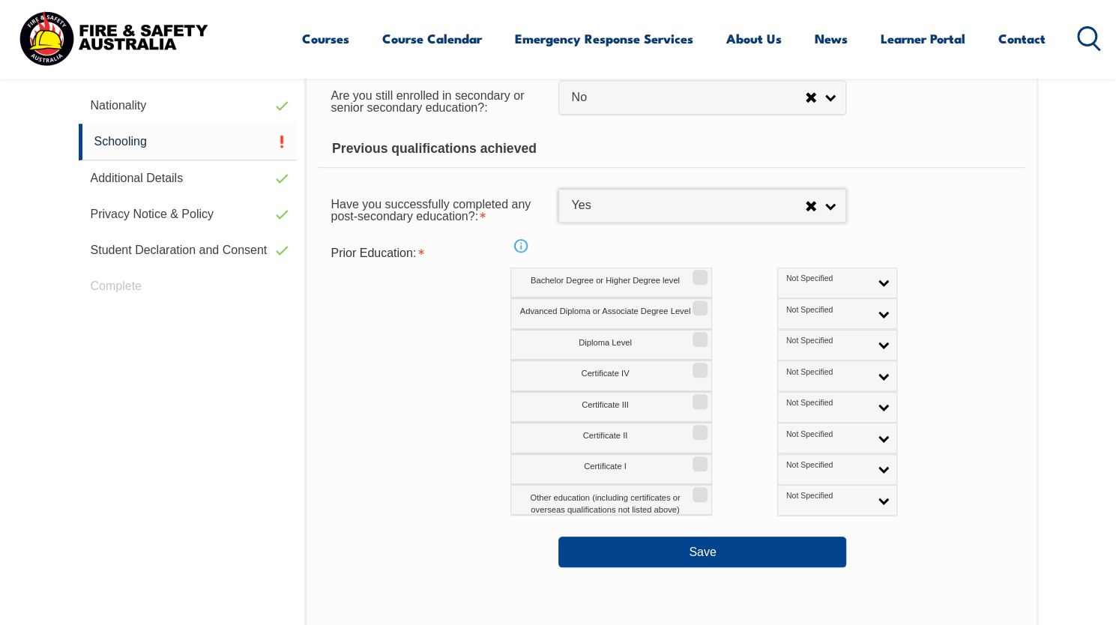
scroll to position [633, 0]
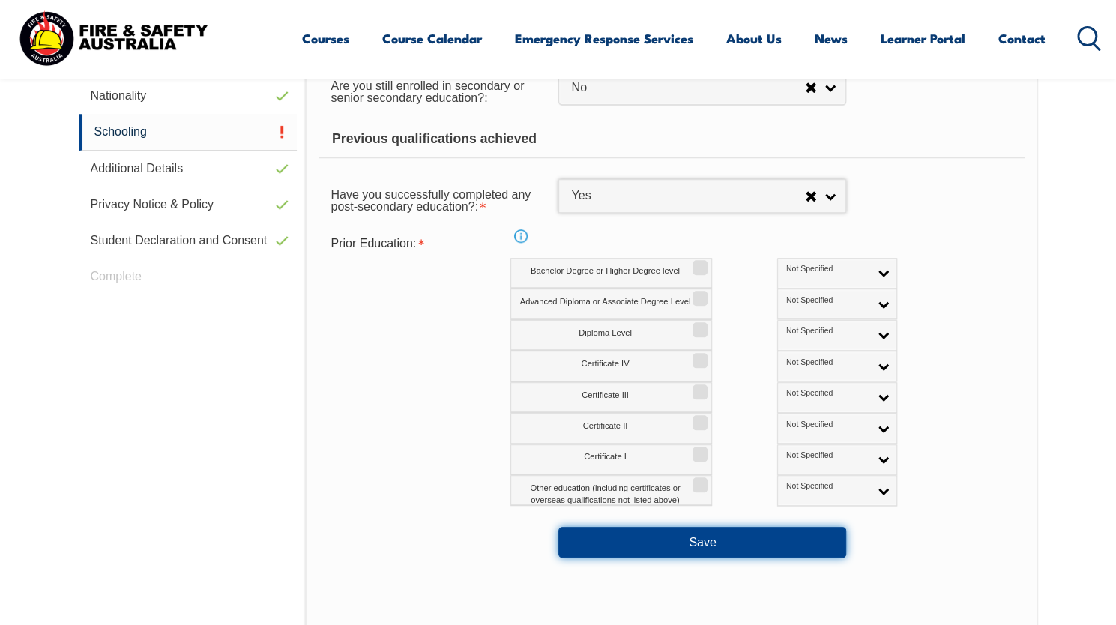
click at [761, 539] on button "Save" at bounding box center [702, 542] width 288 height 30
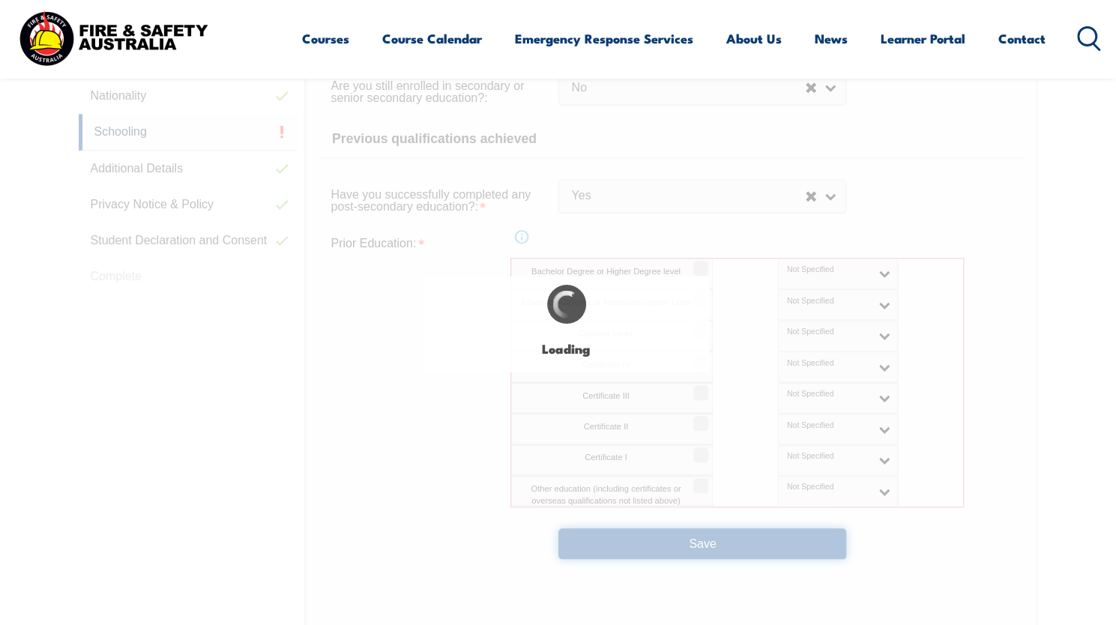
select select "false"
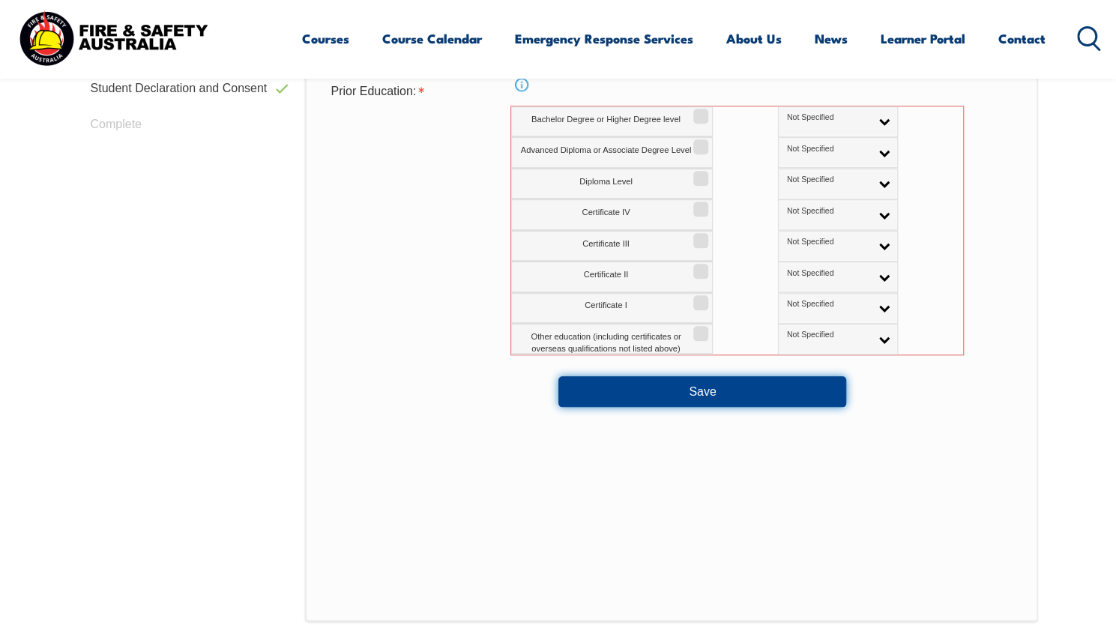
scroll to position [787, 0]
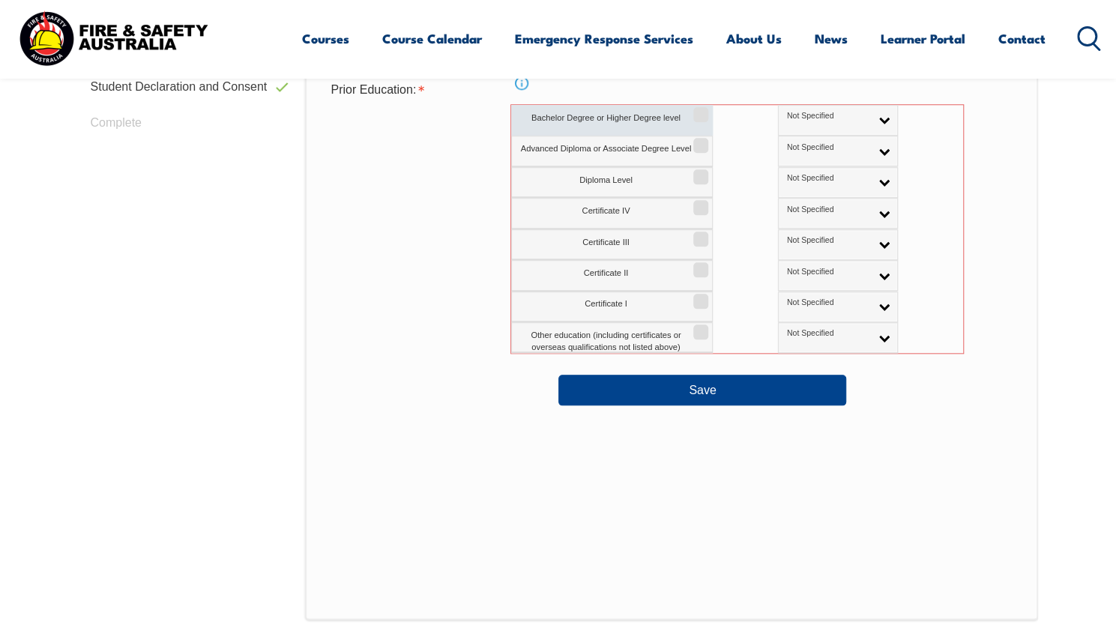
click at [629, 114] on label "Bachelor Degree or Higher Degree level" at bounding box center [612, 120] width 202 height 31
click at [694, 110] on input "Bachelor Degree or Higher Degree level" at bounding box center [698, 109] width 9 height 1
checkbox input "true"
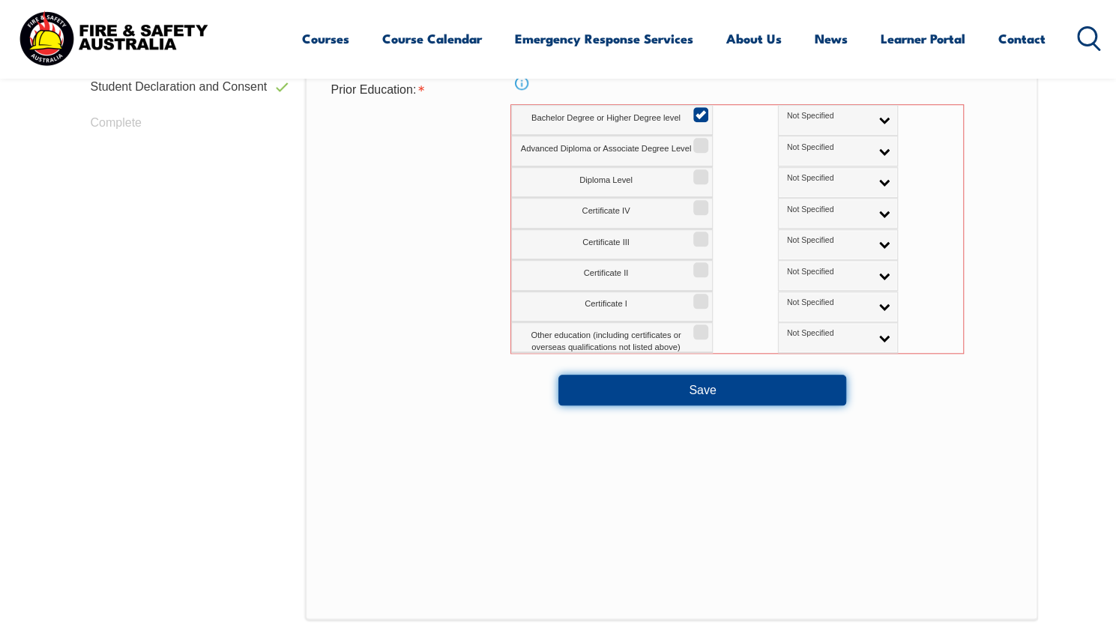
click at [687, 396] on button "Save" at bounding box center [702, 390] width 288 height 30
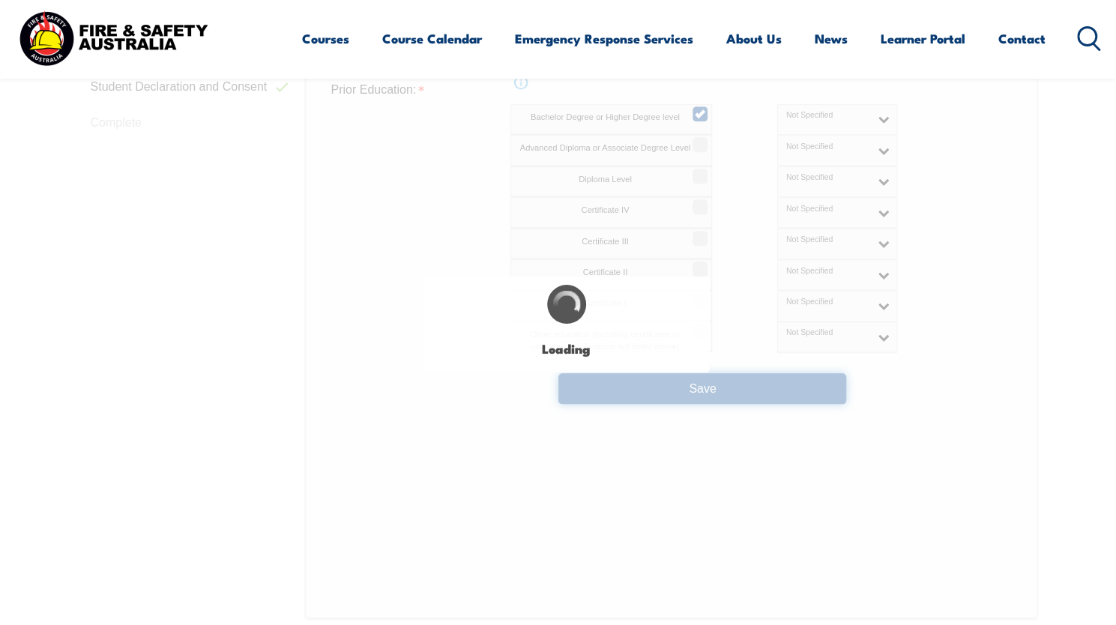
select select "false"
select select "true"
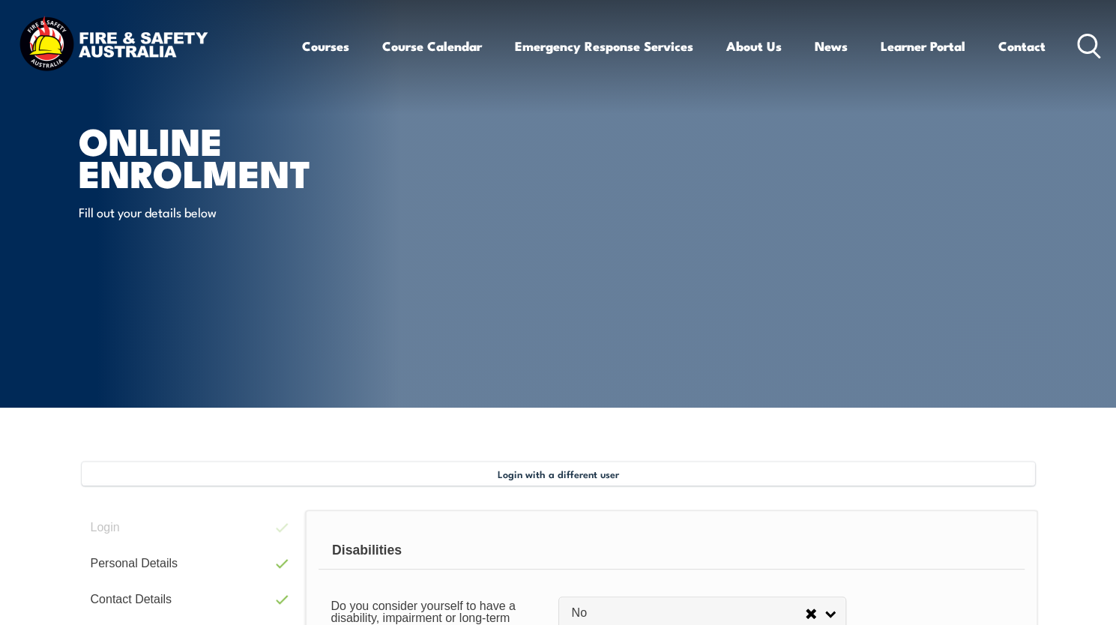
scroll to position [0, 0]
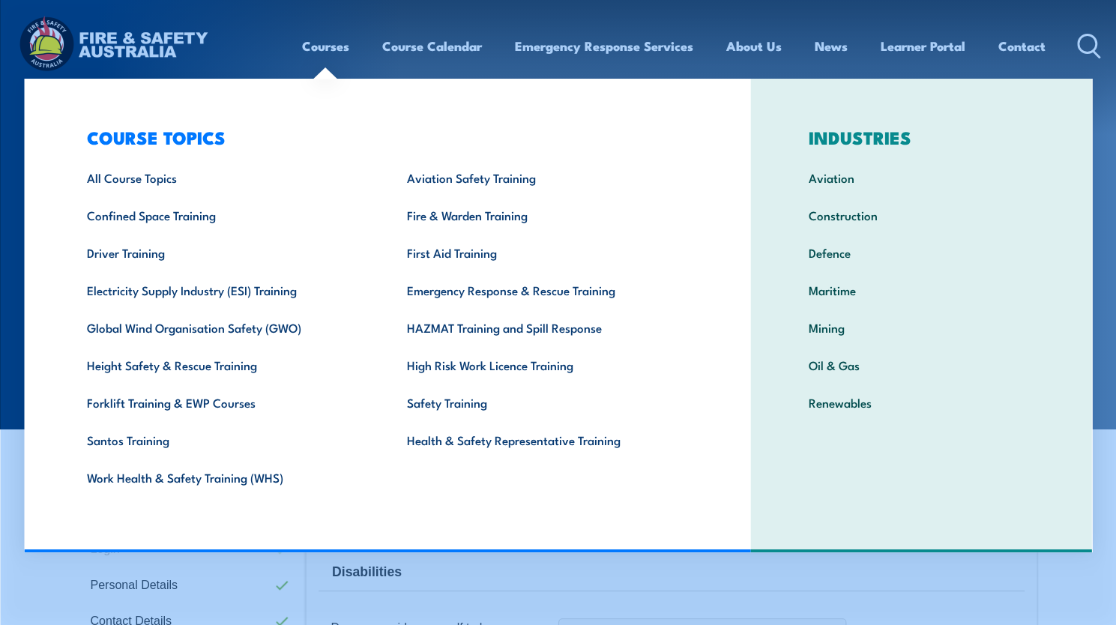
click at [330, 47] on link "Courses" at bounding box center [325, 46] width 47 height 40
